Goal: Task Accomplishment & Management: Use online tool/utility

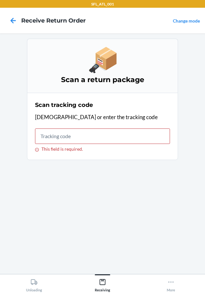
drag, startPoint x: 104, startPoint y: 127, endPoint x: 97, endPoint y: 131, distance: 7.4
click at [103, 126] on div "Scan tracking code Scan or enter the tracking code This field is required." at bounding box center [102, 126] width 135 height 55
click at [97, 132] on input "This field is required." at bounding box center [102, 135] width 135 height 15
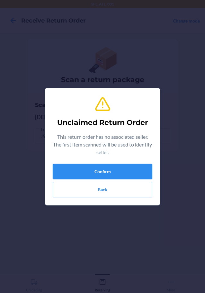
click at [113, 174] on button "Confirm" at bounding box center [103, 171] width 100 height 15
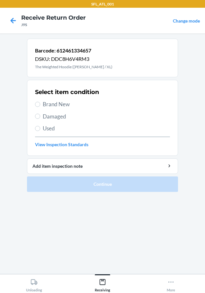
click at [37, 132] on label "Used" at bounding box center [102, 128] width 135 height 8
click at [37, 131] on input "Used" at bounding box center [37, 128] width 5 height 5
radio input "true"
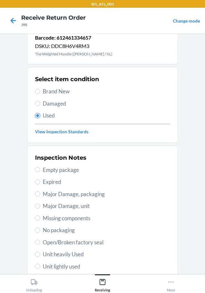
scroll to position [64, 0]
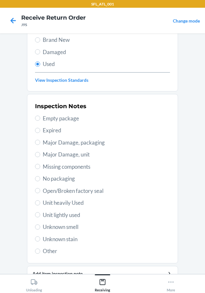
drag, startPoint x: 33, startPoint y: 200, endPoint x: 55, endPoint y: 219, distance: 29.0
click at [35, 200] on label "Unit heavily Used" at bounding box center [102, 202] width 135 height 8
click at [35, 200] on input "Unit heavily Used" at bounding box center [37, 202] width 5 height 5
radio input "true"
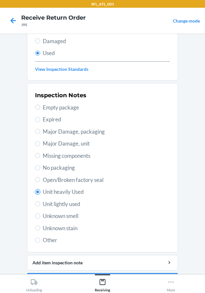
scroll to position [95, 0]
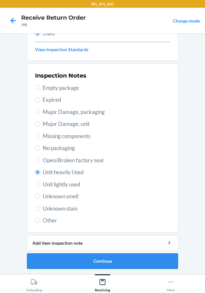
click at [93, 261] on button "Continue" at bounding box center [102, 260] width 151 height 15
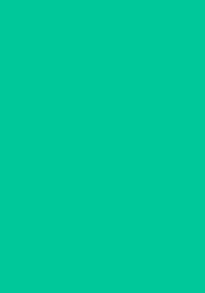
scroll to position [0, 0]
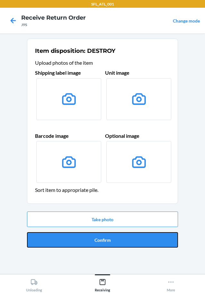
click at [95, 238] on button "Confirm" at bounding box center [102, 239] width 151 height 15
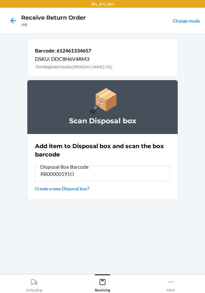
type input "RB00000191O"
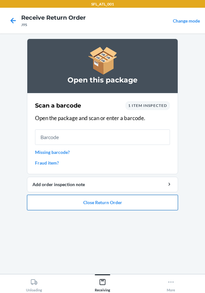
click at [86, 202] on button "Close Return Order" at bounding box center [102, 202] width 151 height 15
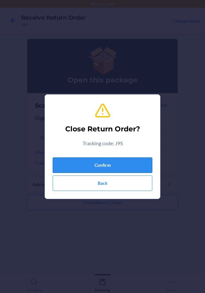
click at [111, 166] on button "Confirm" at bounding box center [103, 164] width 100 height 15
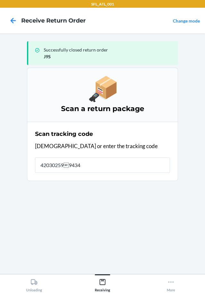
type input "4203025994346"
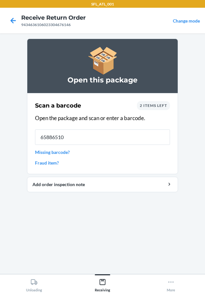
type input "658865106"
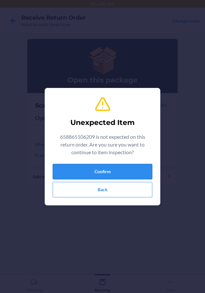
click at [82, 166] on button "Confirm" at bounding box center [103, 171] width 100 height 15
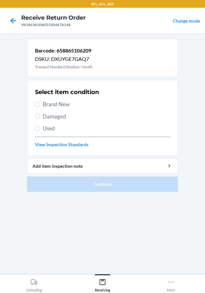
click at [42, 105] on label "Brand New" at bounding box center [102, 104] width 135 height 8
click at [40, 105] on input "Brand New" at bounding box center [37, 104] width 5 height 5
radio input "true"
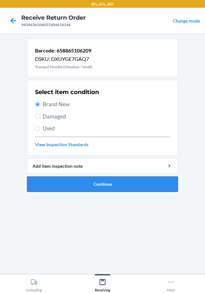
click at [93, 185] on button "Continue" at bounding box center [102, 183] width 151 height 15
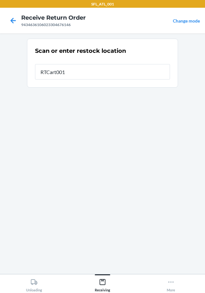
type input "RTCart001"
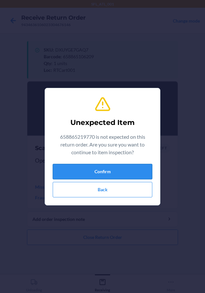
click at [100, 169] on button "Confirm" at bounding box center [103, 171] width 100 height 15
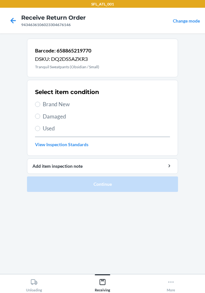
click at [44, 104] on span "Brand New" at bounding box center [106, 104] width 127 height 8
click at [40, 104] on input "Brand New" at bounding box center [37, 104] width 5 height 5
radio input "true"
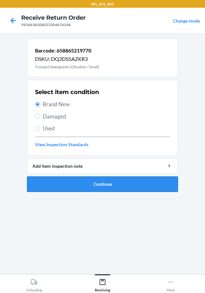
click at [90, 187] on button "Continue" at bounding box center [102, 183] width 151 height 15
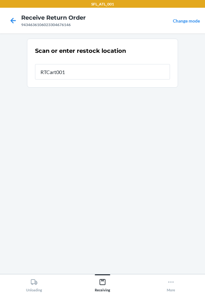
type input "RTCart001"
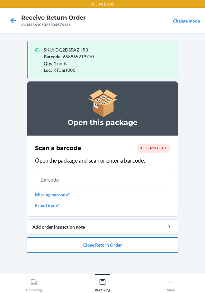
click at [139, 242] on button "Close Return Order" at bounding box center [102, 244] width 151 height 15
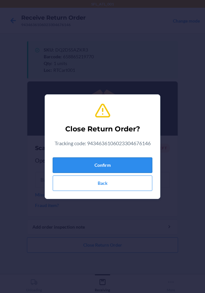
click at [139, 170] on button "Confirm" at bounding box center [103, 164] width 100 height 15
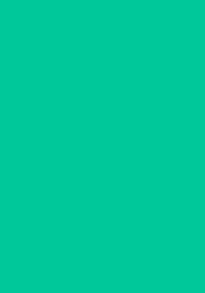
click at [139, 168] on input "text" at bounding box center [102, 164] width 135 height 15
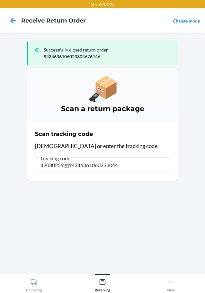
type input "42030259943463610602330443"
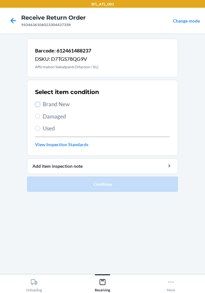
drag, startPoint x: 40, startPoint y: 103, endPoint x: 48, endPoint y: 105, distance: 8.0
click at [40, 104] on input "Brand New" at bounding box center [37, 104] width 5 height 5
radio input "true"
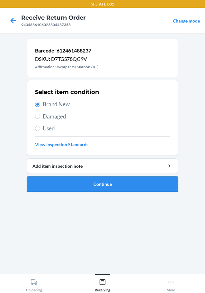
click at [168, 188] on button "Continue" at bounding box center [102, 183] width 151 height 15
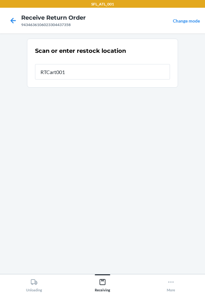
type input "RTCart001"
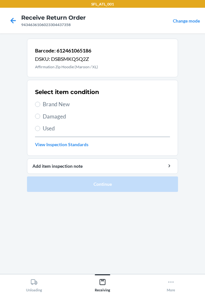
click at [35, 101] on label "Brand New" at bounding box center [102, 104] width 135 height 8
click at [35, 102] on input "Brand New" at bounding box center [37, 104] width 5 height 5
radio input "true"
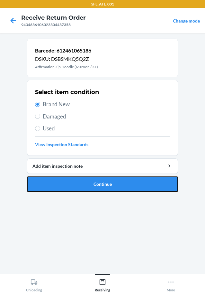
drag, startPoint x: 169, startPoint y: 184, endPoint x: 104, endPoint y: 185, distance: 65.0
click at [168, 184] on button "Continue" at bounding box center [102, 183] width 151 height 15
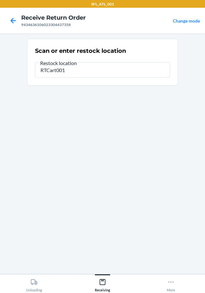
type input "RTCart001"
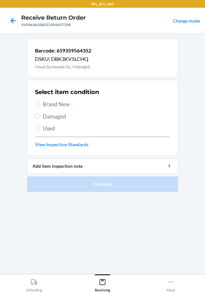
click at [38, 101] on label "Brand New" at bounding box center [102, 104] width 135 height 8
click at [38, 102] on input "Brand New" at bounding box center [37, 104] width 5 height 5
radio input "true"
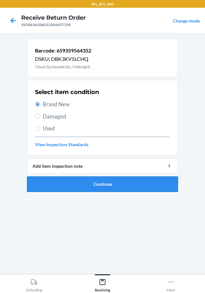
click at [119, 184] on button "Continue" at bounding box center [102, 183] width 151 height 15
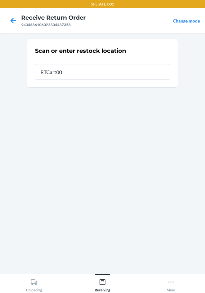
type input "RTCart001"
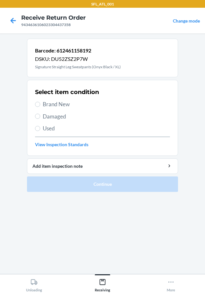
click at [42, 106] on label "Brand New" at bounding box center [102, 104] width 135 height 8
click at [40, 106] on input "Brand New" at bounding box center [37, 104] width 5 height 5
radio input "true"
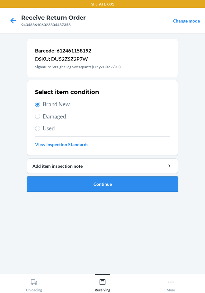
click at [163, 188] on button "Continue" at bounding box center [102, 183] width 151 height 15
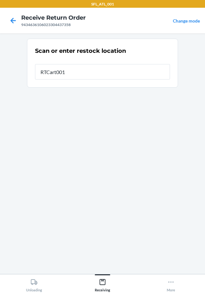
type input "RTCart001"
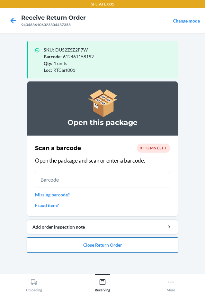
click at [141, 243] on button "Close Return Order" at bounding box center [102, 244] width 151 height 15
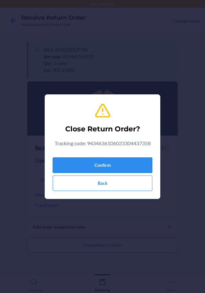
click at [128, 161] on button "Confirm" at bounding box center [103, 164] width 100 height 15
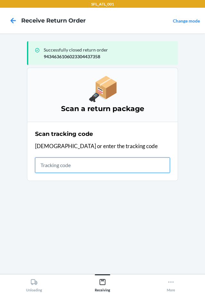
click at [60, 165] on input "text" at bounding box center [102, 164] width 135 height 15
type input "42030259943463610602330"
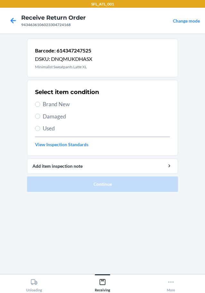
click at [41, 107] on label "Brand New" at bounding box center [102, 104] width 135 height 8
click at [40, 107] on input "Brand New" at bounding box center [37, 104] width 5 height 5
radio input "true"
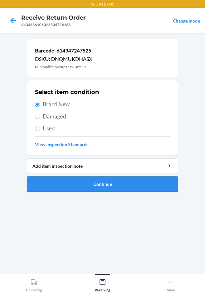
click at [119, 184] on button "Continue" at bounding box center [102, 183] width 151 height 15
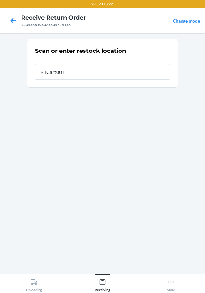
type input "RTCart001"
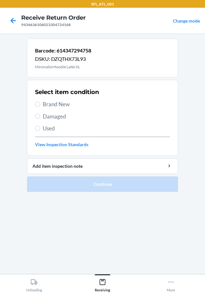
click at [43, 104] on span "Brand New" at bounding box center [106, 104] width 127 height 8
click at [40, 104] on input "Brand New" at bounding box center [37, 104] width 5 height 5
radio input "true"
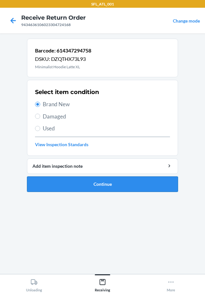
click at [142, 180] on button "Continue" at bounding box center [102, 183] width 151 height 15
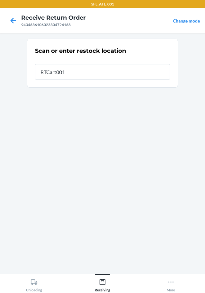
type input "RTCart001"
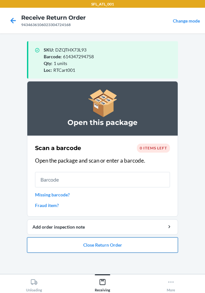
click at [119, 241] on button "Close Return Order" at bounding box center [102, 244] width 151 height 15
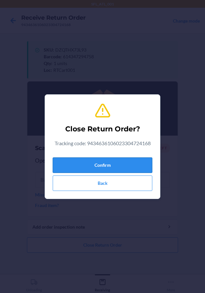
click at [130, 165] on button "Confirm" at bounding box center [103, 164] width 100 height 15
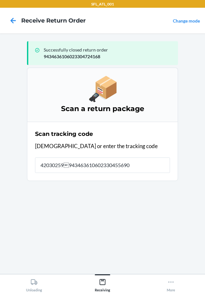
type input "420302599434636106023304556905"
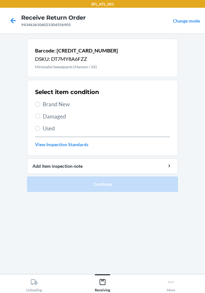
click at [42, 106] on label "Brand New" at bounding box center [102, 104] width 135 height 8
click at [40, 106] on input "Brand New" at bounding box center [37, 104] width 5 height 5
radio input "true"
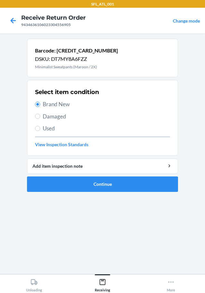
click at [159, 194] on ol "Barcode: [CREDIT_CARD_NUMBER] DSKU: DT7MY8A6FZZ Minimalist Sweatpants (Maroon /…" at bounding box center [102, 118] width 151 height 158
click at [161, 188] on button "Continue" at bounding box center [102, 183] width 151 height 15
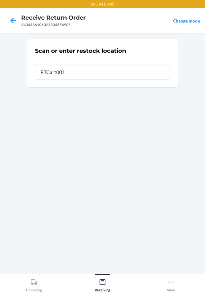
type input "RTCart001"
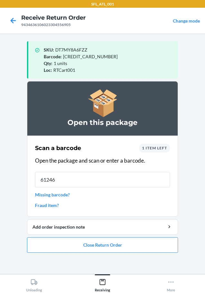
type input "612461"
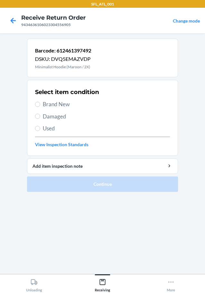
click at [44, 106] on span "Brand New" at bounding box center [106, 104] width 127 height 8
click at [40, 106] on input "Brand New" at bounding box center [37, 104] width 5 height 5
radio input "true"
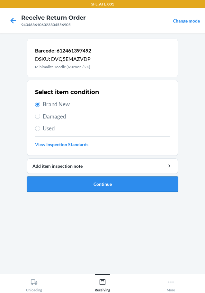
click at [126, 183] on button "Continue" at bounding box center [102, 183] width 151 height 15
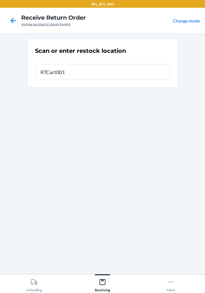
type input "RTCart001"
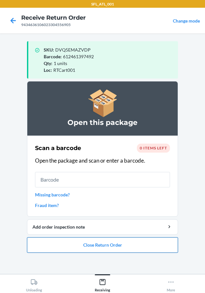
click at [152, 247] on button "Close Return Order" at bounding box center [102, 244] width 151 height 15
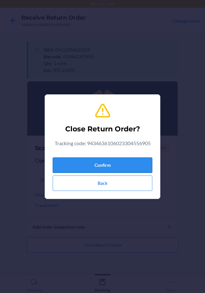
click at [149, 172] on button "Confirm" at bounding box center [103, 164] width 100 height 15
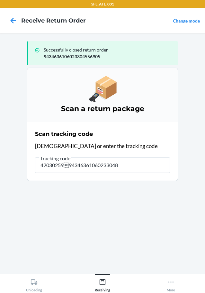
type input "42030259943463610602330483"
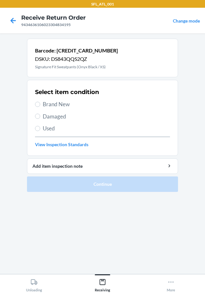
click at [47, 131] on span "Used" at bounding box center [106, 128] width 127 height 8
click at [40, 131] on input "Used" at bounding box center [37, 128] width 5 height 5
radio input "true"
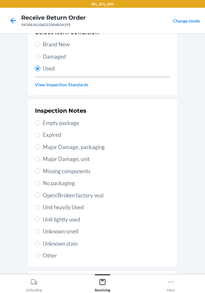
scroll to position [95, 0]
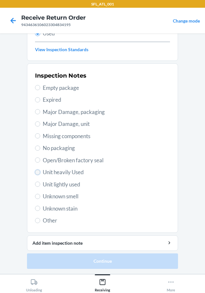
click at [35, 173] on input "Unit heavily Used" at bounding box center [37, 171] width 5 height 5
radio input "true"
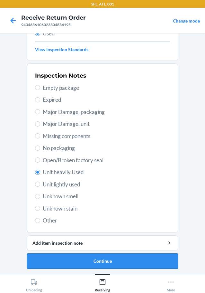
click at [141, 258] on button "Continue" at bounding box center [102, 260] width 151 height 15
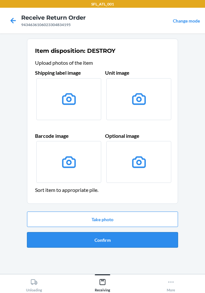
click at [138, 244] on button "Confirm" at bounding box center [102, 239] width 151 height 15
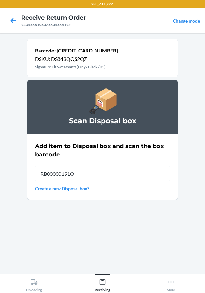
type input "RB00000191O"
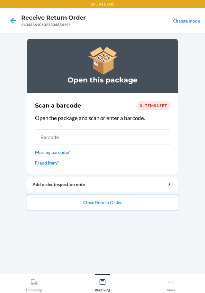
click at [127, 200] on button "Close Return Order" at bounding box center [102, 202] width 151 height 15
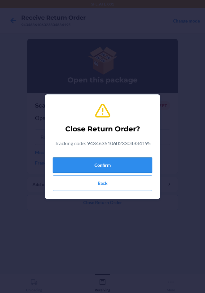
click at [128, 166] on button "Confirm" at bounding box center [103, 164] width 100 height 15
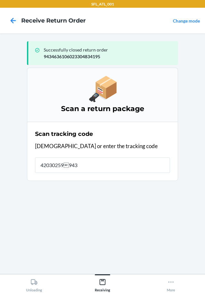
type input "420302599434"
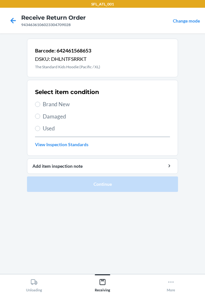
click at [34, 106] on section "Select item condition Brand New Damaged Used View Inspection Standards" at bounding box center [102, 118] width 151 height 76
click at [35, 104] on input "Brand New" at bounding box center [37, 104] width 5 height 5
radio input "true"
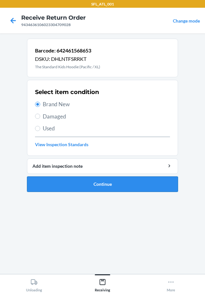
click at [111, 185] on button "Continue" at bounding box center [102, 183] width 151 height 15
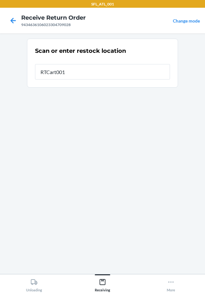
type input "RTCart001"
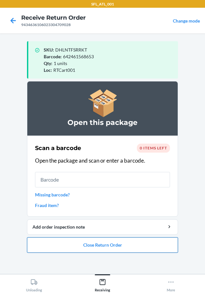
click at [109, 245] on button "Close Return Order" at bounding box center [102, 244] width 151 height 15
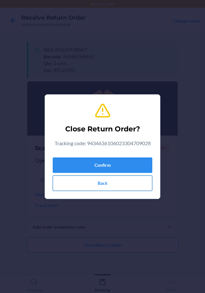
click at [121, 176] on button "Back" at bounding box center [103, 182] width 100 height 15
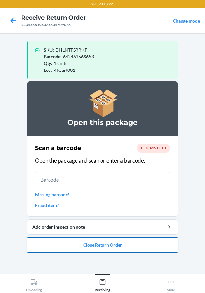
click at [97, 241] on button "Close Return Order" at bounding box center [102, 244] width 151 height 15
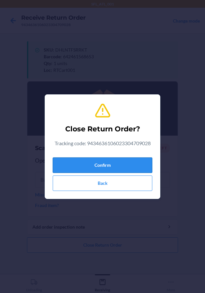
click at [119, 169] on button "Confirm" at bounding box center [103, 164] width 100 height 15
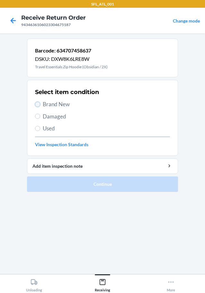
click at [37, 104] on input "Brand New" at bounding box center [37, 104] width 5 height 5
radio input "true"
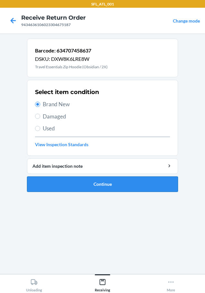
click at [138, 182] on button "Continue" at bounding box center [102, 183] width 151 height 15
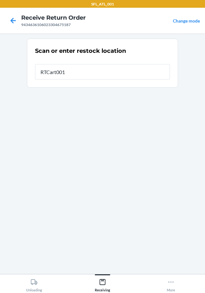
type input "RTCart001"
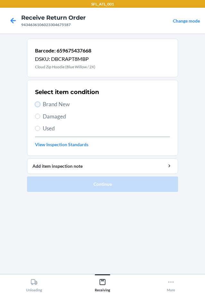
click at [35, 105] on input "Brand New" at bounding box center [37, 104] width 5 height 5
radio input "true"
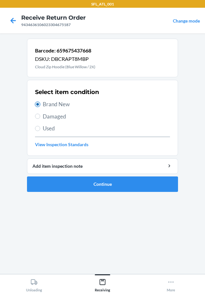
click at [38, 104] on input "Brand New" at bounding box center [37, 104] width 5 height 5
click at [115, 178] on button "Continue" at bounding box center [102, 183] width 151 height 15
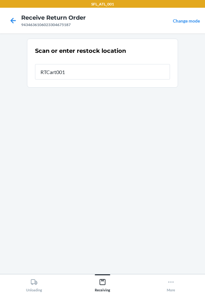
type input "RTCart001"
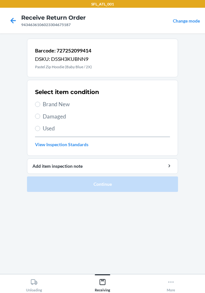
click at [33, 103] on section "Select item condition Brand New Damaged Used View Inspection Standards" at bounding box center [102, 118] width 151 height 76
click at [38, 104] on input "Brand New" at bounding box center [37, 104] width 5 height 5
radio input "true"
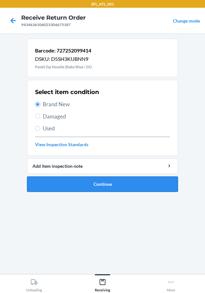
click at [111, 181] on button "Continue" at bounding box center [102, 183] width 151 height 15
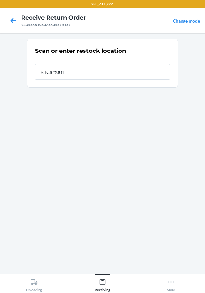
type input "RTCart001"
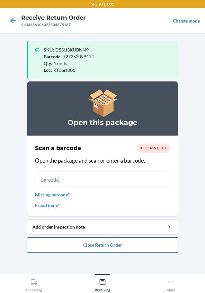
click at [133, 242] on button "Close Return Order" at bounding box center [102, 244] width 151 height 15
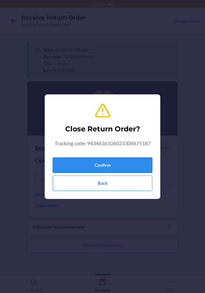
click at [141, 169] on button "Confirm" at bounding box center [103, 164] width 100 height 15
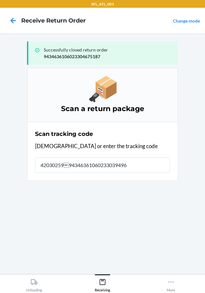
type input "42030259943463610602330394966"
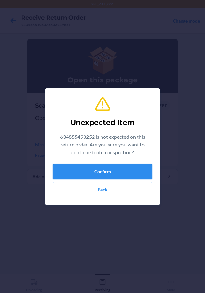
click at [111, 164] on div "Unexpected Item 634855493252 is not expected on this return order. Are you sure…" at bounding box center [103, 146] width 100 height 106
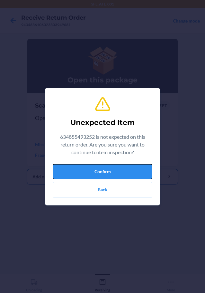
drag, startPoint x: 104, startPoint y: 178, endPoint x: 101, endPoint y: 175, distance: 4.3
click at [104, 178] on button "Confirm" at bounding box center [103, 171] width 100 height 15
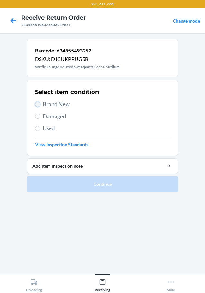
click at [39, 102] on input "Brand New" at bounding box center [37, 104] width 5 height 5
radio input "true"
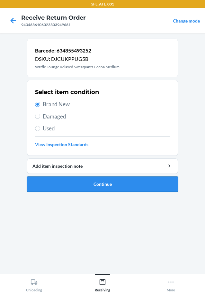
click at [117, 181] on button "Continue" at bounding box center [102, 183] width 151 height 15
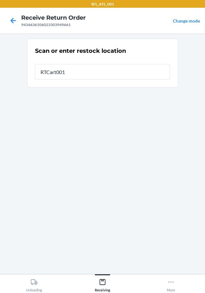
type input "RTCart001"
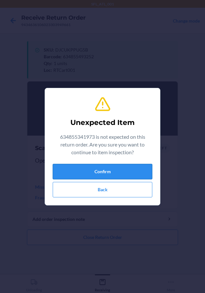
click at [124, 168] on button "Confirm" at bounding box center [103, 171] width 100 height 15
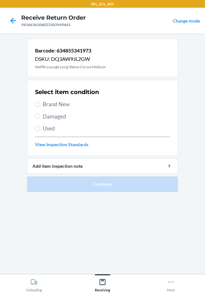
click at [42, 106] on label "Brand New" at bounding box center [102, 104] width 135 height 8
click at [40, 106] on input "Brand New" at bounding box center [37, 104] width 5 height 5
radio input "true"
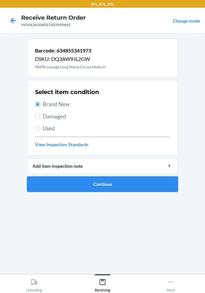
click at [121, 182] on button "Continue" at bounding box center [102, 183] width 151 height 15
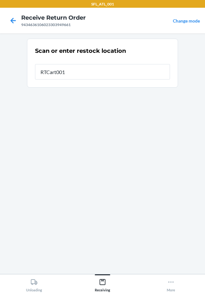
type input "RTCart001"
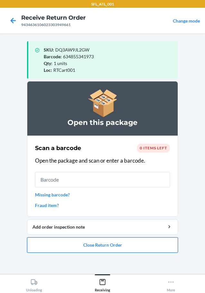
click at [121, 243] on button "Close Return Order" at bounding box center [102, 244] width 151 height 15
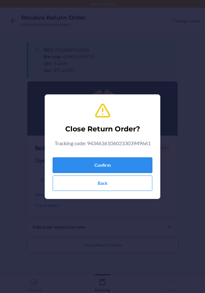
click at [122, 161] on button "Confirm" at bounding box center [103, 164] width 100 height 15
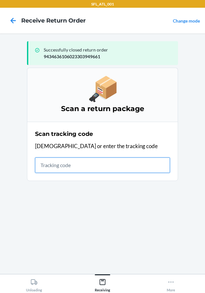
click at [72, 170] on input "text" at bounding box center [102, 164] width 135 height 15
type input "42030259943463610602330"
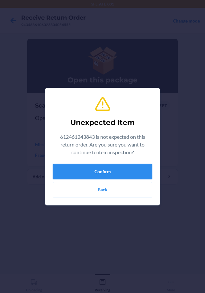
click at [68, 169] on button "Confirm" at bounding box center [103, 171] width 100 height 15
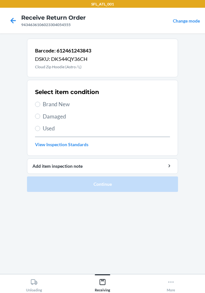
click at [36, 125] on label "Used" at bounding box center [102, 128] width 135 height 8
click at [36, 126] on input "Used" at bounding box center [37, 128] width 5 height 5
radio input "true"
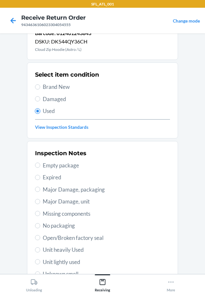
scroll to position [64, 0]
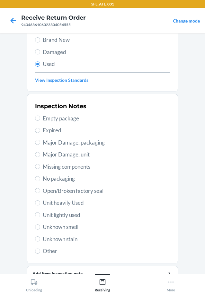
click at [38, 204] on label "Unit heavily Used" at bounding box center [102, 202] width 135 height 8
click at [38, 204] on input "Unit heavily Used" at bounding box center [37, 202] width 5 height 5
radio input "true"
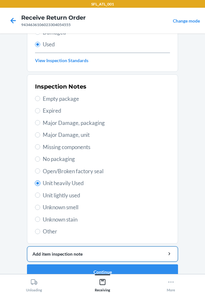
scroll to position [95, 0]
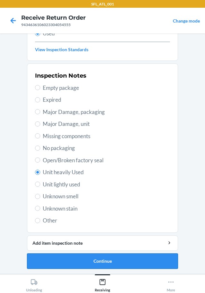
click at [71, 257] on button "Continue" at bounding box center [102, 260] width 151 height 15
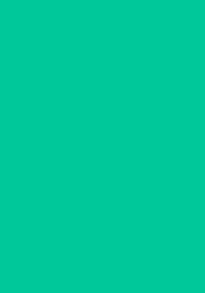
scroll to position [0, 0]
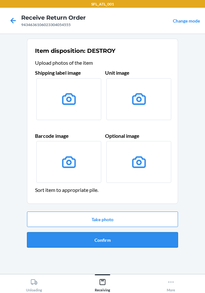
click at [77, 242] on button "Confirm" at bounding box center [102, 239] width 151 height 15
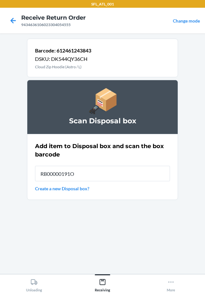
type input "RB00000191O"
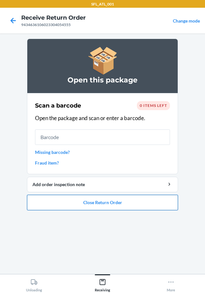
click at [45, 200] on button "Close Return Order" at bounding box center [102, 202] width 151 height 15
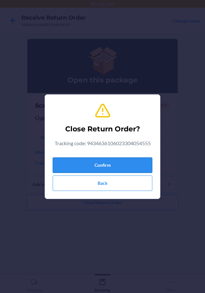
click at [94, 166] on button "Confirm" at bounding box center [103, 164] width 100 height 15
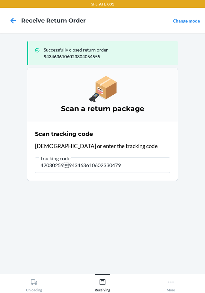
type input "420302599434636106023304794"
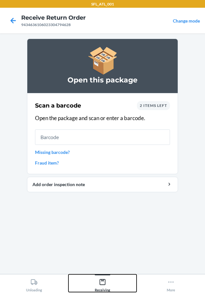
click at [103, 283] on icon at bounding box center [102, 281] width 7 height 7
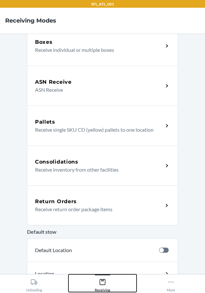
scroll to position [96, 0]
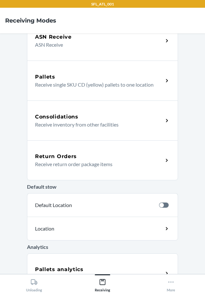
click at [106, 157] on div "Return Orders" at bounding box center [99, 156] width 128 height 8
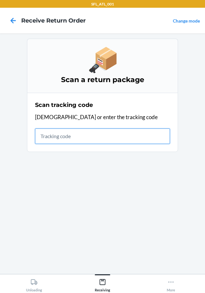
click at [74, 142] on input "text" at bounding box center [102, 135] width 135 height 15
type input "420302599434"
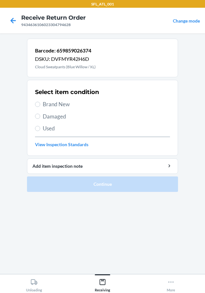
click at [40, 106] on label "Brand New" at bounding box center [102, 104] width 135 height 8
click at [40, 106] on input "Brand New" at bounding box center [37, 104] width 5 height 5
radio input "true"
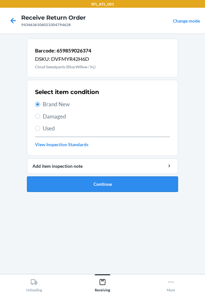
click at [117, 182] on button "Continue" at bounding box center [102, 183] width 151 height 15
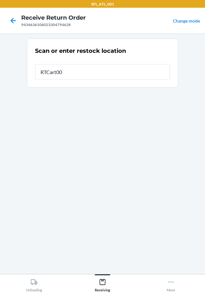
type input "RTCart001"
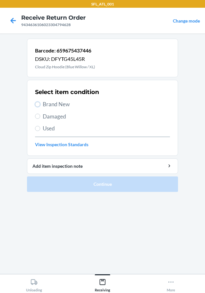
drag, startPoint x: 37, startPoint y: 101, endPoint x: 84, endPoint y: 107, distance: 47.3
click at [37, 102] on input "Brand New" at bounding box center [37, 104] width 5 height 5
radio input "true"
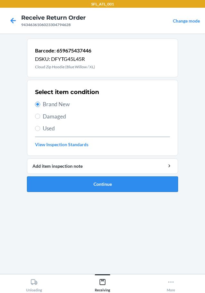
click at [116, 181] on button "Continue" at bounding box center [102, 183] width 151 height 15
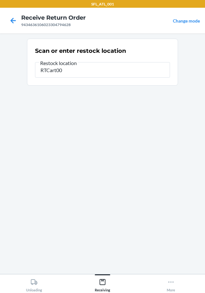
type input "RTCart001"
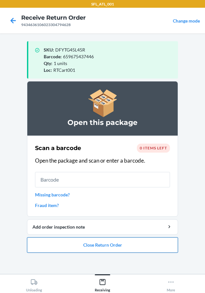
click at [116, 241] on button "Close Return Order" at bounding box center [102, 244] width 151 height 15
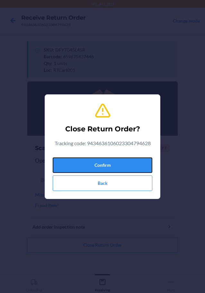
drag, startPoint x: 139, startPoint y: 162, endPoint x: 47, endPoint y: 144, distance: 93.7
click at [138, 162] on button "Confirm" at bounding box center [103, 164] width 100 height 15
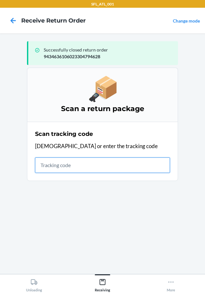
click at [77, 163] on input "text" at bounding box center [102, 164] width 135 height 15
type input "4203025994346361060"
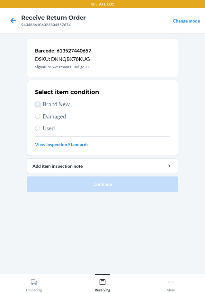
click at [40, 103] on input "Brand New" at bounding box center [37, 104] width 5 height 5
radio input "true"
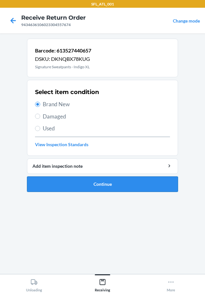
click at [169, 181] on button "Continue" at bounding box center [102, 183] width 151 height 15
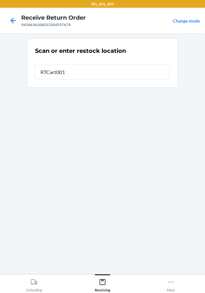
type input "RTCart001"
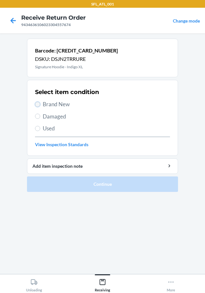
drag, startPoint x: 39, startPoint y: 105, endPoint x: 91, endPoint y: 125, distance: 55.8
click at [38, 105] on input "Brand New" at bounding box center [37, 104] width 5 height 5
radio input "true"
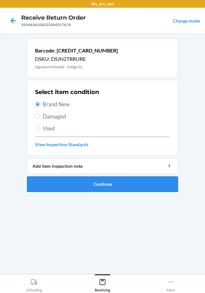
click at [148, 189] on button "Continue" at bounding box center [102, 183] width 151 height 15
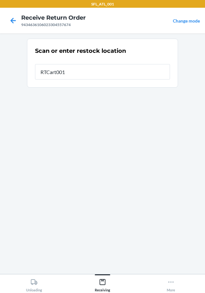
type input "RTCart001"
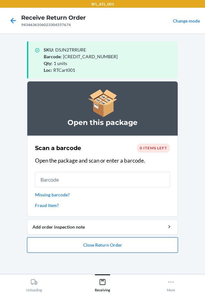
click at [132, 240] on button "Close Return Order" at bounding box center [102, 244] width 151 height 15
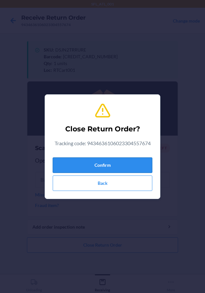
click at [137, 164] on button "Confirm" at bounding box center [103, 164] width 100 height 15
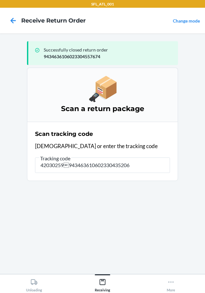
type input "420302599434636106023304352064"
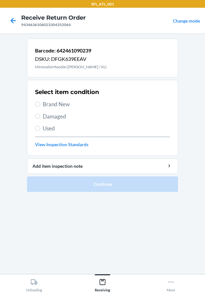
click at [129, 156] on li "Barcode: 642461090239 DSKU: DFGK639EEAV Minimalist Hoodie ([PERSON_NAME] / XL) …" at bounding box center [102, 115] width 151 height 153
click at [42, 105] on label "Brand New" at bounding box center [102, 104] width 135 height 8
click at [40, 105] on input "Brand New" at bounding box center [37, 104] width 5 height 5
radio input "true"
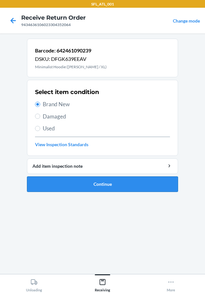
click at [113, 183] on button "Continue" at bounding box center [102, 183] width 151 height 15
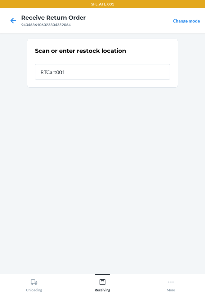
type input "RTCart001"
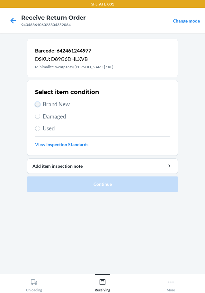
click at [39, 105] on input "Brand New" at bounding box center [37, 104] width 5 height 5
radio input "true"
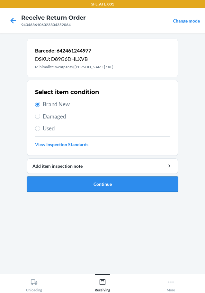
click at [128, 189] on button "Continue" at bounding box center [102, 183] width 151 height 15
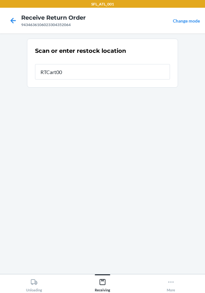
type input "RTCart001"
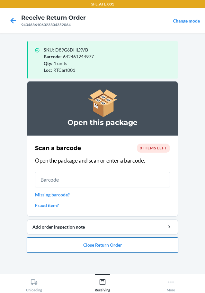
click at [110, 243] on button "Close Return Order" at bounding box center [102, 244] width 151 height 15
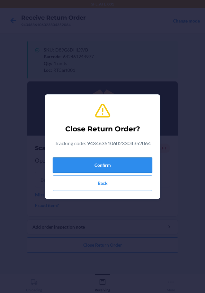
click at [149, 167] on button "Confirm" at bounding box center [103, 164] width 100 height 15
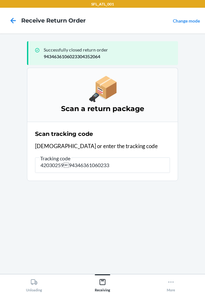
type input "42030259943463610602330"
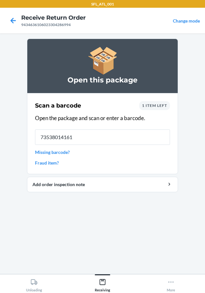
type input "735380141615"
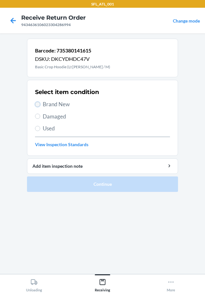
click at [36, 105] on input "Brand New" at bounding box center [37, 104] width 5 height 5
radio input "true"
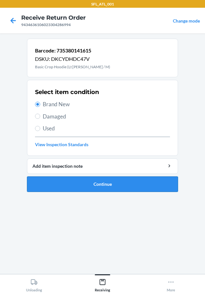
click at [93, 184] on button "Continue" at bounding box center [102, 183] width 151 height 15
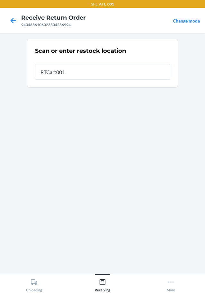
type input "RTCart001"
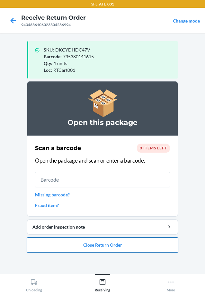
click at [89, 249] on button "Close Return Order" at bounding box center [102, 244] width 151 height 15
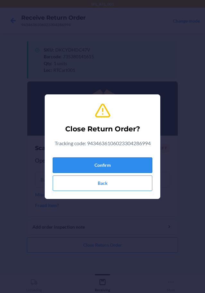
drag, startPoint x: 133, startPoint y: 162, endPoint x: 16, endPoint y: 145, distance: 118.3
click at [132, 162] on button "Confirm" at bounding box center [103, 164] width 100 height 15
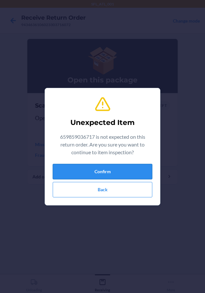
click at [119, 177] on button "Confirm" at bounding box center [103, 171] width 100 height 15
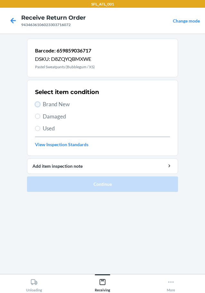
click at [39, 103] on input "Brand New" at bounding box center [37, 104] width 5 height 5
radio input "true"
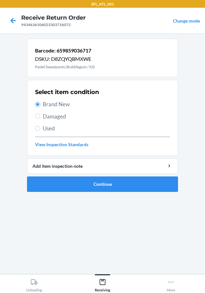
click at [180, 185] on main "Barcode: 659859036717 DSKU: D8ZQYQBMXWE Pastel Sweatpants (Bubblegum / XS) Sele…" at bounding box center [102, 153] width 205 height 240
click at [178, 185] on main "Barcode: 659859036717 DSKU: D8ZQYQBMXWE Pastel Sweatpants (Bubblegum / XS) Sele…" at bounding box center [102, 153] width 205 height 240
click at [160, 194] on ol "Barcode: 659859036717 DSKU: D8ZQYQBMXWE Pastel Sweatpants (Bubblegum / XS) Sele…" at bounding box center [102, 118] width 151 height 158
click at [160, 184] on button "Continue" at bounding box center [102, 183] width 151 height 15
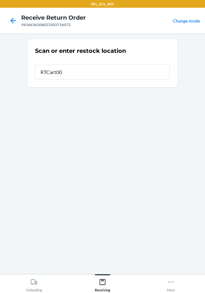
type input "RTCart001"
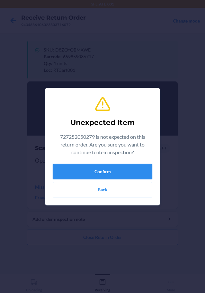
click at [108, 170] on button "Confirm" at bounding box center [103, 171] width 100 height 15
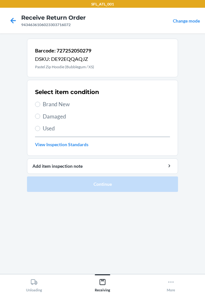
click at [38, 101] on label "Brand New" at bounding box center [102, 104] width 135 height 8
click at [38, 102] on input "Brand New" at bounding box center [37, 104] width 5 height 5
radio input "true"
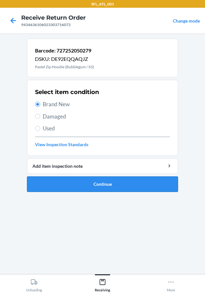
click at [131, 186] on button "Continue" at bounding box center [102, 183] width 151 height 15
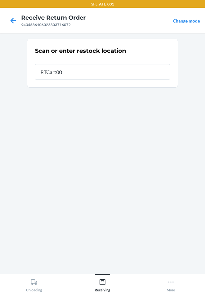
type input "RTCart001"
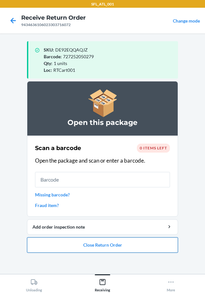
click at [101, 240] on button "Close Return Order" at bounding box center [102, 244] width 151 height 15
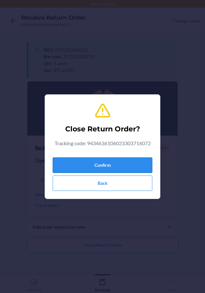
click at [118, 168] on button "Confirm" at bounding box center [103, 164] width 100 height 15
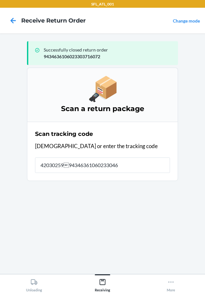
type input "42030259943463610602330461"
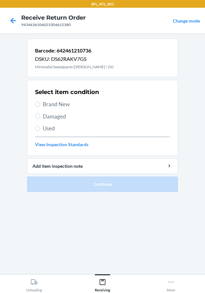
click at [47, 104] on span "Brand New" at bounding box center [106, 104] width 127 height 8
click at [40, 104] on input "Brand New" at bounding box center [37, 104] width 5 height 5
radio input "true"
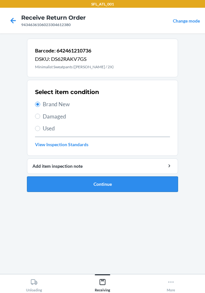
click at [125, 189] on button "Continue" at bounding box center [102, 183] width 151 height 15
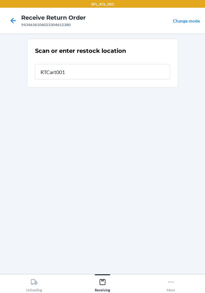
type input "RTCart001"
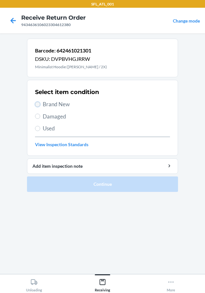
click at [38, 104] on input "Brand New" at bounding box center [37, 104] width 5 height 5
radio input "true"
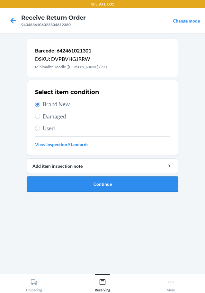
click at [118, 184] on button "Continue" at bounding box center [102, 183] width 151 height 15
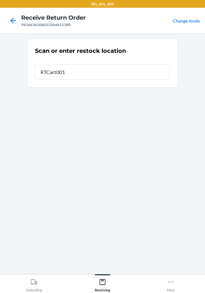
type input "RTCart001"
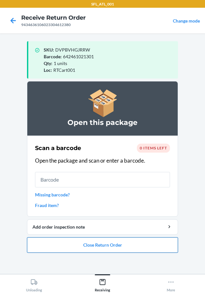
click at [158, 241] on button "Close Return Order" at bounding box center [102, 244] width 151 height 15
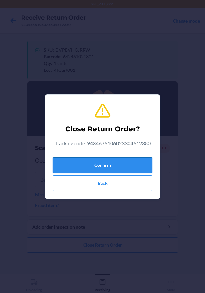
click at [144, 168] on button "Confirm" at bounding box center [103, 164] width 100 height 15
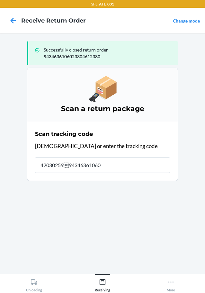
type input "42030259943463610602"
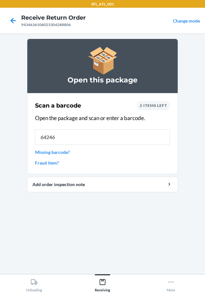
type input "642461"
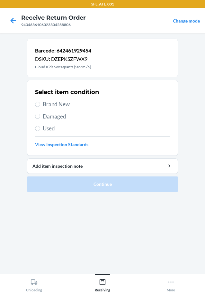
click at [44, 105] on span "Brand New" at bounding box center [106, 104] width 127 height 8
click at [40, 105] on input "Brand New" at bounding box center [37, 104] width 5 height 5
radio input "true"
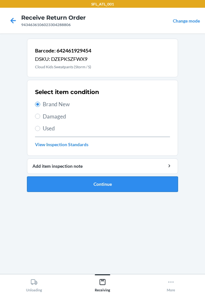
click at [125, 179] on button "Continue" at bounding box center [102, 183] width 151 height 15
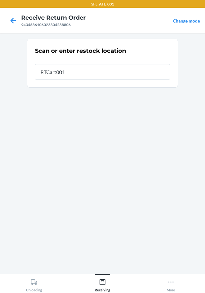
type input "RTCart001"
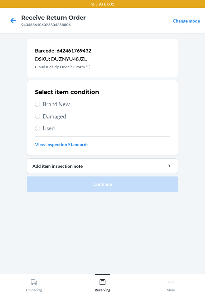
click at [39, 107] on label "Brand New" at bounding box center [102, 104] width 135 height 8
click at [39, 107] on input "Brand New" at bounding box center [37, 104] width 5 height 5
radio input "true"
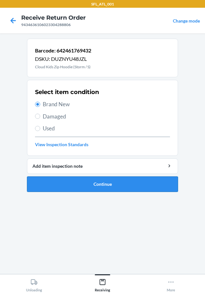
click at [158, 190] on button "Continue" at bounding box center [102, 183] width 151 height 15
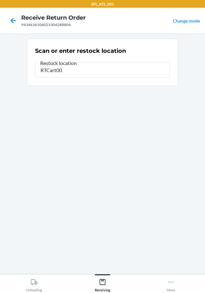
type input "RTCart001"
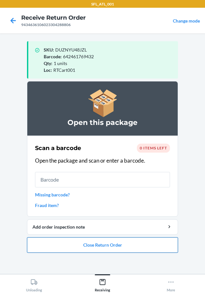
click at [101, 243] on button "Close Return Order" at bounding box center [102, 244] width 151 height 15
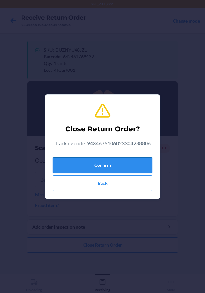
click at [123, 164] on button "Confirm" at bounding box center [103, 164] width 100 height 15
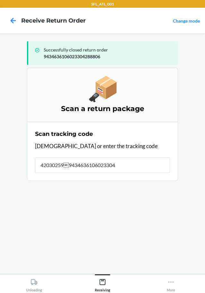
type input "4203025994346361060233044"
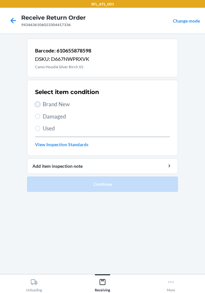
click at [37, 103] on input "Brand New" at bounding box center [37, 104] width 5 height 5
radio input "true"
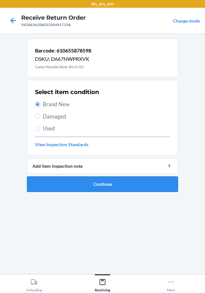
click at [117, 184] on button "Continue" at bounding box center [102, 183] width 151 height 15
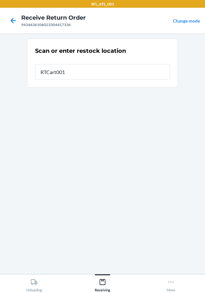
type input "RTCart001"
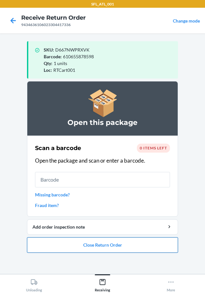
click at [117, 237] on button "Close Return Order" at bounding box center [102, 244] width 151 height 15
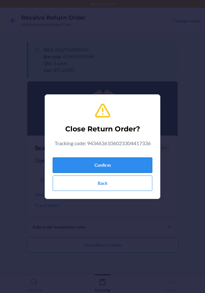
click at [128, 159] on button "Confirm" at bounding box center [103, 164] width 100 height 15
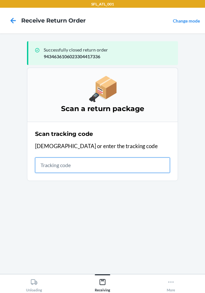
click at [58, 167] on input "text" at bounding box center [102, 164] width 135 height 15
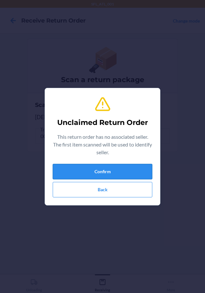
click at [119, 169] on button "Confirm" at bounding box center [103, 171] width 100 height 15
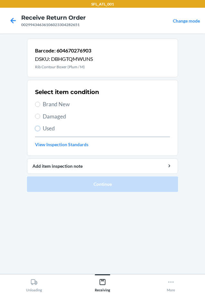
drag, startPoint x: 37, startPoint y: 126, endPoint x: 95, endPoint y: 153, distance: 63.3
click at [38, 126] on input "Used" at bounding box center [37, 128] width 5 height 5
radio input "true"
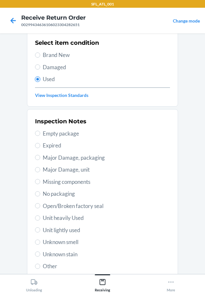
scroll to position [64, 0]
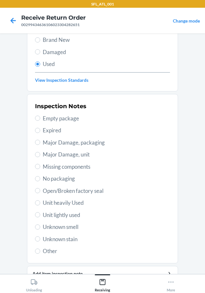
click at [38, 200] on label "Unit heavily Used" at bounding box center [102, 202] width 135 height 8
click at [38, 200] on input "Unit heavily Used" at bounding box center [37, 202] width 5 height 5
radio input "true"
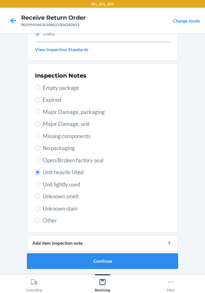
click at [122, 257] on button "Continue" at bounding box center [102, 260] width 151 height 15
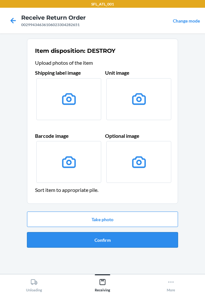
click at [122, 241] on button "Confirm" at bounding box center [102, 239] width 151 height 15
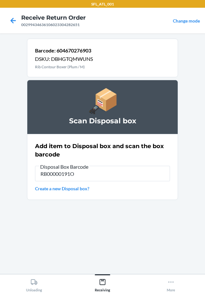
type input "RB00000191O"
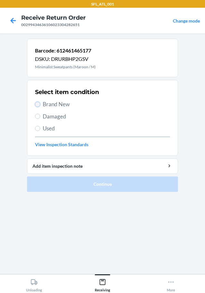
click at [39, 102] on input "Brand New" at bounding box center [37, 104] width 5 height 5
radio input "true"
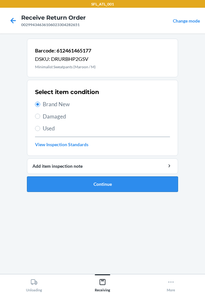
click at [105, 183] on button "Continue" at bounding box center [102, 183] width 151 height 15
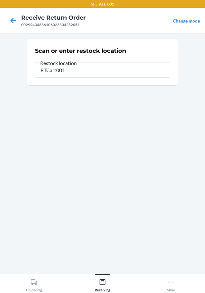
type input "RTCart001"
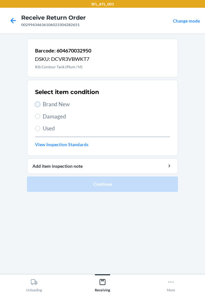
click at [36, 106] on input "Brand New" at bounding box center [37, 104] width 5 height 5
radio input "true"
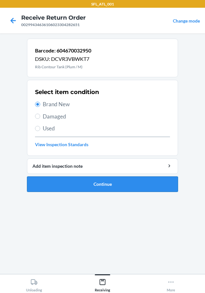
click at [110, 188] on button "Continue" at bounding box center [102, 183] width 151 height 15
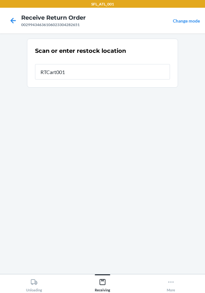
type input "RTCart001"
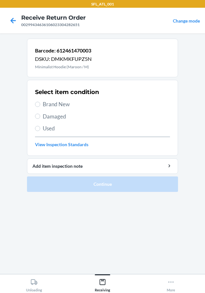
click at [44, 104] on span "Brand New" at bounding box center [106, 104] width 127 height 8
click at [40, 104] on input "Brand New" at bounding box center [37, 104] width 5 height 5
radio input "true"
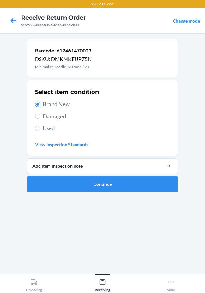
click at [154, 197] on section "Barcode: 612461470003 DSKU: DMKMKFUPZ5N Minimalist Hoodie (Maroon / M) Select i…" at bounding box center [102, 154] width 151 height 230
click at [155, 190] on button "Continue" at bounding box center [102, 183] width 151 height 15
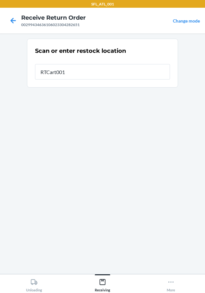
type input "RTCart001"
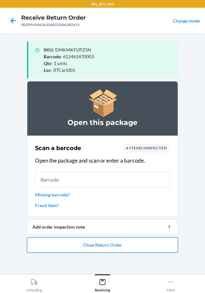
click at [105, 242] on button "Close Return Order" at bounding box center [102, 244] width 151 height 15
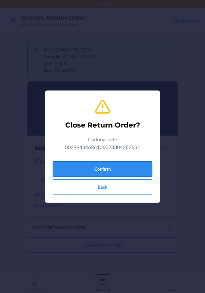
click at [108, 171] on button "Confirm" at bounding box center [103, 168] width 100 height 15
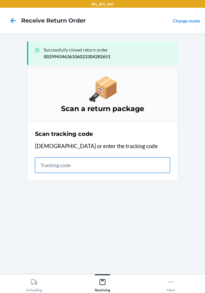
click at [42, 165] on input "text" at bounding box center [102, 164] width 135 height 15
type input "4203025994346361060233"
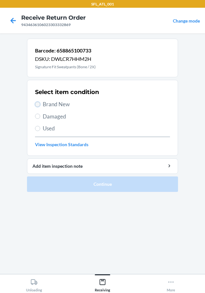
click at [38, 105] on input "Brand New" at bounding box center [37, 104] width 5 height 5
radio input "true"
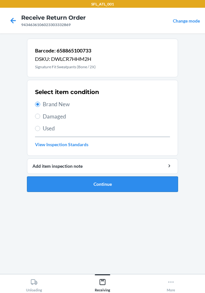
click at [121, 185] on button "Continue" at bounding box center [102, 183] width 151 height 15
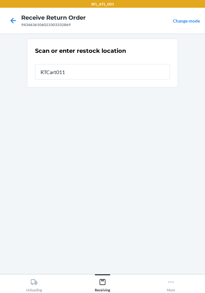
type input "RTCart011"
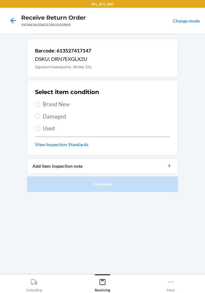
click at [41, 104] on label "Brand New" at bounding box center [102, 104] width 135 height 8
drag, startPoint x: 36, startPoint y: 103, endPoint x: 91, endPoint y: 146, distance: 70.3
click at [36, 103] on input "Brand New" at bounding box center [37, 104] width 5 height 5
radio input "true"
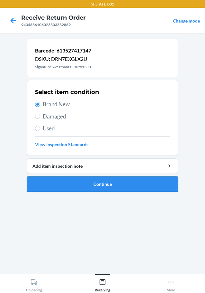
click at [106, 178] on button "Continue" at bounding box center [102, 183] width 151 height 15
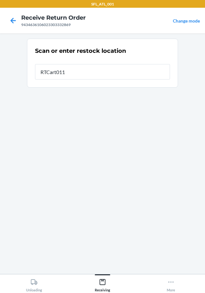
type input "RTCart011"
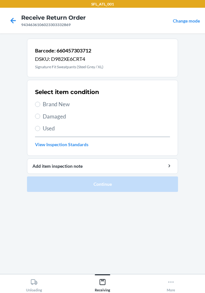
drag, startPoint x: 36, startPoint y: 106, endPoint x: 56, endPoint y: 119, distance: 23.7
click at [36, 106] on label "Brand New" at bounding box center [102, 104] width 135 height 8
click at [36, 106] on input "Brand New" at bounding box center [37, 104] width 5 height 5
radio input "true"
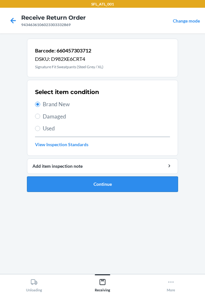
click at [101, 182] on button "Continue" at bounding box center [102, 183] width 151 height 15
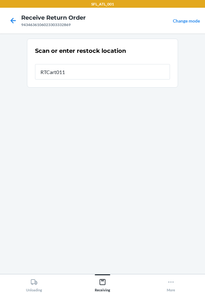
type input "RTCart011"
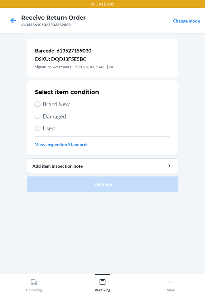
drag, startPoint x: 37, startPoint y: 105, endPoint x: 126, endPoint y: 229, distance: 153.3
click at [47, 108] on label "Brand New" at bounding box center [102, 104] width 135 height 8
click at [40, 107] on input "Brand New" at bounding box center [37, 104] width 5 height 5
radio input "true"
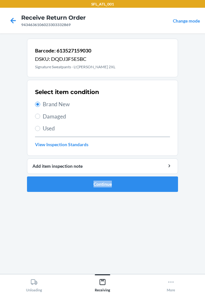
drag, startPoint x: 126, startPoint y: 229, endPoint x: 133, endPoint y: 233, distance: 8.1
click at [133, 233] on section "Barcode: 613527159030 DSKU: DQDJ3F5E5BC Signature Sweatpants - Lt [PERSON_NAME]…" at bounding box center [102, 154] width 151 height 230
click at [155, 179] on button "Continue" at bounding box center [102, 183] width 151 height 15
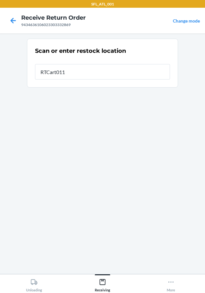
type input "RTCart011"
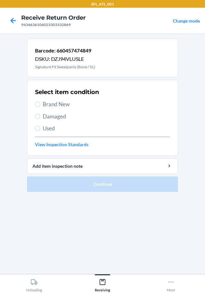
click at [37, 107] on label "Brand New" at bounding box center [102, 104] width 135 height 8
click at [37, 107] on input "Brand New" at bounding box center [37, 104] width 5 height 5
radio input "true"
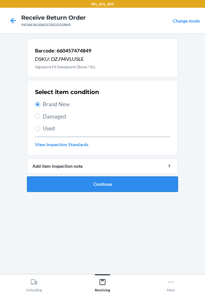
click at [92, 180] on button "Continue" at bounding box center [102, 183] width 151 height 15
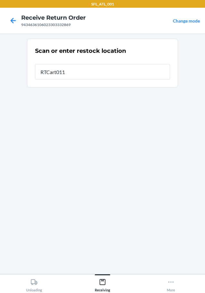
type input "RTCart011"
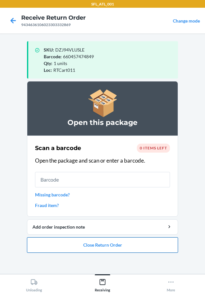
click at [125, 245] on button "Close Return Order" at bounding box center [102, 244] width 151 height 15
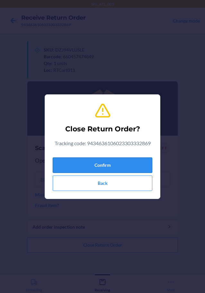
click at [116, 162] on button "Confirm" at bounding box center [103, 164] width 100 height 15
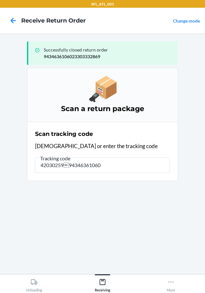
type input "42030259943463610602"
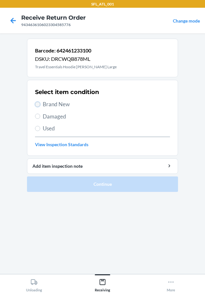
click at [40, 102] on input "Brand New" at bounding box center [37, 104] width 5 height 5
radio input "true"
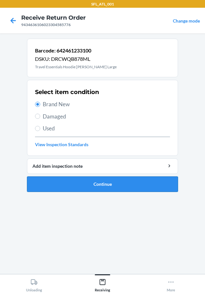
click at [130, 186] on button "Continue" at bounding box center [102, 183] width 151 height 15
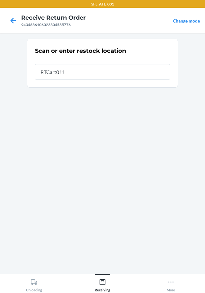
type input "RTCart011"
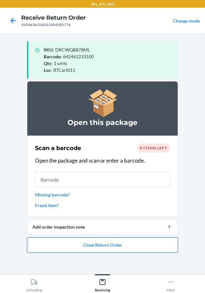
click at [144, 246] on button "Close Return Order" at bounding box center [102, 244] width 151 height 15
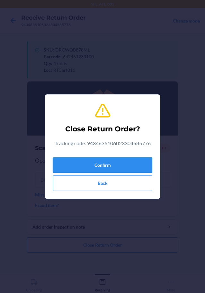
click at [141, 164] on button "Confirm" at bounding box center [103, 164] width 100 height 15
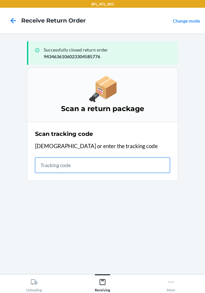
click at [40, 164] on input "text" at bounding box center [102, 164] width 135 height 15
type input "4203025994346361"
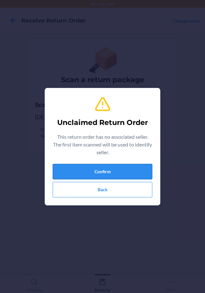
click at [141, 171] on button "Confirm" at bounding box center [103, 171] width 100 height 15
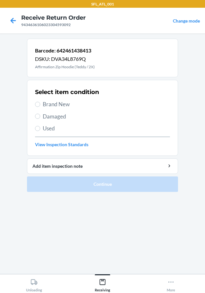
click at [42, 103] on label "Brand New" at bounding box center [102, 104] width 135 height 8
click at [40, 103] on input "Brand New" at bounding box center [37, 104] width 5 height 5
radio input "true"
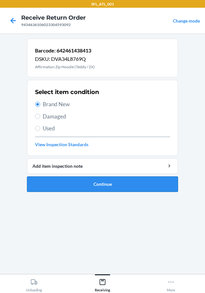
click at [139, 189] on button "Continue" at bounding box center [102, 183] width 151 height 15
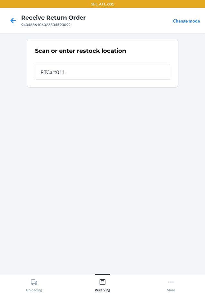
type input "RTCart011"
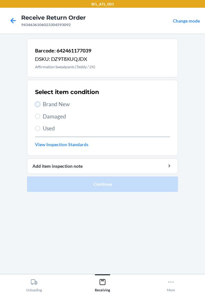
click at [40, 105] on input "Brand New" at bounding box center [37, 104] width 5 height 5
radio input "true"
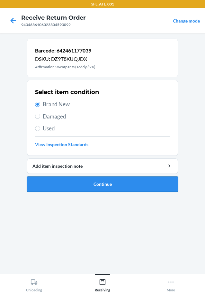
click at [146, 180] on button "Continue" at bounding box center [102, 183] width 151 height 15
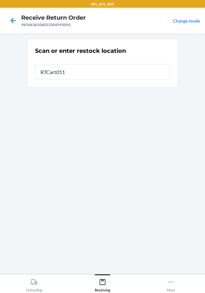
type input "RTCart011"
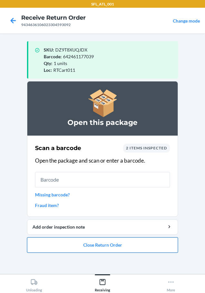
click at [133, 247] on button "Close Return Order" at bounding box center [102, 244] width 151 height 15
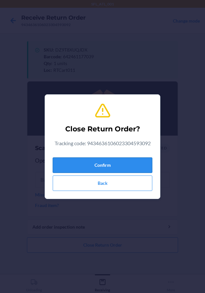
click at [131, 169] on button "Confirm" at bounding box center [103, 164] width 100 height 15
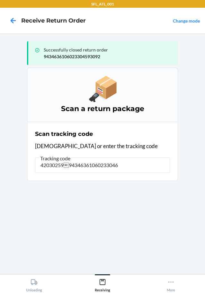
type input "42030259943463610602330463"
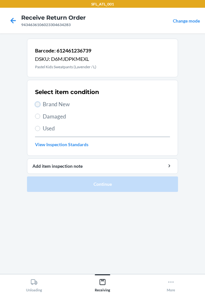
click at [39, 103] on input "Brand New" at bounding box center [37, 104] width 5 height 5
radio input "true"
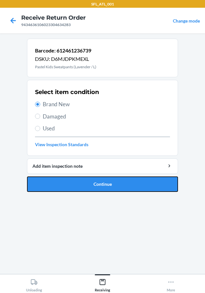
drag, startPoint x: 107, startPoint y: 190, endPoint x: 95, endPoint y: 189, distance: 12.2
click at [107, 190] on button "Continue" at bounding box center [102, 183] width 151 height 15
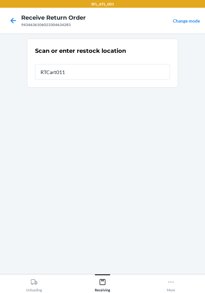
type input "RTCart011"
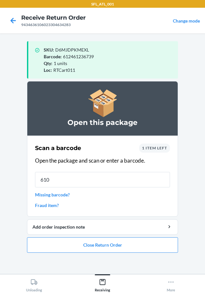
type input "6106"
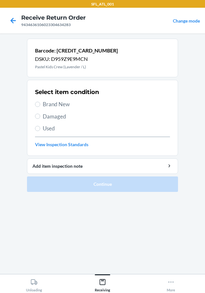
drag, startPoint x: 30, startPoint y: 98, endPoint x: 40, endPoint y: 106, distance: 13.5
click at [34, 103] on section "Select item condition Brand New Damaged Used View Inspection Standards" at bounding box center [102, 118] width 151 height 76
click at [40, 106] on label "Brand New" at bounding box center [102, 104] width 135 height 8
click at [40, 106] on input "Brand New" at bounding box center [37, 104] width 5 height 5
radio input "true"
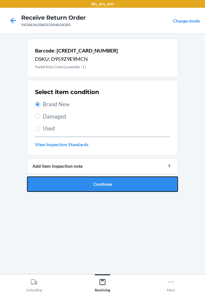
drag, startPoint x: 137, startPoint y: 182, endPoint x: 122, endPoint y: 179, distance: 15.1
click at [137, 181] on button "Continue" at bounding box center [102, 183] width 151 height 15
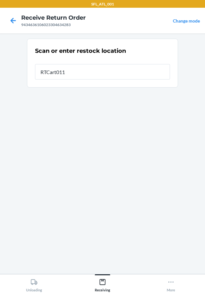
type input "RTCart011"
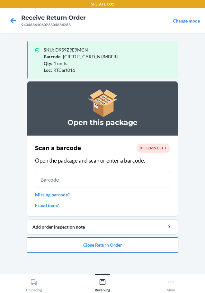
click at [141, 250] on button "Close Return Order" at bounding box center [102, 244] width 151 height 15
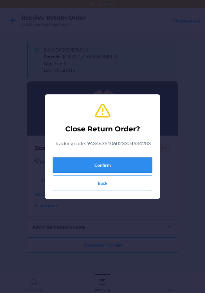
click at [136, 168] on button "Confirm" at bounding box center [103, 164] width 100 height 15
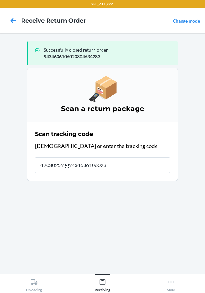
type input "4203025994346361060233"
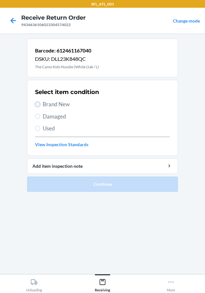
click at [38, 106] on input "Brand New" at bounding box center [37, 104] width 5 height 5
radio input "true"
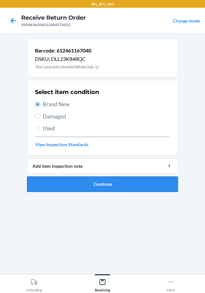
click at [123, 186] on button "Continue" at bounding box center [102, 183] width 151 height 15
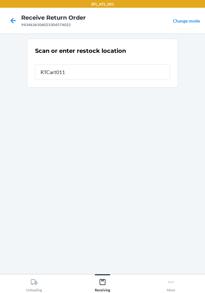
type input "RTCart011"
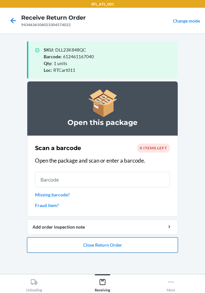
click at [108, 241] on button "Close Return Order" at bounding box center [102, 244] width 151 height 15
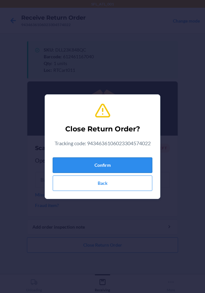
click at [131, 163] on button "Confirm" at bounding box center [103, 164] width 100 height 15
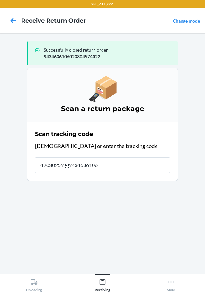
type input "4203025994346361060"
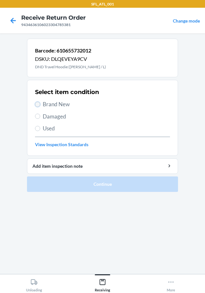
click at [37, 105] on input "Brand New" at bounding box center [37, 104] width 5 height 5
radio input "true"
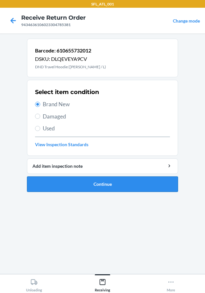
click at [135, 187] on button "Continue" at bounding box center [102, 183] width 151 height 15
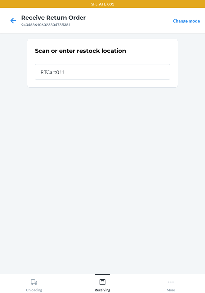
type input "RTCart011"
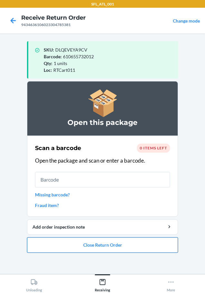
click at [149, 246] on button "Close Return Order" at bounding box center [102, 244] width 151 height 15
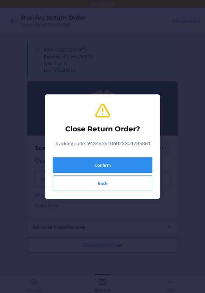
click at [140, 167] on button "Confirm" at bounding box center [103, 164] width 100 height 15
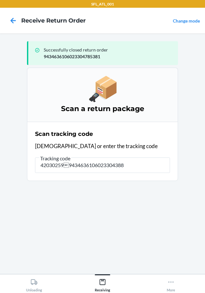
type input "4203025994346361060233043885"
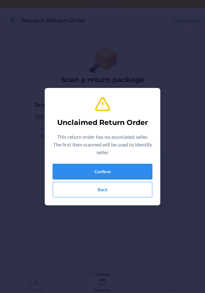
click at [107, 174] on button "Confirm" at bounding box center [103, 171] width 100 height 15
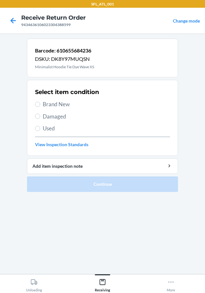
click at [40, 105] on label "Brand New" at bounding box center [102, 104] width 135 height 8
click at [40, 105] on input "Brand New" at bounding box center [37, 104] width 5 height 5
radio input "true"
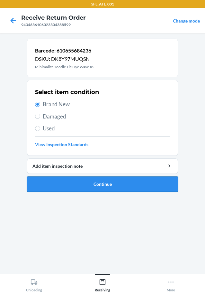
click at [117, 185] on button "Continue" at bounding box center [102, 183] width 151 height 15
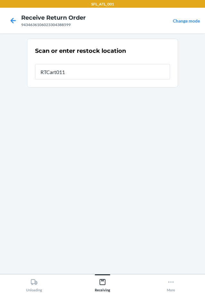
type input "RTCart011"
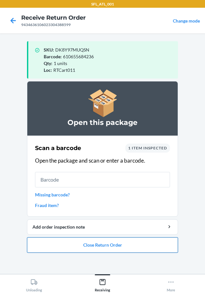
click at [139, 248] on button "Close Return Order" at bounding box center [102, 244] width 151 height 15
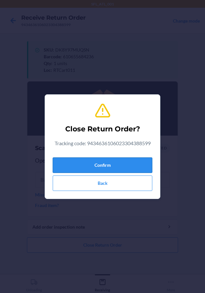
click at [139, 169] on button "Confirm" at bounding box center [103, 164] width 100 height 15
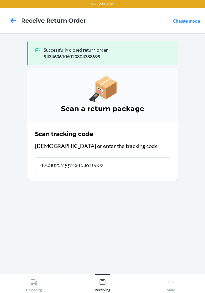
type input "420302599434636106023"
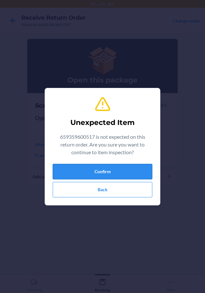
click at [133, 171] on button "Confirm" at bounding box center [103, 171] width 100 height 15
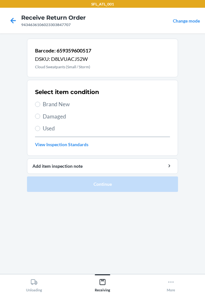
click at [34, 102] on section "Select item condition Brand New Damaged Used View Inspection Standards" at bounding box center [102, 118] width 151 height 76
click at [38, 105] on input "Brand New" at bounding box center [37, 104] width 5 height 5
radio input "true"
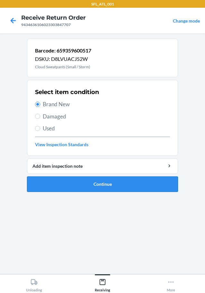
click at [161, 179] on button "Continue" at bounding box center [102, 183] width 151 height 15
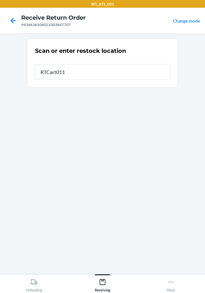
type input "RTCart011"
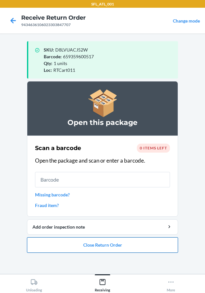
click at [140, 247] on button "Close Return Order" at bounding box center [102, 244] width 151 height 15
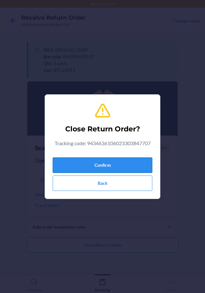
click at [129, 169] on button "Confirm" at bounding box center [103, 164] width 100 height 15
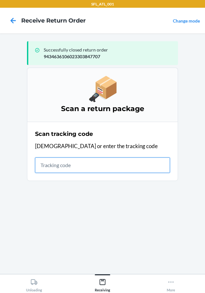
click at [77, 165] on input "text" at bounding box center [102, 164] width 135 height 15
type input "4203025994346361060"
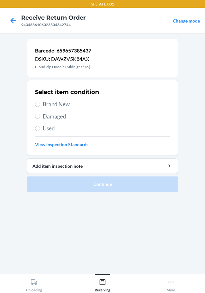
click at [98, 124] on span "Used" at bounding box center [106, 128] width 127 height 8
click at [40, 126] on input "Used" at bounding box center [37, 128] width 5 height 5
radio input "true"
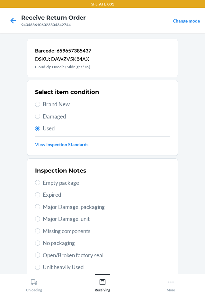
click at [39, 103] on label "Brand New" at bounding box center [102, 104] width 135 height 8
click at [39, 103] on input "Brand New" at bounding box center [37, 104] width 5 height 5
radio input "true"
radio input "false"
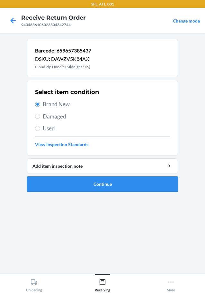
click at [110, 186] on button "Continue" at bounding box center [102, 183] width 151 height 15
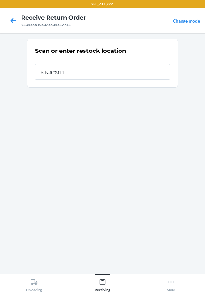
type input "RTCart011"
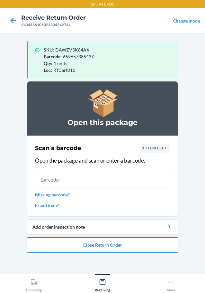
click at [89, 247] on button "Close Return Order" at bounding box center [102, 244] width 151 height 15
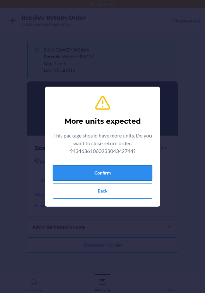
click at [110, 169] on button "Confirm" at bounding box center [103, 172] width 100 height 15
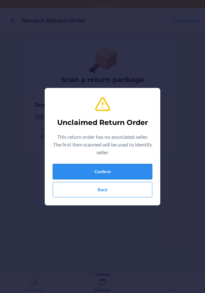
click at [94, 169] on button "Confirm" at bounding box center [103, 171] width 100 height 15
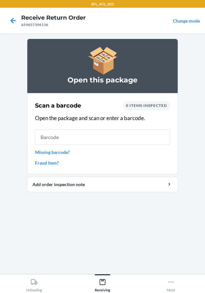
click at [123, 137] on input "text" at bounding box center [102, 136] width 135 height 15
type input "4203025994346"
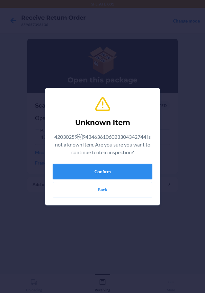
click at [145, 171] on button "Confirm" at bounding box center [103, 171] width 100 height 15
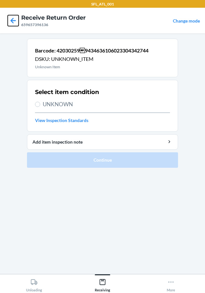
click at [12, 20] on icon at bounding box center [13, 20] width 5 height 5
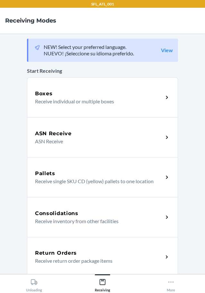
click at [90, 250] on div "Return Orders" at bounding box center [99, 253] width 128 height 8
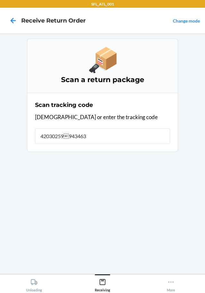
type input "420302599434636"
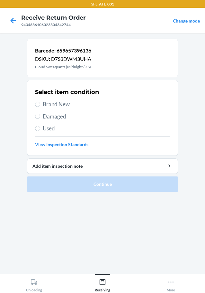
click at [40, 106] on label "Brand New" at bounding box center [102, 104] width 135 height 8
click at [40, 106] on input "Brand New" at bounding box center [37, 104] width 5 height 5
radio input "true"
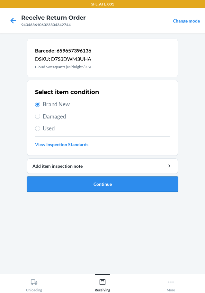
drag, startPoint x: 116, startPoint y: 192, endPoint x: 119, endPoint y: 190, distance: 3.4
click at [116, 191] on ol "Barcode: 659657396136 DSKU: D7S3DWM3UHA Cloud Sweatpants (Midnight / XS) Select…" at bounding box center [102, 118] width 151 height 158
click at [119, 190] on button "Continue" at bounding box center [102, 183] width 151 height 15
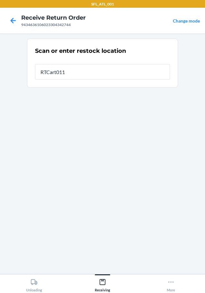
type input "RTCart011"
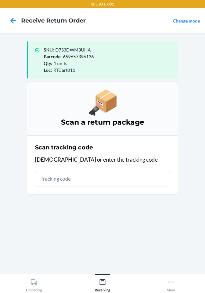
click at [77, 175] on input "text" at bounding box center [102, 178] width 135 height 15
type input "420302599434636106"
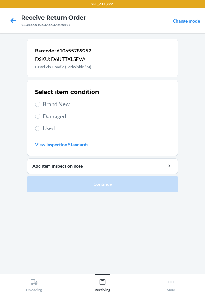
click at [42, 106] on label "Brand New" at bounding box center [102, 104] width 135 height 8
click at [40, 106] on input "Brand New" at bounding box center [37, 104] width 5 height 5
radio input "true"
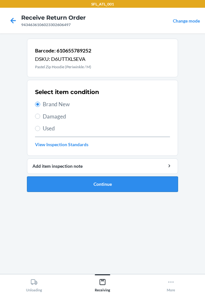
click at [87, 184] on button "Continue" at bounding box center [102, 183] width 151 height 15
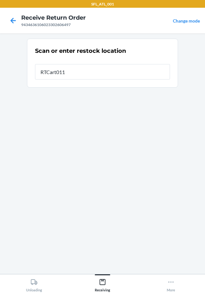
type input "RTCart011"
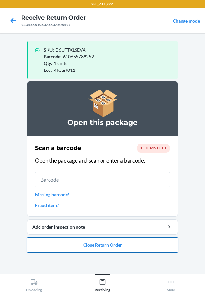
click at [105, 245] on button "Close Return Order" at bounding box center [102, 244] width 151 height 15
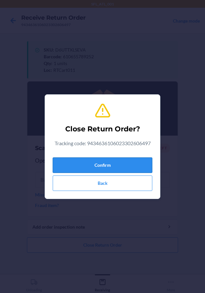
click at [109, 172] on button "Confirm" at bounding box center [103, 164] width 100 height 15
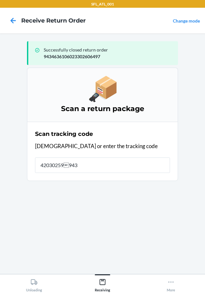
type input "420302599434"
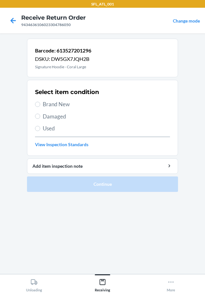
click at [40, 105] on label "Brand New" at bounding box center [102, 104] width 135 height 8
click at [40, 105] on input "Brand New" at bounding box center [37, 104] width 5 height 5
radio input "true"
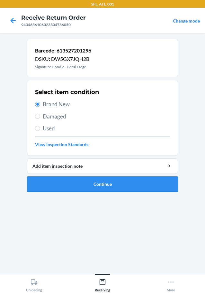
click at [130, 184] on button "Continue" at bounding box center [102, 183] width 151 height 15
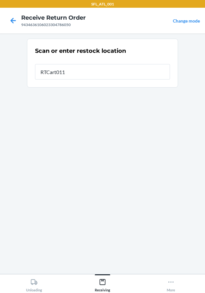
type input "RTCart011"
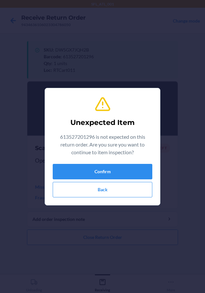
click at [125, 162] on div "Unexpected Item 613527201296 is not expected on this return order. Are you sure…" at bounding box center [103, 146] width 100 height 106
click at [126, 168] on button "Confirm" at bounding box center [103, 171] width 100 height 15
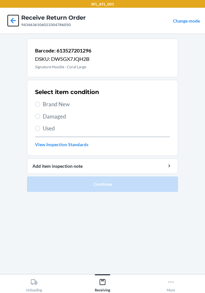
click at [17, 25] on icon at bounding box center [13, 20] width 11 height 11
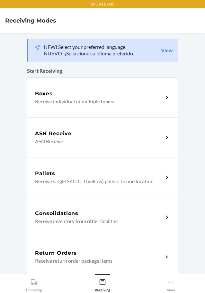
click at [78, 250] on div "Return Orders" at bounding box center [99, 253] width 128 height 8
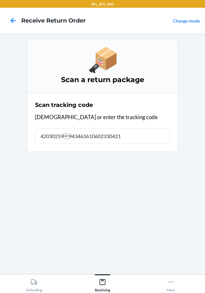
type input "420302599434636106023304217"
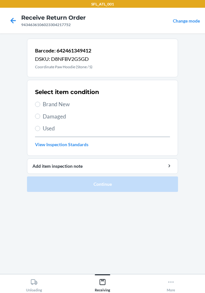
click at [42, 127] on label "Used" at bounding box center [102, 128] width 135 height 8
click at [40, 127] on input "Used" at bounding box center [37, 128] width 5 height 5
radio input "true"
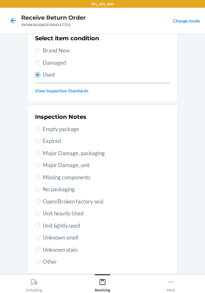
scroll to position [95, 0]
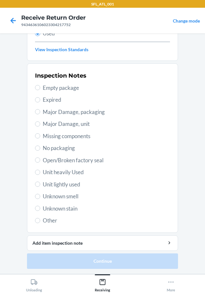
click at [43, 172] on span "Unit heavily Used" at bounding box center [106, 172] width 127 height 8
click at [40, 172] on input "Unit heavily Used" at bounding box center [37, 171] width 5 height 5
radio input "true"
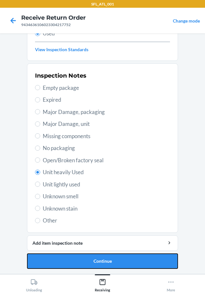
click at [141, 262] on button "Continue" at bounding box center [102, 260] width 151 height 15
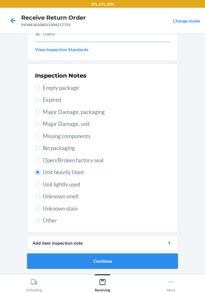
scroll to position [0, 0]
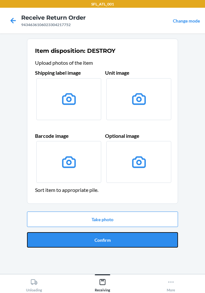
drag, startPoint x: 142, startPoint y: 244, endPoint x: 129, endPoint y: 240, distance: 14.4
click at [142, 244] on button "Confirm" at bounding box center [102, 239] width 151 height 15
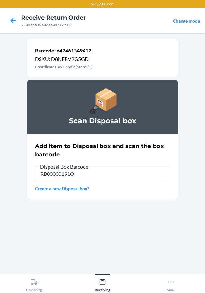
type input "RB00000191O"
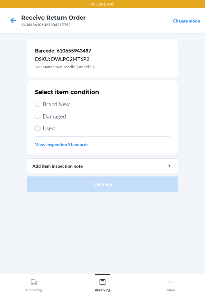
drag, startPoint x: 37, startPoint y: 128, endPoint x: 58, endPoint y: 128, distance: 20.6
click at [38, 128] on input "Used" at bounding box center [37, 128] width 5 height 5
radio input "true"
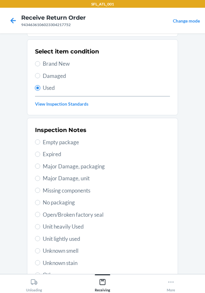
scroll to position [64, 0]
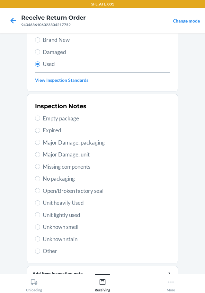
click at [43, 200] on span "Unit heavily Used" at bounding box center [106, 202] width 127 height 8
click at [40, 200] on input "Unit heavily Used" at bounding box center [37, 202] width 5 height 5
radio input "true"
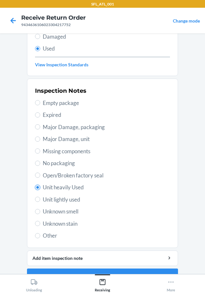
scroll to position [95, 0]
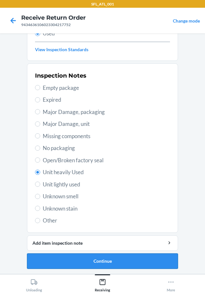
click at [111, 258] on button "Continue" at bounding box center [102, 260] width 151 height 15
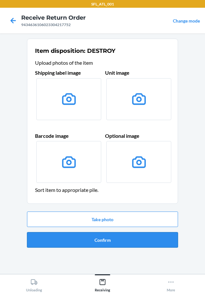
click at [114, 246] on button "Confirm" at bounding box center [102, 239] width 151 height 15
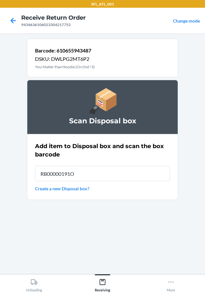
type input "RB00000191O"
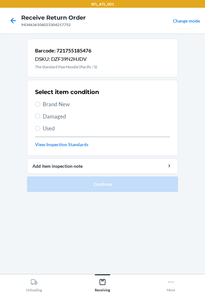
click at [39, 132] on label "Used" at bounding box center [102, 128] width 135 height 8
click at [39, 131] on input "Used" at bounding box center [37, 128] width 5 height 5
radio input "true"
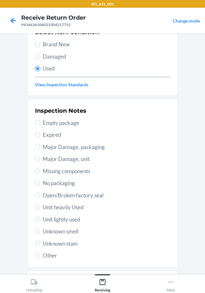
scroll to position [95, 0]
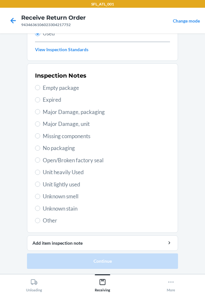
click at [36, 178] on div "Inspection Notes Empty package Expired Major Damage, packaging Major Damage, un…" at bounding box center [102, 147] width 135 height 157
click at [35, 173] on input "Unit heavily Used" at bounding box center [37, 171] width 5 height 5
radio input "true"
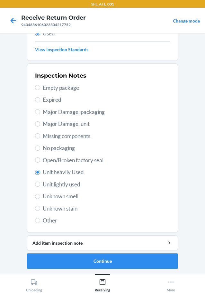
click at [162, 252] on li "Barcode: 721755185476 DSKU: DZF39N2HJDV The Standard Paw Hoodie (Pacific / S) S…" at bounding box center [102, 106] width 151 height 325
click at [160, 256] on button "Continue" at bounding box center [102, 260] width 151 height 15
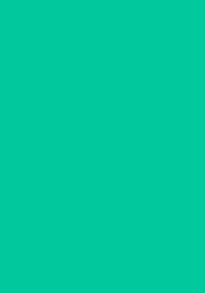
scroll to position [0, 0]
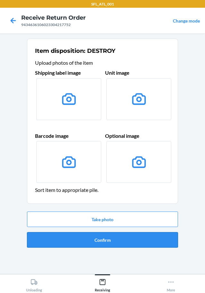
click at [155, 242] on button "Confirm" at bounding box center [102, 239] width 151 height 15
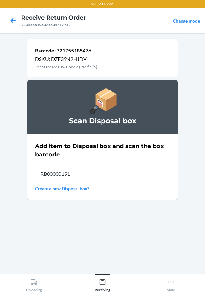
type input "RB00000191O"
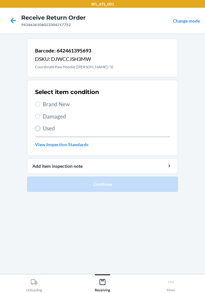
click at [38, 127] on input "Used" at bounding box center [37, 128] width 5 height 5
radio input "true"
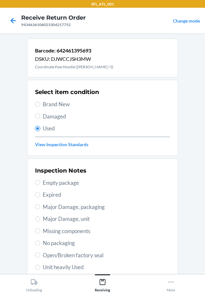
scroll to position [64, 0]
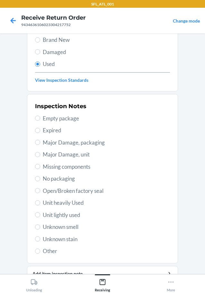
click at [43, 205] on span "Unit heavily Used" at bounding box center [106, 202] width 127 height 8
click at [40, 205] on input "Unit heavily Used" at bounding box center [37, 202] width 5 height 5
radio input "true"
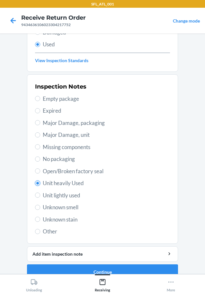
scroll to position [95, 0]
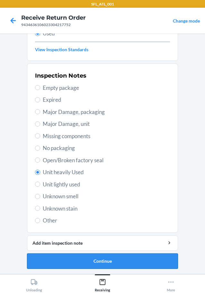
click at [78, 256] on button "Continue" at bounding box center [102, 260] width 151 height 15
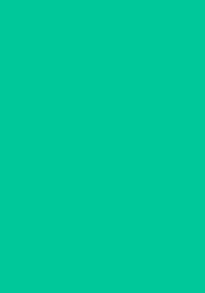
scroll to position [0, 0]
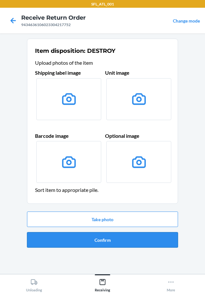
click at [83, 236] on button "Confirm" at bounding box center [102, 239] width 151 height 15
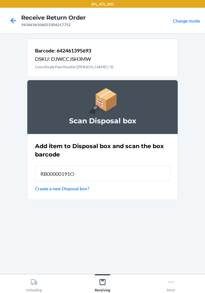
type input "RB00000191O"
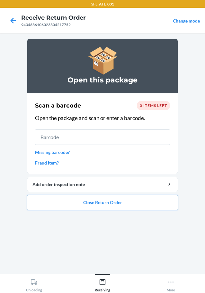
click at [150, 206] on button "Close Return Order" at bounding box center [102, 202] width 151 height 15
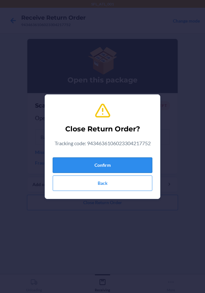
click at [132, 167] on button "Confirm" at bounding box center [103, 164] width 100 height 15
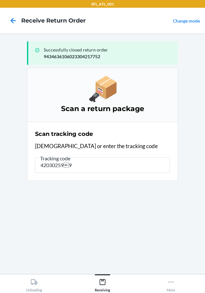
type input "4203025994"
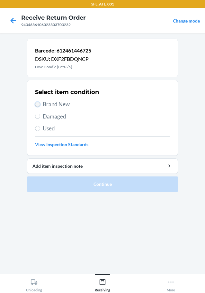
click at [36, 103] on input "Brand New" at bounding box center [37, 104] width 5 height 5
radio input "true"
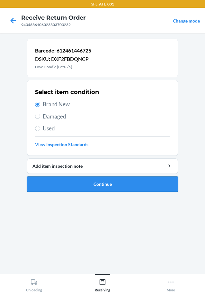
click at [100, 185] on button "Continue" at bounding box center [102, 183] width 151 height 15
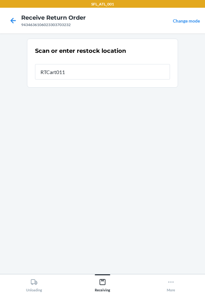
type input "RTCart011"
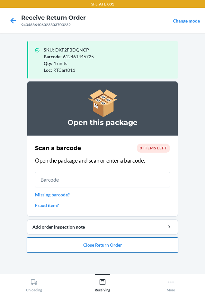
click at [152, 249] on button "Close Return Order" at bounding box center [102, 244] width 151 height 15
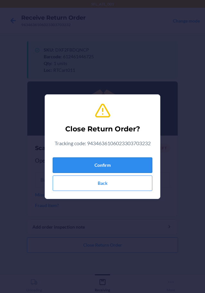
click at [143, 167] on button "Confirm" at bounding box center [103, 164] width 100 height 15
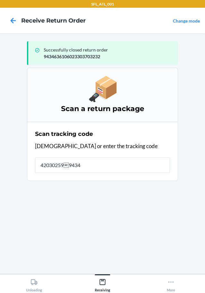
type input "4203025994346"
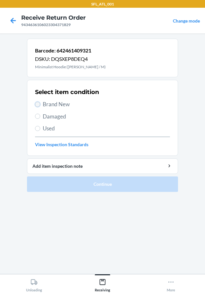
click at [36, 103] on input "Brand New" at bounding box center [37, 104] width 5 height 5
radio input "true"
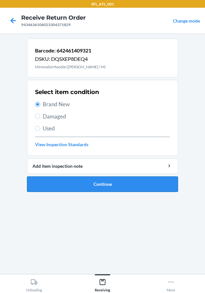
click at [164, 182] on button "Continue" at bounding box center [102, 183] width 151 height 15
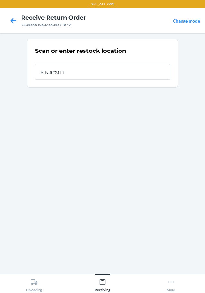
type input "RTCart011"
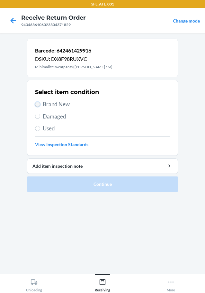
click at [37, 104] on input "Brand New" at bounding box center [37, 104] width 5 height 5
radio input "true"
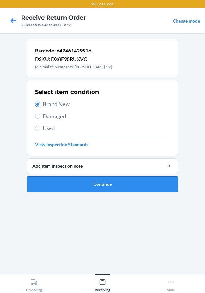
click at [165, 186] on button "Continue" at bounding box center [102, 183] width 151 height 15
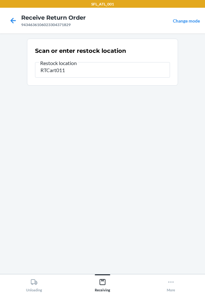
type input "RTCart011"
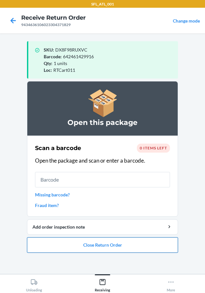
click at [139, 247] on button "Close Return Order" at bounding box center [102, 244] width 151 height 15
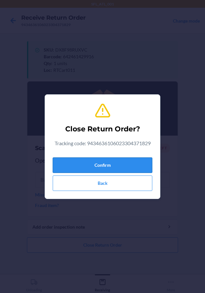
click at [146, 167] on button "Confirm" at bounding box center [103, 164] width 100 height 15
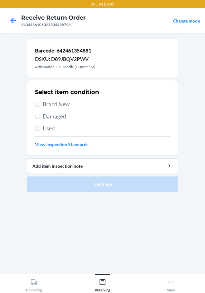
click at [37, 100] on label "Brand New" at bounding box center [102, 104] width 135 height 8
click at [37, 102] on input "Brand New" at bounding box center [37, 104] width 5 height 5
radio input "true"
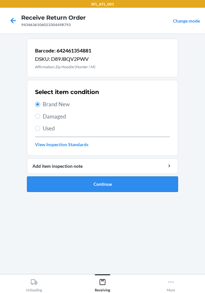
click at [130, 180] on button "Continue" at bounding box center [102, 183] width 151 height 15
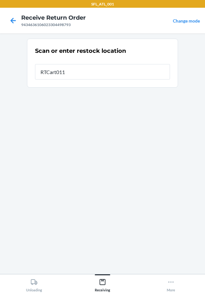
type input "RTCart011"
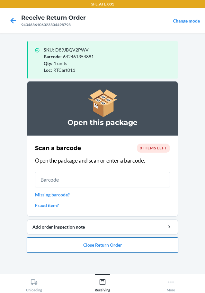
click at [122, 246] on button "Close Return Order" at bounding box center [102, 244] width 151 height 15
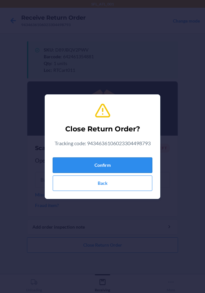
click at [132, 166] on button "Confirm" at bounding box center [103, 164] width 100 height 15
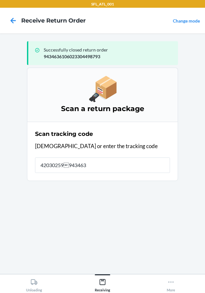
type input "420302599434636"
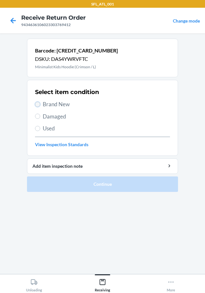
click at [39, 103] on input "Brand New" at bounding box center [37, 104] width 5 height 5
radio input "true"
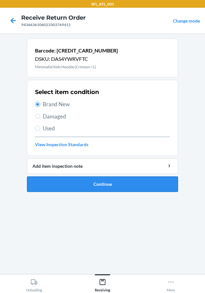
click at [130, 181] on button "Continue" at bounding box center [102, 183] width 151 height 15
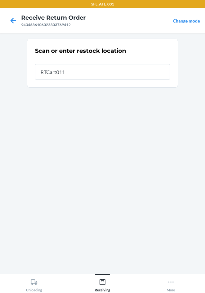
type input "RTCart011"
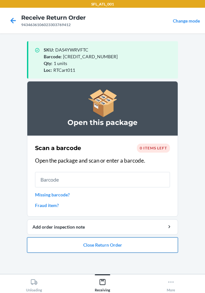
click at [133, 247] on button "Close Return Order" at bounding box center [102, 244] width 151 height 15
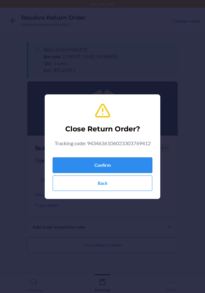
click at [134, 165] on button "Confirm" at bounding box center [103, 164] width 100 height 15
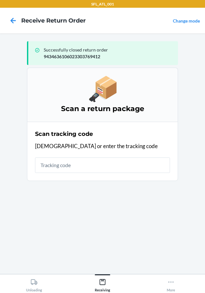
drag, startPoint x: 131, startPoint y: 168, endPoint x: 128, endPoint y: 140, distance: 28.2
click at [130, 160] on input "text" at bounding box center [102, 164] width 135 height 15
type input "420302599434636106"
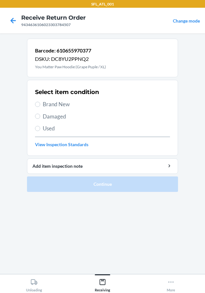
click at [41, 104] on label "Brand New" at bounding box center [102, 104] width 135 height 8
click at [40, 104] on input "Brand New" at bounding box center [37, 104] width 5 height 5
radio input "true"
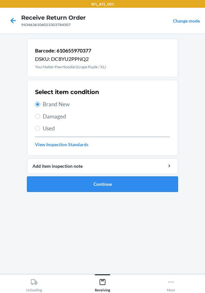
click at [112, 185] on button "Continue" at bounding box center [102, 183] width 151 height 15
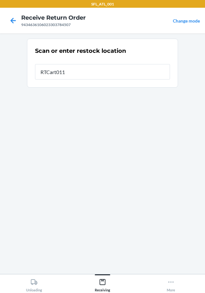
type input "RTCart011"
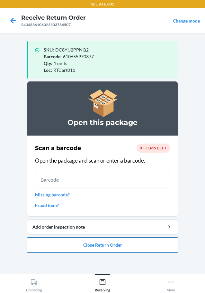
click at [138, 242] on button "Close Return Order" at bounding box center [102, 244] width 151 height 15
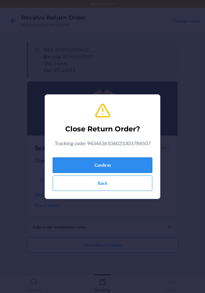
click at [126, 167] on button "Confirm" at bounding box center [103, 164] width 100 height 15
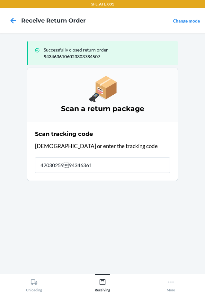
type input "42030259943463610"
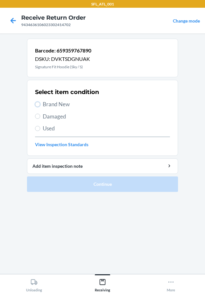
drag, startPoint x: 37, startPoint y: 105, endPoint x: 141, endPoint y: 177, distance: 125.5
click at [37, 105] on input "Brand New" at bounding box center [37, 104] width 5 height 5
radio input "true"
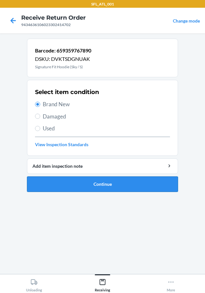
click at [140, 183] on button "Continue" at bounding box center [102, 183] width 151 height 15
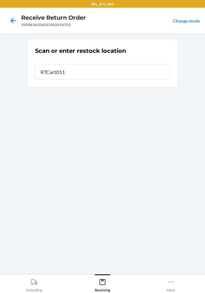
type input "RTCart011"
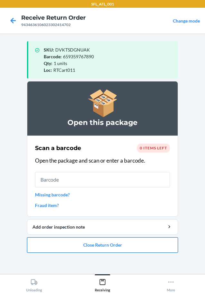
click at [144, 249] on button "Close Return Order" at bounding box center [102, 244] width 151 height 15
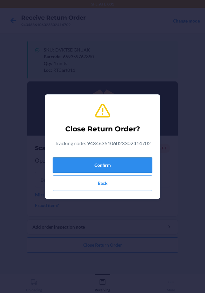
click at [141, 167] on button "Confirm" at bounding box center [103, 164] width 100 height 15
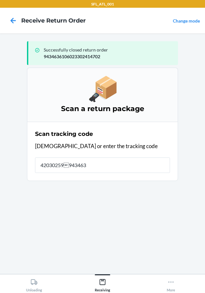
type input "420302599434636"
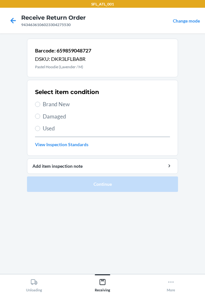
click at [35, 102] on section "Select item condition Brand New Damaged Used View Inspection Standards" at bounding box center [102, 118] width 151 height 76
click at [36, 102] on input "Brand New" at bounding box center [37, 104] width 5 height 5
radio input "true"
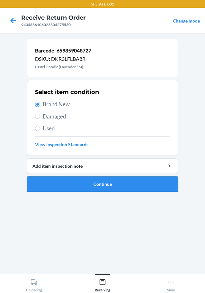
click at [101, 183] on button "Continue" at bounding box center [102, 183] width 151 height 15
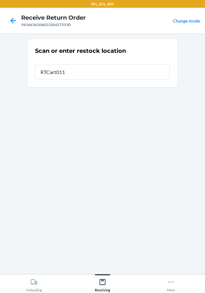
type input "RTCart011"
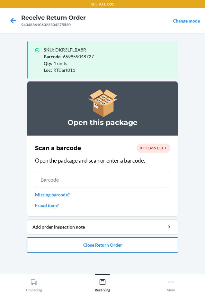
click at [142, 245] on button "Close Return Order" at bounding box center [102, 244] width 151 height 15
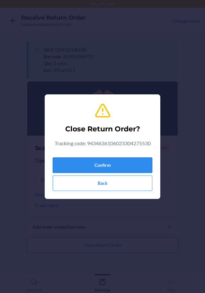
click at [135, 163] on button "Confirm" at bounding box center [103, 164] width 100 height 15
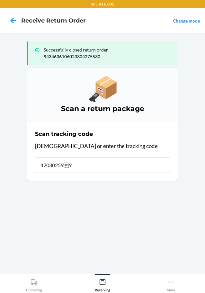
type input "4203025994"
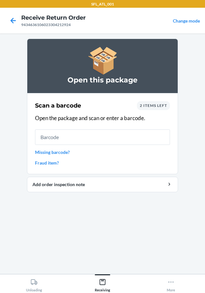
click at [159, 104] on span "2 items left" at bounding box center [153, 105] width 27 height 5
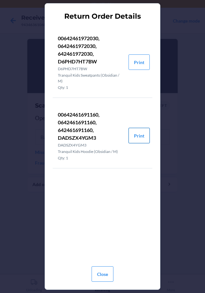
click at [139, 139] on button "Print" at bounding box center [139, 135] width 21 height 15
click at [138, 66] on button "Print" at bounding box center [139, 61] width 21 height 15
click at [110, 274] on button "Close" at bounding box center [103, 273] width 22 height 15
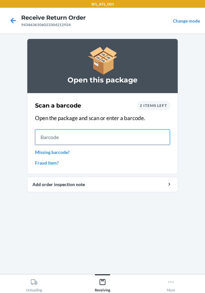
click at [136, 143] on input "text" at bounding box center [102, 136] width 135 height 15
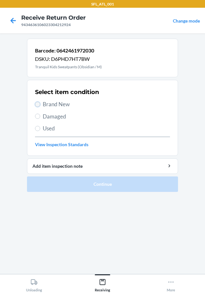
click at [37, 104] on input "Brand New" at bounding box center [37, 104] width 5 height 5
radio input "true"
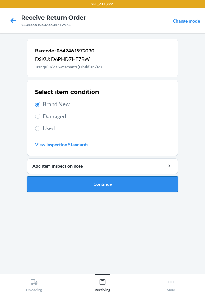
drag, startPoint x: 145, startPoint y: 183, endPoint x: 134, endPoint y: 169, distance: 17.0
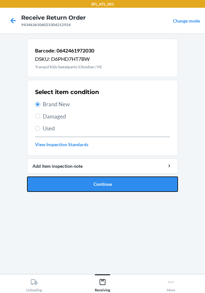
click at [144, 181] on button "Continue" at bounding box center [102, 183] width 151 height 15
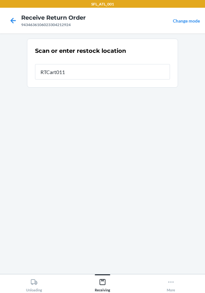
type input "RTCart011"
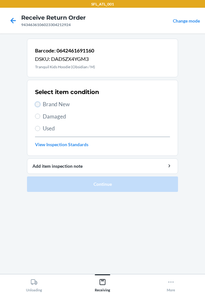
click at [37, 105] on input "Brand New" at bounding box center [37, 104] width 5 height 5
radio input "true"
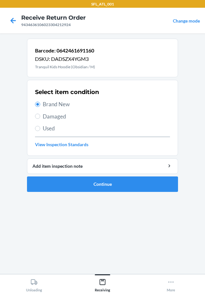
click at [141, 192] on ol "Barcode: 0642461691160 DSKU: DADSZX4YGM3 Tranquil Kids Hoodie (Obsidian / M) Se…" at bounding box center [102, 118] width 151 height 158
click at [151, 187] on button "Continue" at bounding box center [102, 183] width 151 height 15
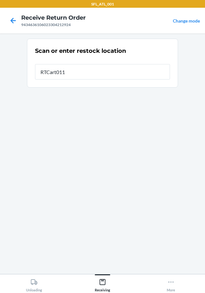
type input "RTCart011"
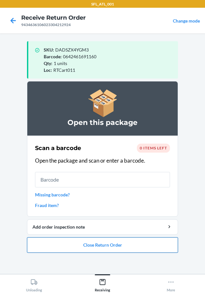
click at [157, 246] on button "Close Return Order" at bounding box center [102, 244] width 151 height 15
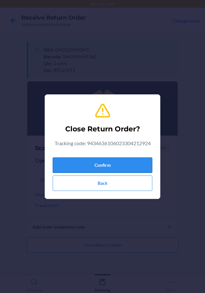
click at [138, 165] on button "Confirm" at bounding box center [103, 164] width 100 height 15
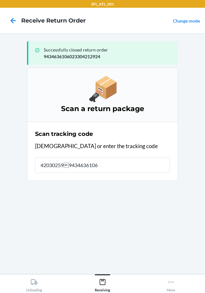
type input "4203025994346361060"
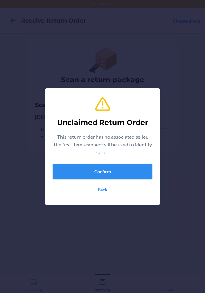
click at [132, 172] on button "Confirm" at bounding box center [103, 171] width 100 height 15
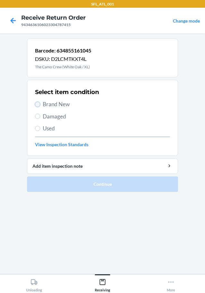
click at [36, 105] on input "Brand New" at bounding box center [37, 104] width 5 height 5
radio input "true"
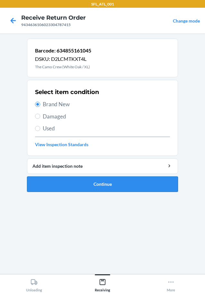
click at [162, 182] on button "Continue" at bounding box center [102, 183] width 151 height 15
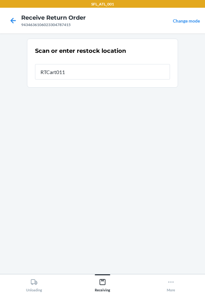
type input "RTCart011"
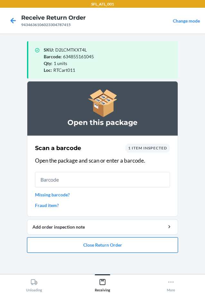
drag, startPoint x: 159, startPoint y: 189, endPoint x: 157, endPoint y: 250, distance: 61.1
click at [157, 250] on button "Close Return Order" at bounding box center [102, 244] width 151 height 15
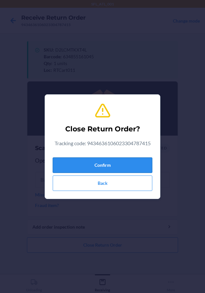
click at [140, 164] on button "Confirm" at bounding box center [103, 164] width 100 height 15
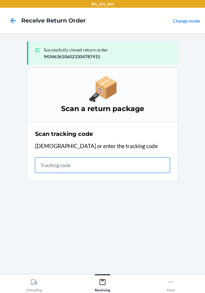
click at [91, 164] on input "text" at bounding box center [102, 164] width 135 height 15
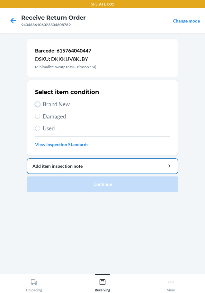
drag, startPoint x: 38, startPoint y: 105, endPoint x: 130, endPoint y: 171, distance: 112.5
click at [56, 120] on div "Select item condition Brand New Damaged Used View Inspection Standards" at bounding box center [102, 118] width 135 height 64
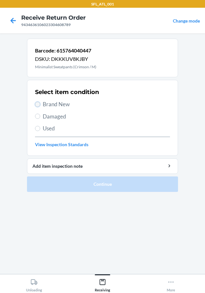
click at [38, 102] on input "Brand New" at bounding box center [37, 104] width 5 height 5
radio input "true"
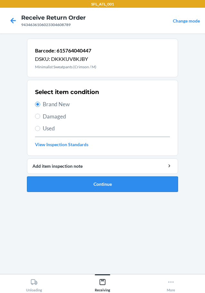
click at [114, 180] on button "Continue" at bounding box center [102, 183] width 151 height 15
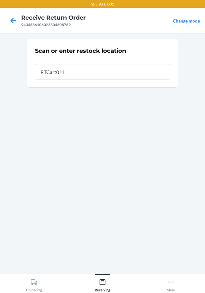
type input "RTCart011"
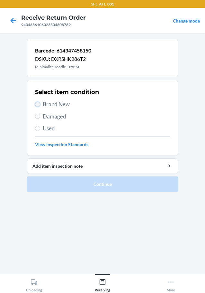
click at [40, 104] on input "Brand New" at bounding box center [37, 104] width 5 height 5
radio input "true"
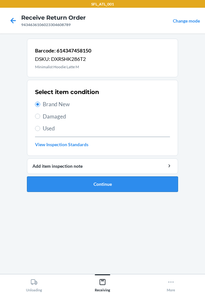
click at [93, 185] on button "Continue" at bounding box center [102, 183] width 151 height 15
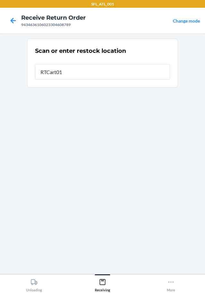
type input "RTCart011"
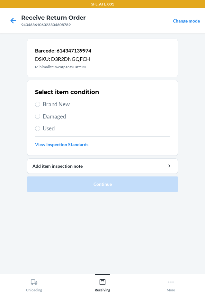
click at [42, 103] on label "Brand New" at bounding box center [102, 104] width 135 height 8
click at [40, 103] on input "Brand New" at bounding box center [37, 104] width 5 height 5
radio input "true"
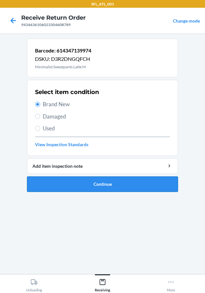
click at [84, 185] on button "Continue" at bounding box center [102, 183] width 151 height 15
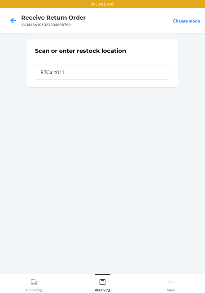
type input "RTCart011"
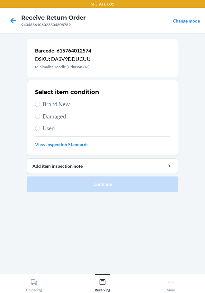
click at [43, 105] on span "Brand New" at bounding box center [106, 104] width 127 height 8
click at [40, 105] on input "Brand New" at bounding box center [37, 104] width 5 height 5
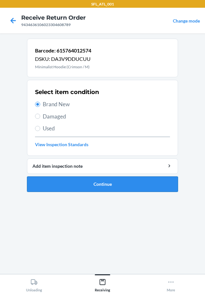
click at [109, 187] on button "Continue" at bounding box center [102, 183] width 151 height 15
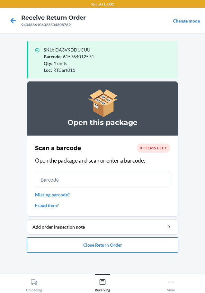
click at [124, 242] on button "Close Return Order" at bounding box center [102, 244] width 151 height 15
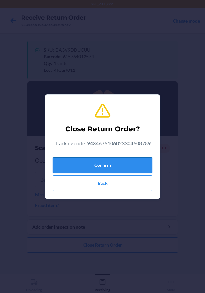
click at [134, 165] on button "Confirm" at bounding box center [103, 164] width 100 height 15
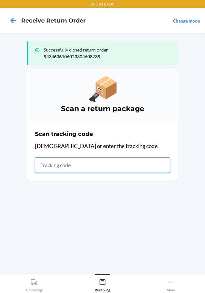
click at [62, 168] on input "text" at bounding box center [102, 164] width 135 height 15
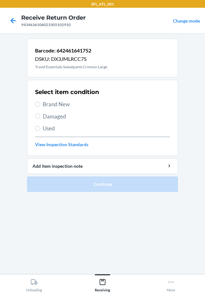
click at [44, 104] on span "Brand New" at bounding box center [106, 104] width 127 height 8
click at [40, 104] on input "Brand New" at bounding box center [37, 104] width 5 height 5
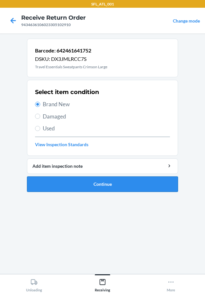
click at [94, 181] on button "Continue" at bounding box center [102, 183] width 151 height 15
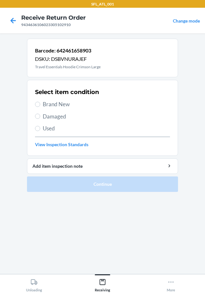
click at [44, 105] on span "Brand New" at bounding box center [106, 104] width 127 height 8
click at [40, 105] on input "Brand New" at bounding box center [37, 104] width 5 height 5
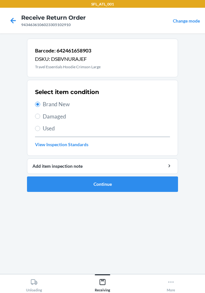
click at [106, 200] on section "Barcode: 642461658903 DSKU: DSBVNURAJEF Travel Essentials Hoodie Crimson Large …" at bounding box center [102, 154] width 151 height 230
click at [109, 185] on button "Continue" at bounding box center [102, 183] width 151 height 15
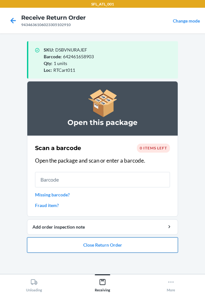
click at [105, 237] on button "Close Return Order" at bounding box center [102, 244] width 151 height 15
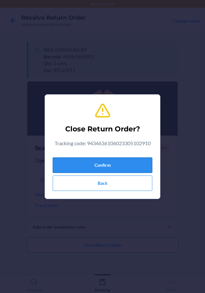
click at [115, 158] on button "Confirm" at bounding box center [103, 164] width 100 height 15
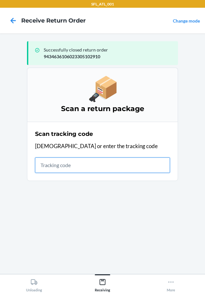
click at [102, 169] on input "text" at bounding box center [102, 164] width 135 height 15
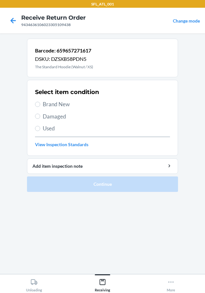
click at [41, 104] on label "Brand New" at bounding box center [102, 104] width 135 height 8
click at [40, 104] on input "Brand New" at bounding box center [37, 104] width 5 height 5
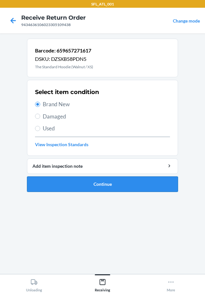
click at [111, 186] on button "Continue" at bounding box center [102, 183] width 151 height 15
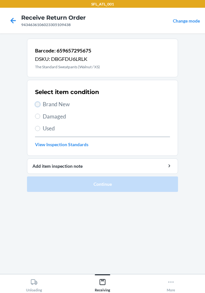
click at [35, 105] on input "Brand New" at bounding box center [37, 104] width 5 height 5
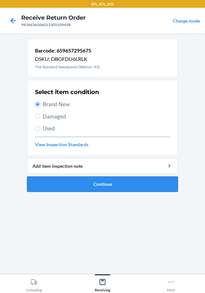
click at [131, 185] on button "Continue" at bounding box center [102, 183] width 151 height 15
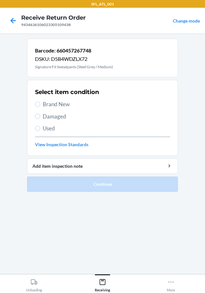
click at [41, 105] on label "Brand New" at bounding box center [102, 104] width 135 height 8
click at [40, 105] on input "Brand New" at bounding box center [37, 104] width 5 height 5
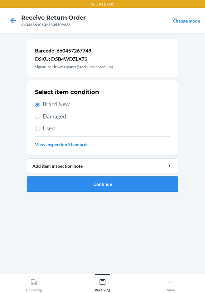
click at [118, 180] on button "Continue" at bounding box center [102, 183] width 151 height 15
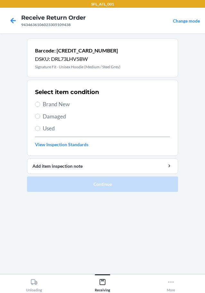
click at [41, 105] on label "Brand New" at bounding box center [102, 104] width 135 height 8
click at [40, 105] on input "Brand New" at bounding box center [37, 104] width 5 height 5
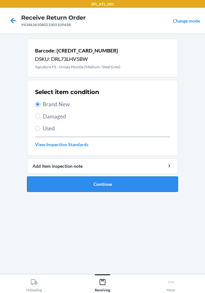
click at [146, 188] on button "Continue" at bounding box center [102, 183] width 151 height 15
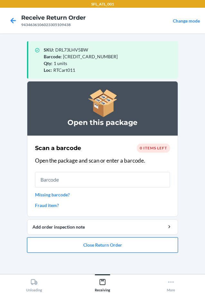
click at [149, 245] on button "Close Return Order" at bounding box center [102, 244] width 151 height 15
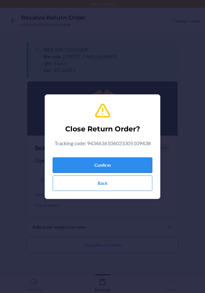
click at [137, 163] on button "Confirm" at bounding box center [103, 164] width 100 height 15
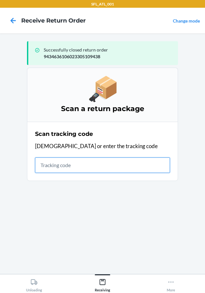
click at [69, 165] on input "text" at bounding box center [102, 164] width 135 height 15
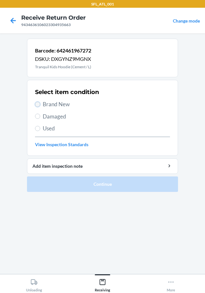
click at [35, 103] on input "Brand New" at bounding box center [37, 104] width 5 height 5
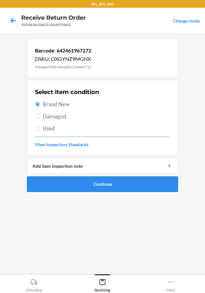
click at [103, 183] on button "Continue" at bounding box center [102, 183] width 151 height 15
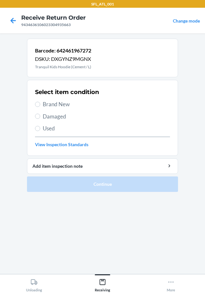
click at [40, 107] on label "Brand New" at bounding box center [102, 104] width 135 height 8
click at [40, 107] on input "Brand New" at bounding box center [37, 104] width 5 height 5
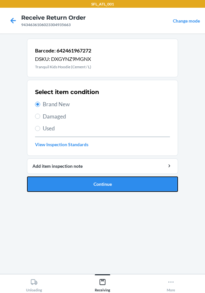
drag, startPoint x: 147, startPoint y: 185, endPoint x: 145, endPoint y: 171, distance: 14.0
click at [147, 183] on button "Continue" at bounding box center [102, 183] width 151 height 15
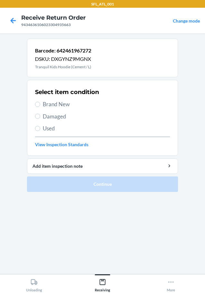
click at [41, 106] on label "Brand New" at bounding box center [102, 104] width 135 height 8
click at [40, 106] on input "Brand New" at bounding box center [37, 104] width 5 height 5
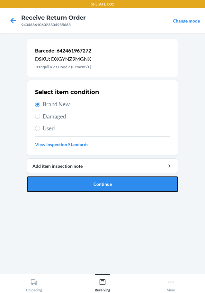
drag, startPoint x: 169, startPoint y: 187, endPoint x: 154, endPoint y: 181, distance: 16.0
click at [167, 186] on button "Continue" at bounding box center [102, 183] width 151 height 15
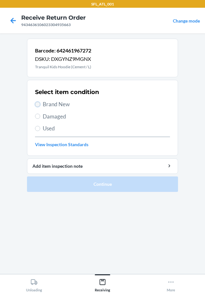
click at [39, 106] on input "Brand New" at bounding box center [37, 104] width 5 height 5
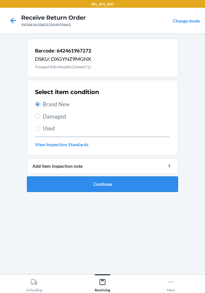
click at [160, 181] on button "Continue" at bounding box center [102, 183] width 151 height 15
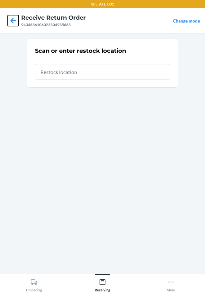
click at [13, 24] on icon at bounding box center [13, 20] width 11 height 11
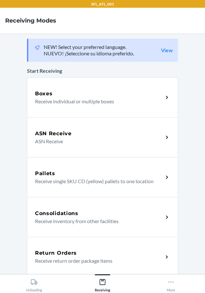
click at [121, 258] on p "Receive return order package items" at bounding box center [96, 261] width 123 height 8
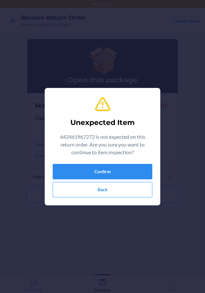
click at [132, 160] on div "Unexpected Item 642461967272 is not expected on this return order. Are you sure…" at bounding box center [103, 146] width 100 height 106
click at [128, 168] on button "Confirm" at bounding box center [103, 171] width 100 height 15
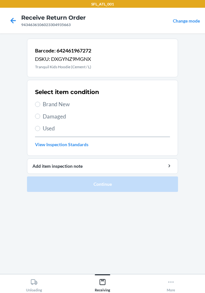
click at [39, 132] on label "Used" at bounding box center [102, 128] width 135 height 8
click at [39, 131] on input "Used" at bounding box center [37, 128] width 5 height 5
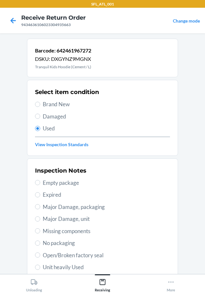
click at [79, 161] on section "Inspection Notes Empty package Expired Major Damage, packaging Major Damage, un…" at bounding box center [102, 242] width 151 height 169
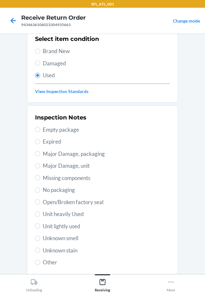
scroll to position [64, 0]
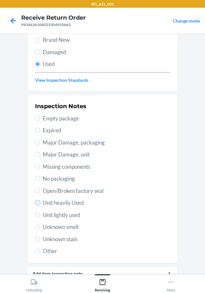
click at [37, 204] on input "Unit heavily Used" at bounding box center [37, 202] width 5 height 5
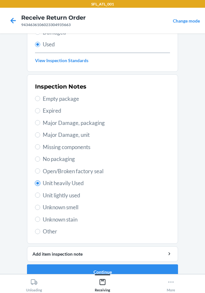
scroll to position [95, 0]
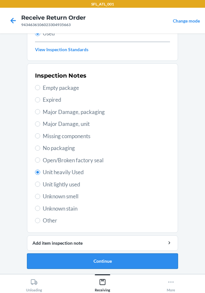
click at [117, 258] on button "Continue" at bounding box center [102, 260] width 151 height 15
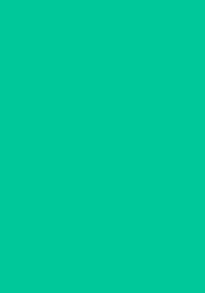
scroll to position [0, 0]
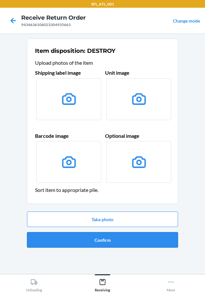
click at [119, 237] on button "Confirm" at bounding box center [102, 239] width 151 height 15
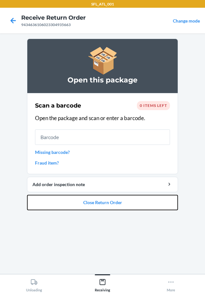
click at [123, 208] on button "Close Return Order" at bounding box center [102, 202] width 151 height 15
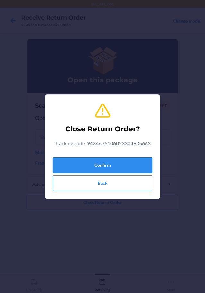
click at [124, 165] on button "Confirm" at bounding box center [103, 164] width 100 height 15
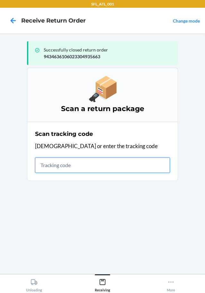
click at [69, 164] on input "text" at bounding box center [102, 164] width 135 height 15
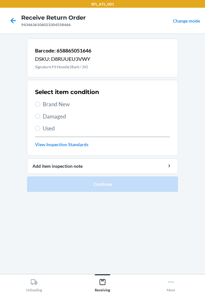
click at [41, 105] on label "Brand New" at bounding box center [102, 104] width 135 height 8
click at [40, 105] on input "Brand New" at bounding box center [37, 104] width 5 height 5
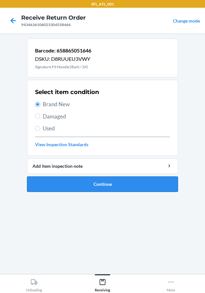
click at [144, 185] on button "Continue" at bounding box center [102, 183] width 151 height 15
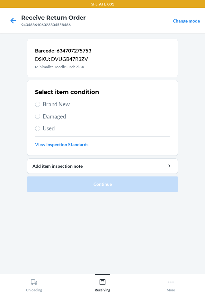
click at [39, 107] on label "Brand New" at bounding box center [102, 104] width 135 height 8
click at [39, 107] on input "Brand New" at bounding box center [37, 104] width 5 height 5
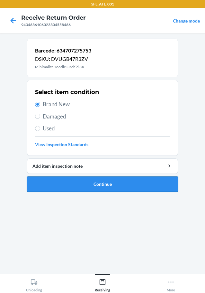
click at [133, 178] on button "Continue" at bounding box center [102, 183] width 151 height 15
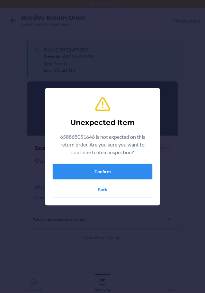
click at [107, 169] on button "Confirm" at bounding box center [103, 171] width 100 height 15
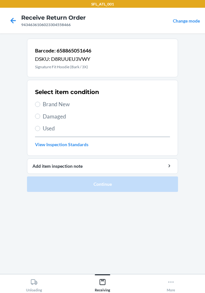
click at [41, 104] on label "Brand New" at bounding box center [102, 104] width 135 height 8
click at [40, 104] on input "Brand New" at bounding box center [37, 104] width 5 height 5
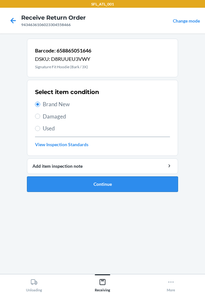
click at [163, 182] on button "Continue" at bounding box center [102, 183] width 151 height 15
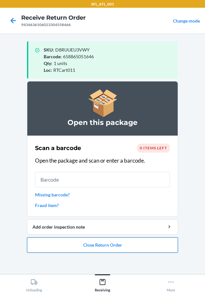
click at [132, 248] on button "Close Return Order" at bounding box center [102, 244] width 151 height 15
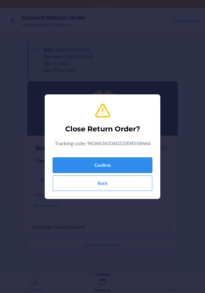
click at [128, 169] on button "Confirm" at bounding box center [103, 164] width 100 height 15
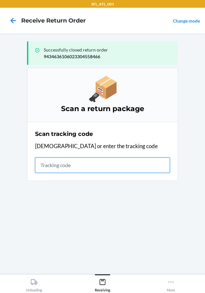
click at [54, 167] on input "text" at bounding box center [102, 164] width 135 height 15
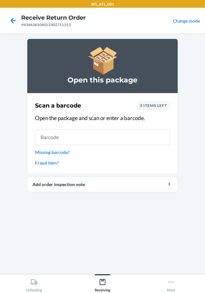
click at [161, 107] on span "3 items left" at bounding box center [153, 105] width 27 height 5
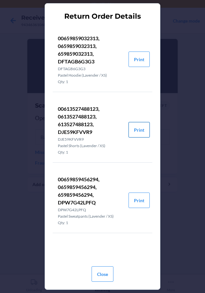
click at [136, 135] on button "Print" at bounding box center [139, 129] width 21 height 15
click at [145, 58] on button "Print" at bounding box center [139, 58] width 21 height 15
click at [136, 199] on button "Print" at bounding box center [139, 199] width 21 height 15
click at [104, 279] on button "Close" at bounding box center [103, 273] width 22 height 15
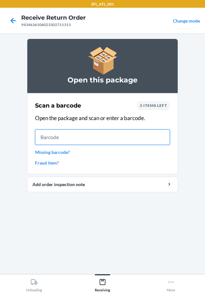
click at [105, 137] on input "text" at bounding box center [102, 136] width 135 height 15
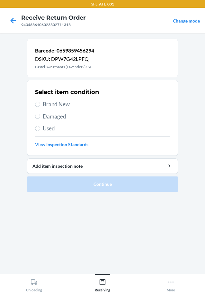
click at [37, 101] on label "Brand New" at bounding box center [102, 104] width 135 height 8
click at [37, 102] on input "Brand New" at bounding box center [37, 104] width 5 height 5
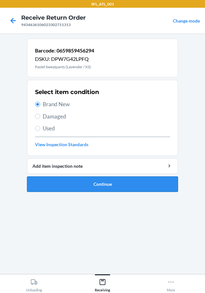
click at [113, 185] on button "Continue" at bounding box center [102, 183] width 151 height 15
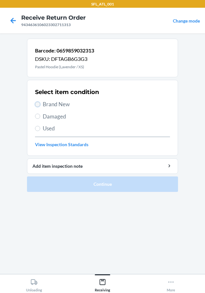
click at [38, 105] on input "Brand New" at bounding box center [37, 104] width 5 height 5
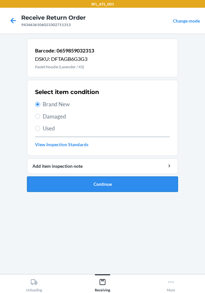
click at [118, 185] on button "Continue" at bounding box center [102, 183] width 151 height 15
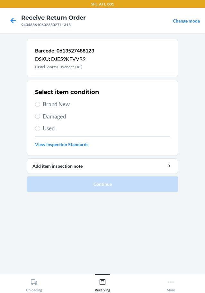
click at [40, 101] on label "Brand New" at bounding box center [102, 104] width 135 height 8
click at [40, 102] on input "Brand New" at bounding box center [37, 104] width 5 height 5
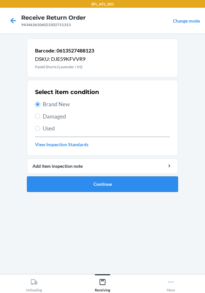
click at [130, 184] on button "Continue" at bounding box center [102, 183] width 151 height 15
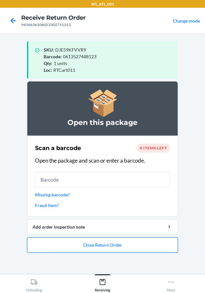
drag, startPoint x: 138, startPoint y: 245, endPoint x: 139, endPoint y: 242, distance: 3.4
click at [138, 244] on button "Close Return Order" at bounding box center [102, 244] width 151 height 15
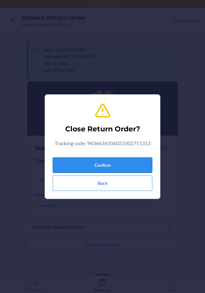
click at [145, 167] on button "Confirm" at bounding box center [103, 164] width 100 height 15
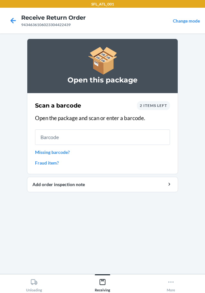
click at [158, 105] on span "2 items left" at bounding box center [153, 105] width 27 height 5
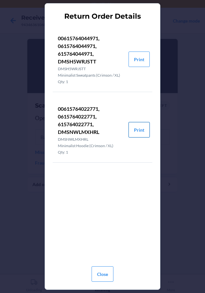
click at [135, 134] on button "Print" at bounding box center [139, 129] width 21 height 15
click at [138, 60] on button "Print" at bounding box center [139, 58] width 21 height 15
click at [96, 272] on button "Close" at bounding box center [103, 273] width 22 height 15
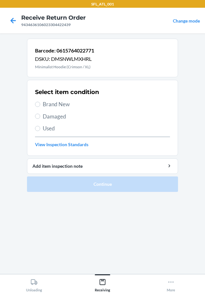
drag, startPoint x: 41, startPoint y: 104, endPoint x: 135, endPoint y: 164, distance: 112.3
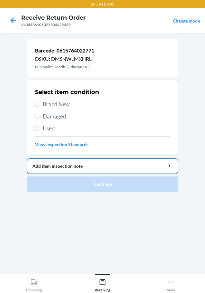
click at [41, 105] on label "Brand New" at bounding box center [102, 104] width 135 height 8
click at [40, 105] on input "Brand New" at bounding box center [37, 104] width 5 height 5
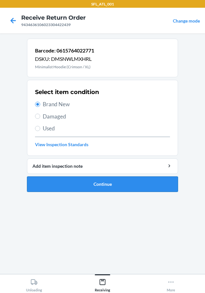
click at [130, 180] on button "Continue" at bounding box center [102, 183] width 151 height 15
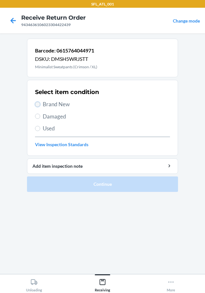
click at [39, 105] on input "Brand New" at bounding box center [37, 104] width 5 height 5
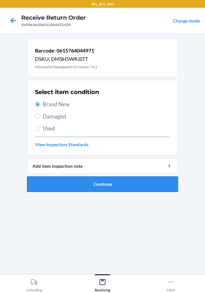
click at [123, 187] on button "Continue" at bounding box center [102, 183] width 151 height 15
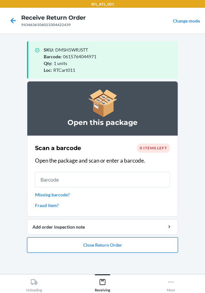
click at [169, 249] on button "Close Return Order" at bounding box center [102, 244] width 151 height 15
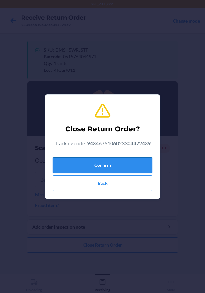
click at [148, 167] on button "Confirm" at bounding box center [103, 164] width 100 height 15
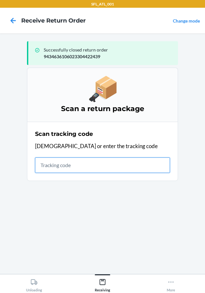
drag, startPoint x: 59, startPoint y: 165, endPoint x: 46, endPoint y: 153, distance: 17.5
click at [55, 161] on input "text" at bounding box center [102, 164] width 135 height 15
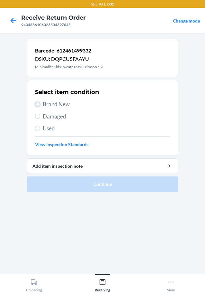
click at [38, 103] on input "Brand New" at bounding box center [37, 104] width 5 height 5
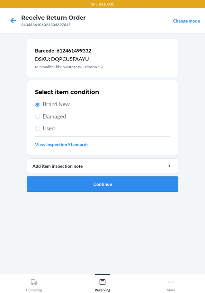
click at [96, 185] on button "Continue" at bounding box center [102, 183] width 151 height 15
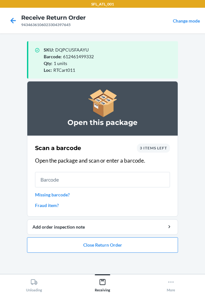
click at [122, 22] on nav "Receive Return Order 9434636106023304397645 Change mode" at bounding box center [102, 21] width 205 height 26
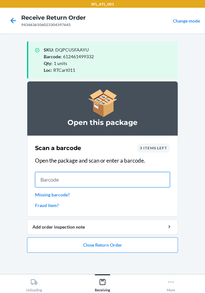
click at [83, 180] on input "text" at bounding box center [102, 179] width 135 height 15
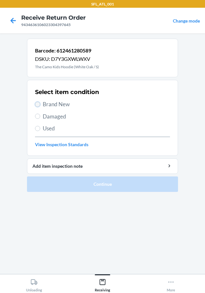
click at [39, 103] on input "Brand New" at bounding box center [37, 104] width 5 height 5
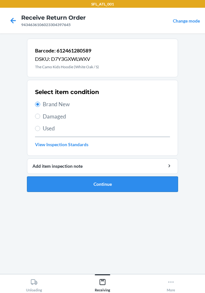
drag, startPoint x: 125, startPoint y: 186, endPoint x: 123, endPoint y: 179, distance: 7.7
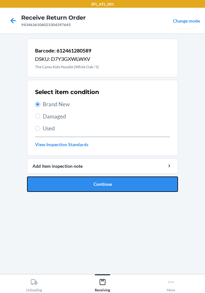
click at [125, 184] on button "Continue" at bounding box center [102, 183] width 151 height 15
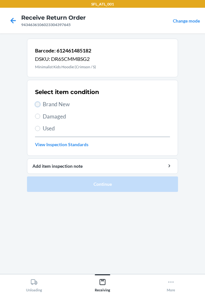
click at [38, 102] on input "Brand New" at bounding box center [37, 104] width 5 height 5
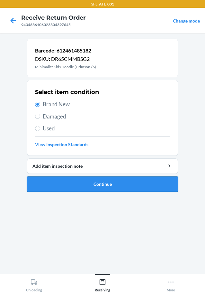
click at [115, 188] on button "Continue" at bounding box center [102, 183] width 151 height 15
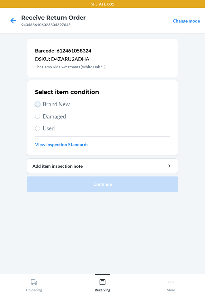
click at [39, 105] on input "Brand New" at bounding box center [37, 104] width 5 height 5
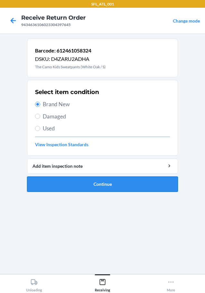
click at [102, 183] on button "Continue" at bounding box center [102, 183] width 151 height 15
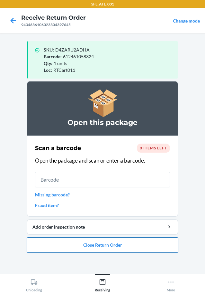
click at [157, 246] on button "Close Return Order" at bounding box center [102, 244] width 151 height 15
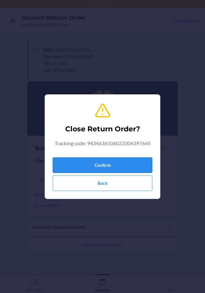
click at [143, 166] on button "Confirm" at bounding box center [103, 164] width 100 height 15
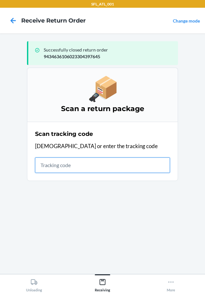
click at [62, 165] on input "text" at bounding box center [102, 164] width 135 height 15
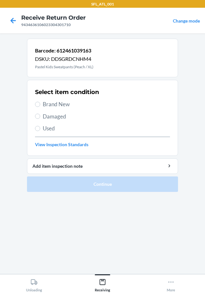
click at [40, 103] on label "Brand New" at bounding box center [102, 104] width 135 height 8
click at [40, 103] on input "Brand New" at bounding box center [37, 104] width 5 height 5
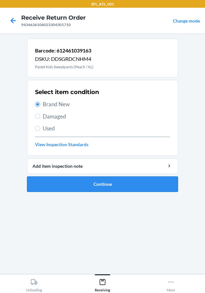
click at [105, 187] on button "Continue" at bounding box center [102, 183] width 151 height 15
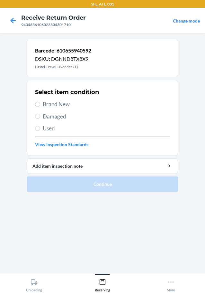
click at [41, 103] on label "Brand New" at bounding box center [102, 104] width 135 height 8
click at [40, 103] on input "Brand New" at bounding box center [37, 104] width 5 height 5
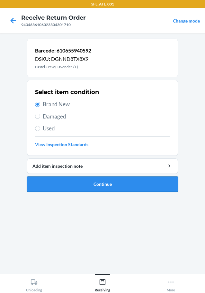
click at [97, 180] on button "Continue" at bounding box center [102, 183] width 151 height 15
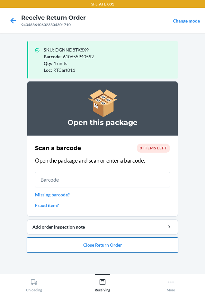
click at [100, 248] on button "Close Return Order" at bounding box center [102, 244] width 151 height 15
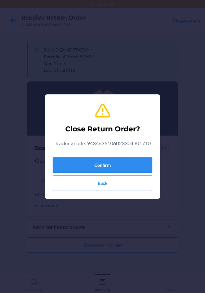
click at [101, 161] on button "Confirm" at bounding box center [103, 164] width 100 height 15
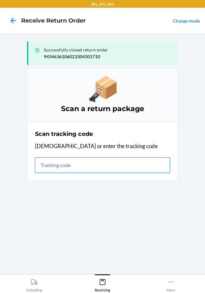
click at [61, 162] on input "text" at bounding box center [102, 164] width 135 height 15
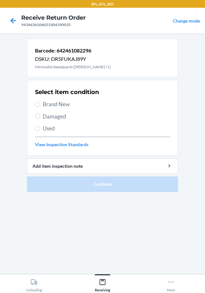
drag, startPoint x: 35, startPoint y: 108, endPoint x: 55, endPoint y: 109, distance: 19.9
click at [39, 108] on div "Select item condition Brand New Damaged Used View Inspection Standards" at bounding box center [102, 118] width 135 height 64
click at [38, 103] on input "Brand New" at bounding box center [37, 104] width 5 height 5
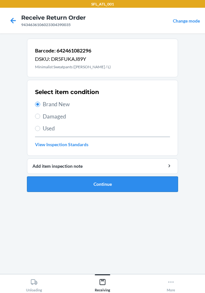
click at [118, 189] on button "Continue" at bounding box center [102, 183] width 151 height 15
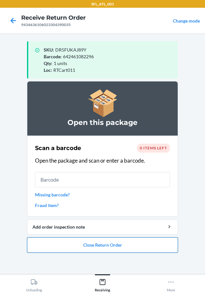
click at [101, 245] on button "Close Return Order" at bounding box center [102, 244] width 151 height 15
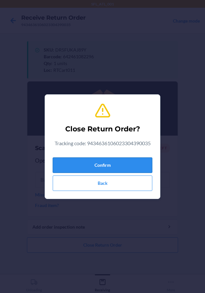
click at [110, 166] on button "Confirm" at bounding box center [103, 164] width 100 height 15
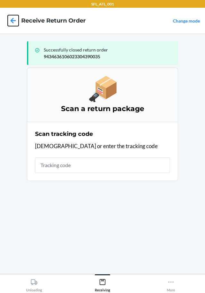
click at [12, 22] on icon at bounding box center [13, 20] width 5 height 5
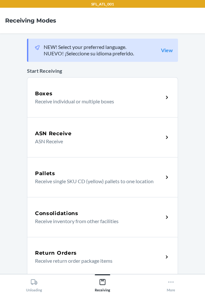
click at [76, 255] on div "Return Orders" at bounding box center [99, 253] width 128 height 8
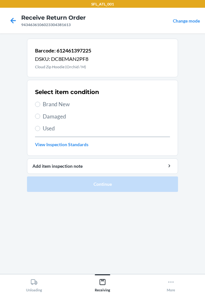
click at [41, 106] on label "Brand New" at bounding box center [102, 104] width 135 height 8
click at [40, 106] on input "Brand New" at bounding box center [37, 104] width 5 height 5
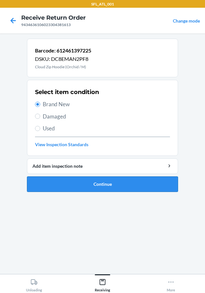
click at [113, 182] on button "Continue" at bounding box center [102, 183] width 151 height 15
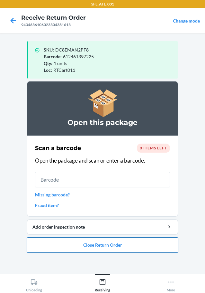
click at [146, 244] on button "Close Return Order" at bounding box center [102, 244] width 151 height 15
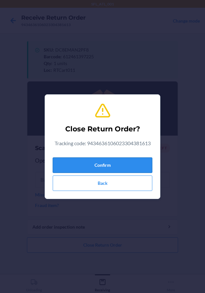
click at [141, 162] on button "Confirm" at bounding box center [103, 164] width 100 height 15
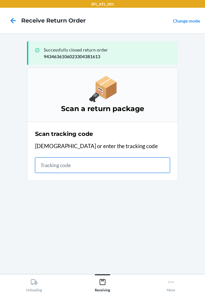
click at [54, 160] on input "text" at bounding box center [102, 164] width 135 height 15
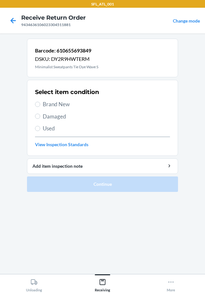
click at [37, 107] on label "Brand New" at bounding box center [102, 104] width 135 height 8
click at [37, 107] on input "Brand New" at bounding box center [37, 104] width 5 height 5
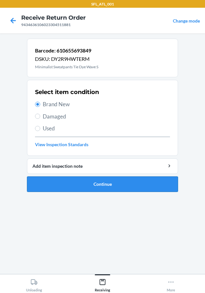
click at [106, 187] on button "Continue" at bounding box center [102, 183] width 151 height 15
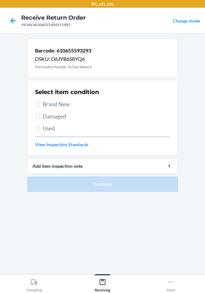
click at [42, 106] on label "Brand New" at bounding box center [102, 104] width 135 height 8
click at [40, 106] on input "Brand New" at bounding box center [37, 104] width 5 height 5
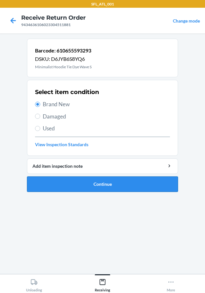
click at [109, 184] on button "Continue" at bounding box center [102, 183] width 151 height 15
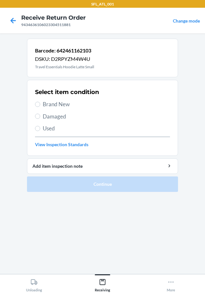
click at [36, 99] on div "Select item condition Brand New Damaged Used View Inspection Standards" at bounding box center [102, 118] width 135 height 64
drag, startPoint x: 37, startPoint y: 102, endPoint x: 64, endPoint y: 115, distance: 29.9
click at [40, 104] on input "Brand New" at bounding box center [37, 104] width 5 height 5
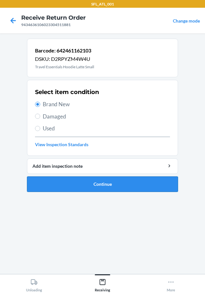
click at [117, 184] on button "Continue" at bounding box center [102, 183] width 151 height 15
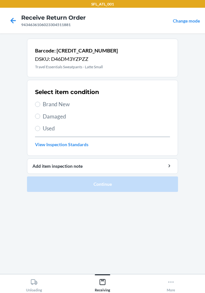
drag, startPoint x: 44, startPoint y: 105, endPoint x: 46, endPoint y: 109, distance: 4.2
click at [44, 106] on span "Brand New" at bounding box center [106, 104] width 127 height 8
click at [40, 106] on input "Brand New" at bounding box center [37, 104] width 5 height 5
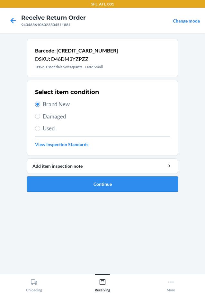
click at [126, 182] on button "Continue" at bounding box center [102, 183] width 151 height 15
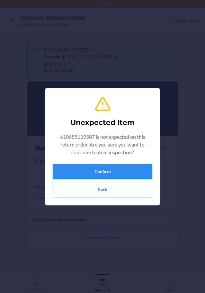
click at [142, 176] on button "Confirm" at bounding box center [103, 171] width 100 height 15
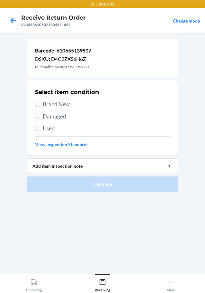
click at [41, 127] on label "Used" at bounding box center [102, 128] width 135 height 8
click at [40, 127] on input "Used" at bounding box center [37, 128] width 5 height 5
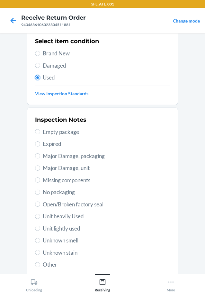
scroll to position [95, 0]
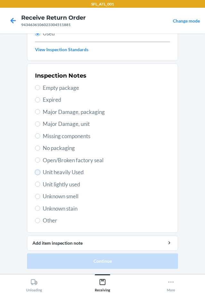
click at [35, 172] on input "Unit heavily Used" at bounding box center [37, 171] width 5 height 5
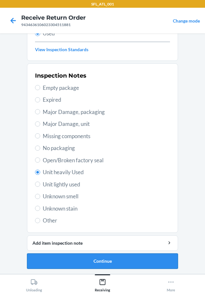
click at [109, 253] on button "Continue" at bounding box center [102, 260] width 151 height 15
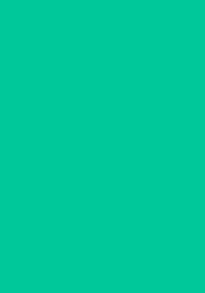
scroll to position [0, 0]
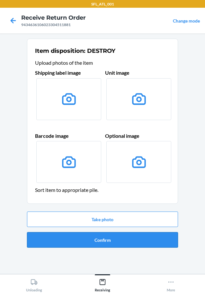
click at [113, 235] on button "Confirm" at bounding box center [102, 239] width 151 height 15
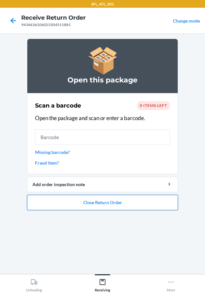
click at [117, 201] on button "Close Return Order" at bounding box center [102, 202] width 151 height 15
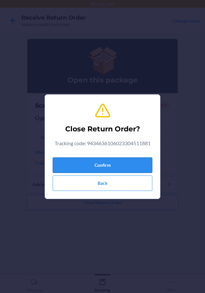
click at [122, 167] on button "Confirm" at bounding box center [103, 164] width 100 height 15
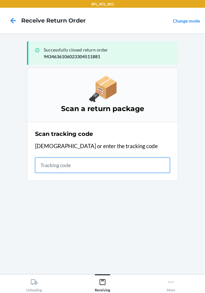
click at [143, 167] on input "text" at bounding box center [102, 164] width 135 height 15
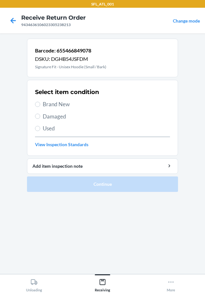
click at [38, 109] on div "Select item condition Brand New Damaged Used View Inspection Standards" at bounding box center [102, 118] width 135 height 64
click at [38, 105] on input "Brand New" at bounding box center [37, 104] width 5 height 5
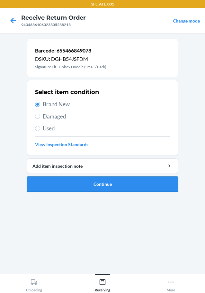
click at [122, 181] on button "Continue" at bounding box center [102, 183] width 151 height 15
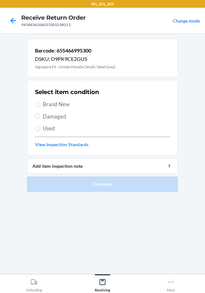
click at [36, 101] on label "Brand New" at bounding box center [102, 104] width 135 height 8
click at [36, 102] on input "Brand New" at bounding box center [37, 104] width 5 height 5
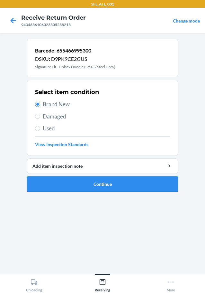
click at [124, 182] on button "Continue" at bounding box center [102, 183] width 151 height 15
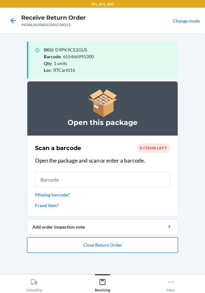
click at [136, 244] on button "Close Return Order" at bounding box center [102, 244] width 151 height 15
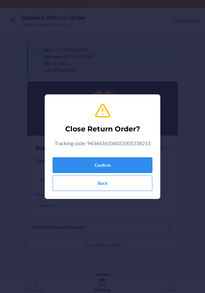
click at [132, 171] on button "Confirm" at bounding box center [103, 164] width 100 height 15
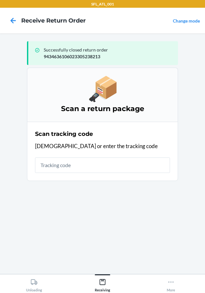
click at [146, 171] on input "text" at bounding box center [102, 164] width 135 height 15
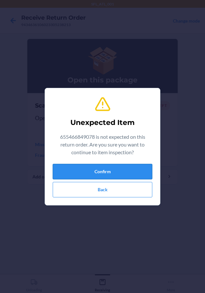
click at [141, 168] on button "Confirm" at bounding box center [103, 171] width 100 height 15
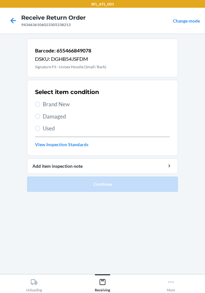
click at [40, 104] on label "Brand New" at bounding box center [102, 104] width 135 height 8
click at [40, 104] on input "Brand New" at bounding box center [37, 104] width 5 height 5
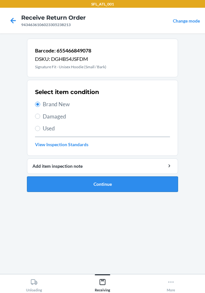
click at [128, 184] on button "Continue" at bounding box center [102, 183] width 151 height 15
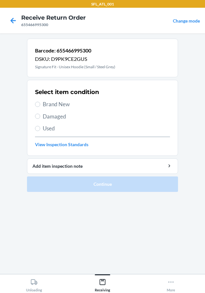
click at [40, 105] on label "Brand New" at bounding box center [102, 104] width 135 height 8
click at [40, 105] on input "Brand New" at bounding box center [37, 104] width 5 height 5
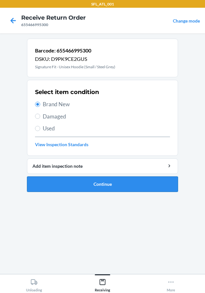
click at [131, 181] on button "Continue" at bounding box center [102, 183] width 151 height 15
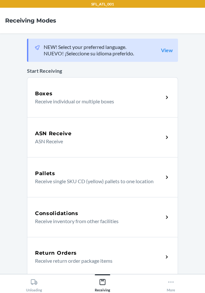
click at [107, 262] on p "Receive return order package items" at bounding box center [96, 261] width 123 height 8
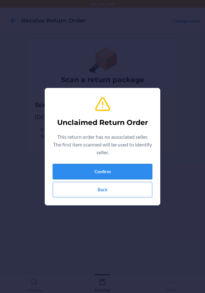
click at [105, 168] on button "Confirm" at bounding box center [103, 171] width 100 height 15
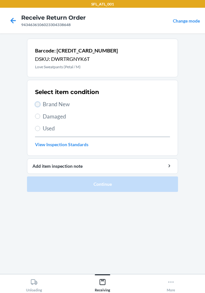
click at [37, 106] on input "Brand New" at bounding box center [37, 104] width 5 height 5
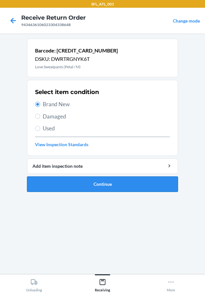
click at [130, 185] on button "Continue" at bounding box center [102, 183] width 151 height 15
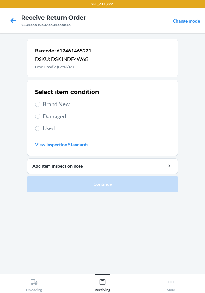
click at [34, 103] on section "Select item condition Brand New Damaged Used View Inspection Standards" at bounding box center [102, 118] width 151 height 76
click at [36, 103] on section "Select item condition Brand New Damaged Used View Inspection Standards" at bounding box center [102, 118] width 151 height 76
click at [39, 103] on input "Brand New" at bounding box center [37, 104] width 5 height 5
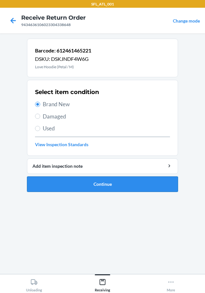
click at [169, 186] on button "Continue" at bounding box center [102, 183] width 151 height 15
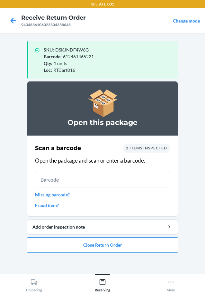
click at [140, 252] on ol "Open this package Scan a barcode 2 items inspected Open the package and scan or…" at bounding box center [102, 169] width 151 height 177
click at [132, 247] on button "Close Return Order" at bounding box center [102, 244] width 151 height 15
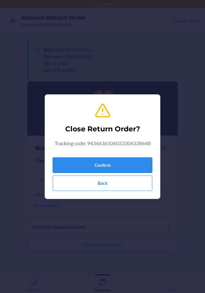
click at [133, 164] on button "Confirm" at bounding box center [103, 164] width 100 height 15
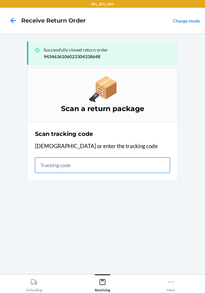
click at [50, 164] on input "text" at bounding box center [102, 164] width 135 height 15
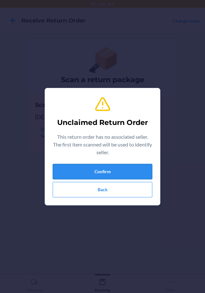
click at [100, 171] on button "Confirm" at bounding box center [103, 171] width 100 height 15
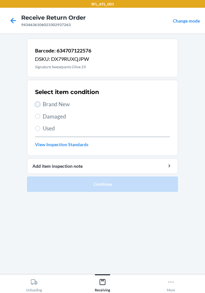
click at [37, 104] on input "Brand New" at bounding box center [37, 104] width 5 height 5
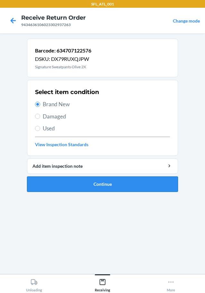
click at [99, 181] on button "Continue" at bounding box center [102, 183] width 151 height 15
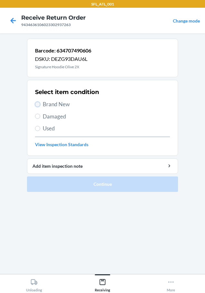
click at [38, 106] on input "Brand New" at bounding box center [37, 104] width 5 height 5
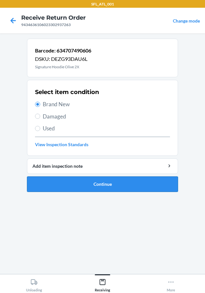
click at [97, 184] on button "Continue" at bounding box center [102, 183] width 151 height 15
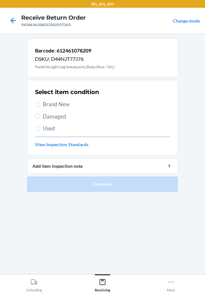
click at [41, 105] on label "Brand New" at bounding box center [102, 104] width 135 height 8
click at [40, 105] on input "Brand New" at bounding box center [37, 104] width 5 height 5
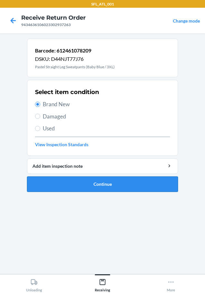
click at [150, 183] on button "Continue" at bounding box center [102, 183] width 151 height 15
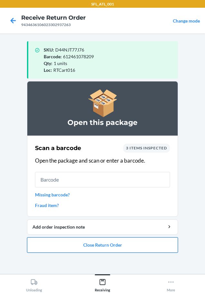
click at [151, 243] on button "Close Return Order" at bounding box center [102, 244] width 151 height 15
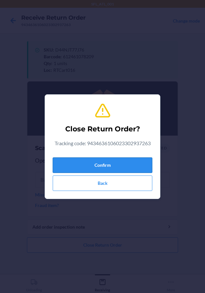
click at [142, 162] on button "Confirm" at bounding box center [103, 164] width 100 height 15
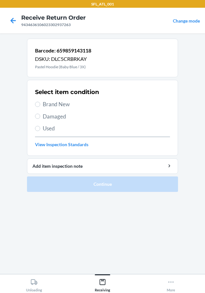
click at [41, 107] on label "Brand New" at bounding box center [102, 104] width 135 height 8
click at [40, 107] on input "Brand New" at bounding box center [37, 104] width 5 height 5
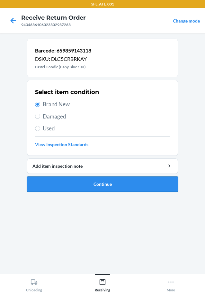
click at [122, 187] on button "Continue" at bounding box center [102, 183] width 151 height 15
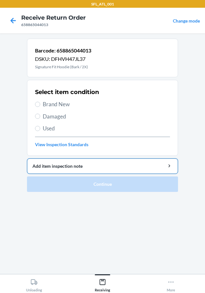
drag, startPoint x: 42, startPoint y: 102, endPoint x: 114, endPoint y: 169, distance: 98.3
click at [41, 103] on label "Brand New" at bounding box center [102, 104] width 135 height 8
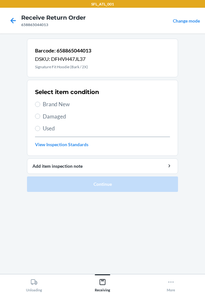
click at [37, 107] on label "Brand New" at bounding box center [102, 104] width 135 height 8
click at [37, 107] on input "Brand New" at bounding box center [37, 104] width 5 height 5
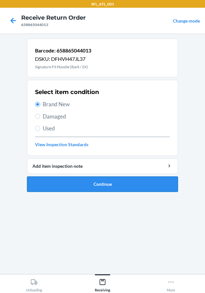
click at [101, 188] on button "Continue" at bounding box center [102, 183] width 151 height 15
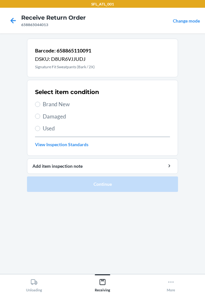
click at [39, 109] on div "Select item condition Brand New Damaged Used View Inspection Standards" at bounding box center [102, 118] width 135 height 64
click at [41, 104] on label "Brand New" at bounding box center [102, 104] width 135 height 8
click at [40, 104] on input "Brand New" at bounding box center [37, 104] width 5 height 5
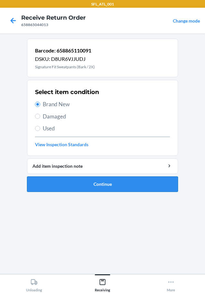
click at [140, 182] on button "Continue" at bounding box center [102, 183] width 151 height 15
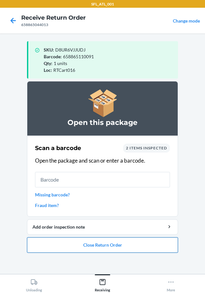
click at [148, 237] on button "Close Return Order" at bounding box center [102, 244] width 151 height 15
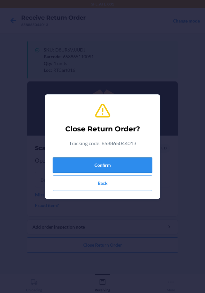
click at [114, 165] on button "Confirm" at bounding box center [103, 164] width 100 height 15
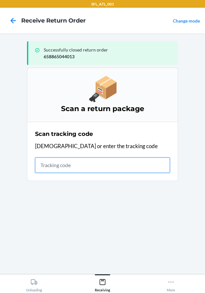
click at [59, 164] on input "text" at bounding box center [102, 164] width 135 height 15
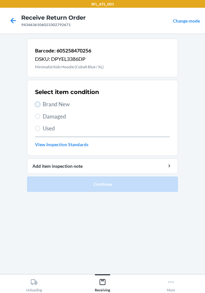
click at [39, 105] on input "Brand New" at bounding box center [37, 104] width 5 height 5
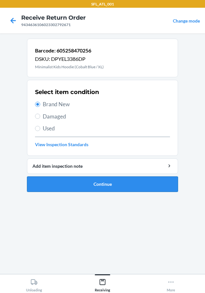
click at [89, 185] on button "Continue" at bounding box center [102, 183] width 151 height 15
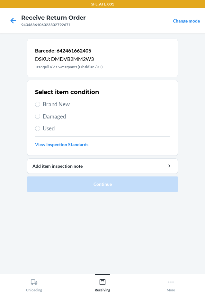
drag, startPoint x: 42, startPoint y: 104, endPoint x: 114, endPoint y: 136, distance: 79.3
click at [41, 104] on label "Brand New" at bounding box center [102, 104] width 135 height 8
click at [40, 104] on input "Brand New" at bounding box center [37, 104] width 5 height 5
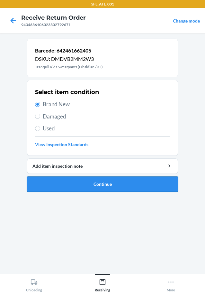
click at [119, 180] on button "Continue" at bounding box center [102, 183] width 151 height 15
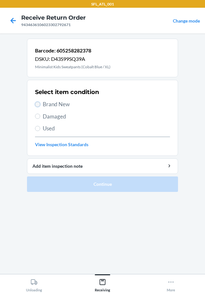
click at [39, 102] on input "Brand New" at bounding box center [37, 104] width 5 height 5
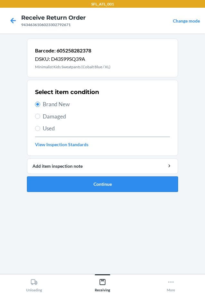
click at [112, 185] on button "Continue" at bounding box center [102, 183] width 151 height 15
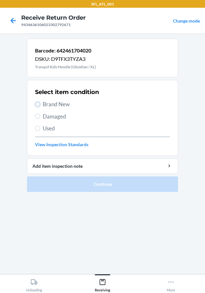
click at [39, 104] on input "Brand New" at bounding box center [37, 104] width 5 height 5
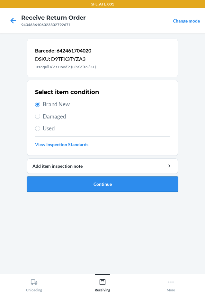
click at [123, 184] on button "Continue" at bounding box center [102, 183] width 151 height 15
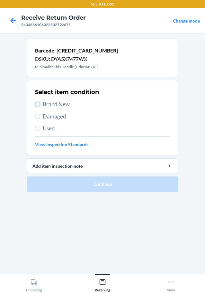
click at [39, 105] on input "Brand New" at bounding box center [37, 104] width 5 height 5
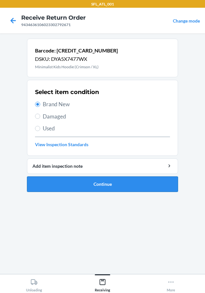
click at [104, 186] on button "Continue" at bounding box center [102, 183] width 151 height 15
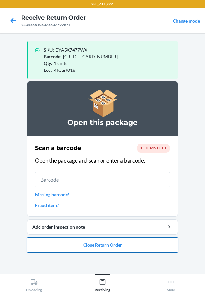
click at [124, 248] on button "Close Return Order" at bounding box center [102, 244] width 151 height 15
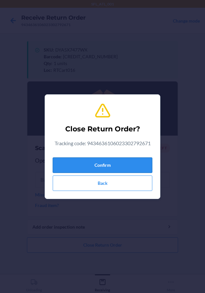
click at [130, 170] on button "Confirm" at bounding box center [103, 164] width 100 height 15
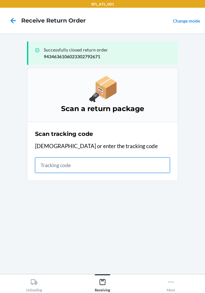
click at [89, 169] on input "text" at bounding box center [102, 164] width 135 height 15
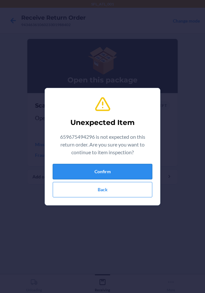
click at [130, 178] on button "Confirm" at bounding box center [103, 171] width 100 height 15
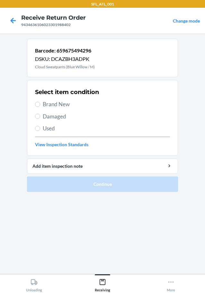
click at [41, 103] on label "Brand New" at bounding box center [102, 104] width 135 height 8
click at [40, 103] on input "Brand New" at bounding box center [37, 104] width 5 height 5
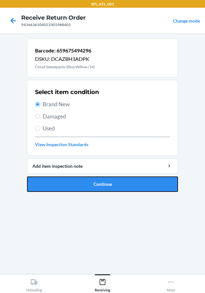
click at [114, 180] on button "Continue" at bounding box center [102, 183] width 151 height 15
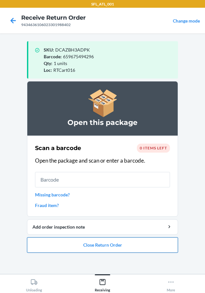
click at [113, 245] on button "Close Return Order" at bounding box center [102, 244] width 151 height 15
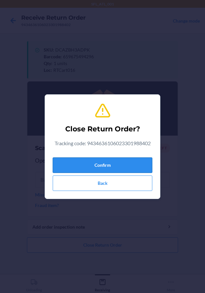
click at [118, 168] on button "Confirm" at bounding box center [103, 164] width 100 height 15
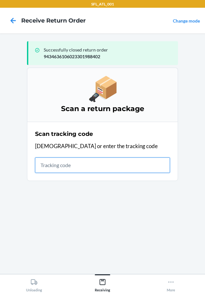
click at [85, 168] on input "text" at bounding box center [102, 164] width 135 height 15
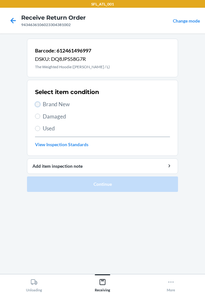
click at [38, 102] on input "Brand New" at bounding box center [37, 104] width 5 height 5
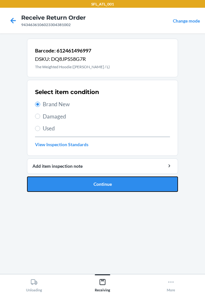
click at [135, 185] on button "Continue" at bounding box center [102, 183] width 151 height 15
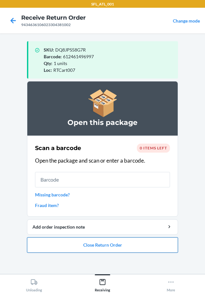
click at [118, 250] on button "Close Return Order" at bounding box center [102, 244] width 151 height 15
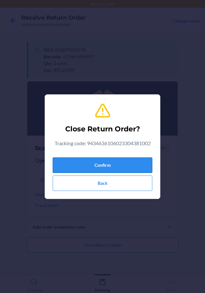
click at [114, 166] on button "Confirm" at bounding box center [103, 164] width 100 height 15
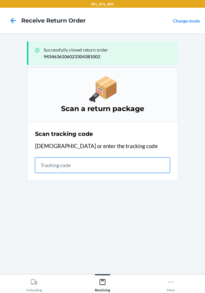
click at [80, 162] on input "text" at bounding box center [102, 164] width 135 height 15
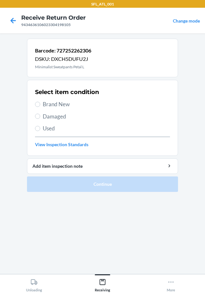
click at [44, 107] on span "Brand New" at bounding box center [106, 104] width 127 height 8
click at [40, 107] on input "Brand New" at bounding box center [37, 104] width 5 height 5
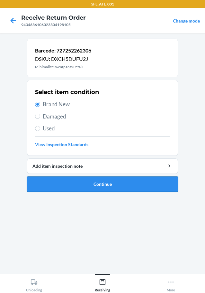
click at [125, 186] on button "Continue" at bounding box center [102, 183] width 151 height 15
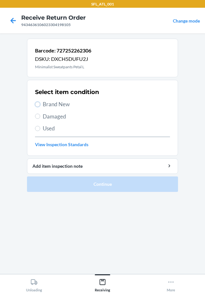
drag, startPoint x: 37, startPoint y: 105, endPoint x: 130, endPoint y: 193, distance: 128.5
click at [45, 116] on div "Select item condition Brand New Damaged Used View Inspection Standards" at bounding box center [102, 118] width 135 height 64
drag, startPoint x: 40, startPoint y: 104, endPoint x: 155, endPoint y: 189, distance: 142.6
click at [40, 104] on label "Brand New" at bounding box center [102, 104] width 135 height 8
click at [40, 104] on input "Brand New" at bounding box center [37, 104] width 5 height 5
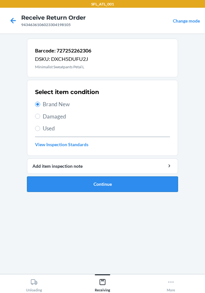
click at [157, 187] on button "Continue" at bounding box center [102, 183] width 151 height 15
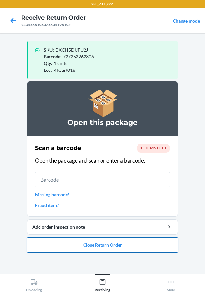
click at [132, 242] on button "Close Return Order" at bounding box center [102, 244] width 151 height 15
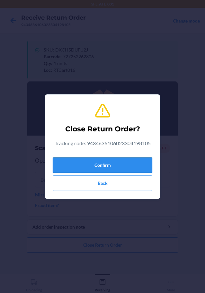
click at [135, 162] on button "Confirm" at bounding box center [103, 164] width 100 height 15
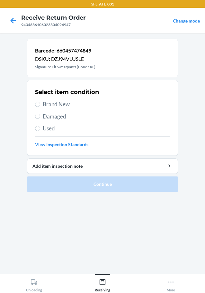
click at [40, 104] on label "Brand New" at bounding box center [102, 104] width 135 height 8
click at [40, 104] on input "Brand New" at bounding box center [37, 104] width 5 height 5
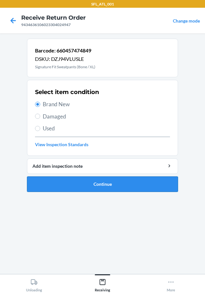
click at [109, 180] on button "Continue" at bounding box center [102, 183] width 151 height 15
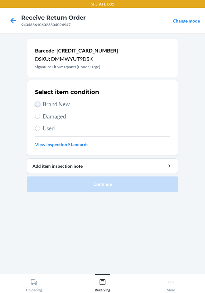
click at [36, 103] on input "Brand New" at bounding box center [37, 104] width 5 height 5
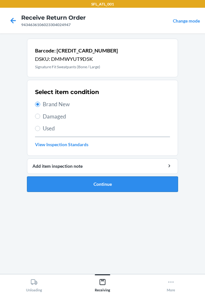
click at [132, 187] on button "Continue" at bounding box center [102, 183] width 151 height 15
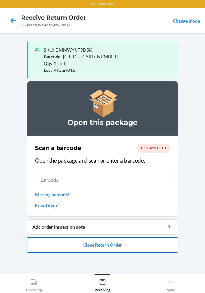
click at [94, 243] on button "Close Return Order" at bounding box center [102, 244] width 151 height 15
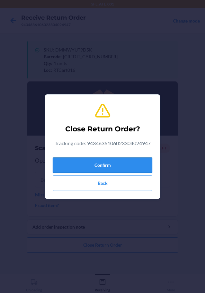
click at [111, 161] on button "Confirm" at bounding box center [103, 164] width 100 height 15
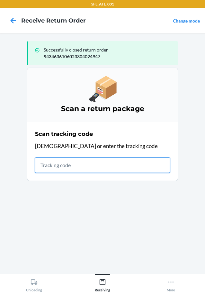
click at [61, 169] on input "text" at bounding box center [102, 164] width 135 height 15
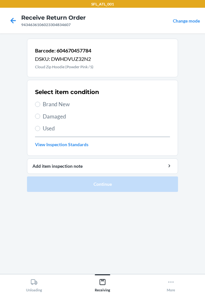
click at [41, 104] on label "Brand New" at bounding box center [102, 104] width 135 height 8
click at [40, 104] on input "Brand New" at bounding box center [37, 104] width 5 height 5
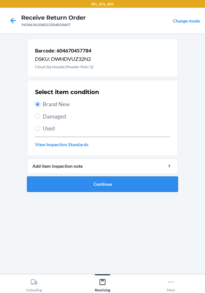
click at [130, 181] on button "Continue" at bounding box center [102, 183] width 151 height 15
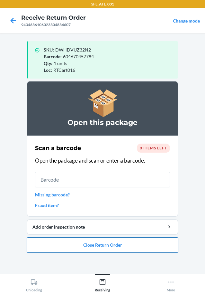
drag, startPoint x: 98, startPoint y: 245, endPoint x: 99, endPoint y: 241, distance: 4.5
click at [98, 243] on button "Close Return Order" at bounding box center [102, 244] width 151 height 15
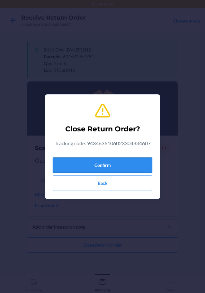
click at [118, 165] on button "Confirm" at bounding box center [103, 164] width 100 height 15
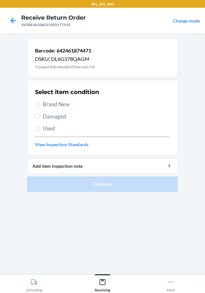
click at [40, 104] on label "Brand New" at bounding box center [102, 104] width 135 height 8
click at [40, 104] on input "Brand New" at bounding box center [37, 104] width 5 height 5
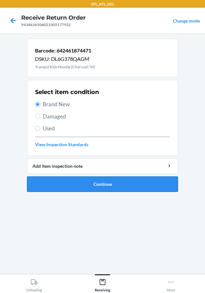
click at [108, 183] on button "Continue" at bounding box center [102, 183] width 151 height 15
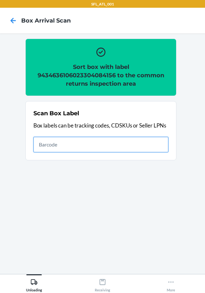
click at [155, 144] on input "text" at bounding box center [100, 144] width 135 height 15
type input "420302599434636106023304724168"
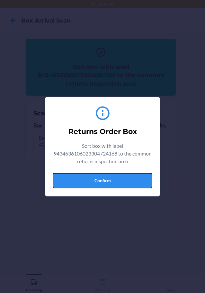
click at [127, 182] on button "Confirm" at bounding box center [103, 180] width 100 height 15
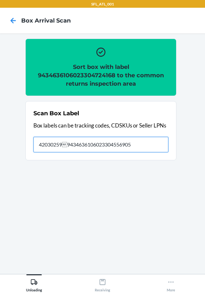
type input "420302599434636106023304556905"
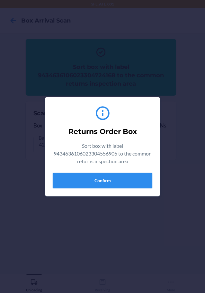
click at [121, 178] on button "Confirm" at bounding box center [103, 180] width 100 height 15
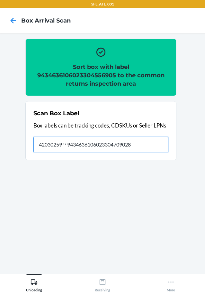
type input "420302599434636106023304709028"
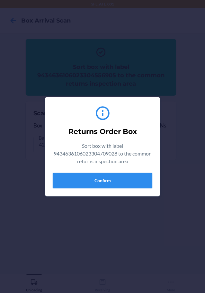
click at [122, 179] on button "Confirm" at bounding box center [103, 180] width 100 height 15
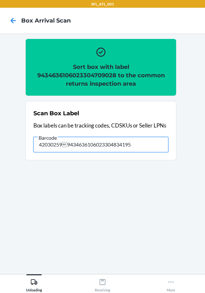
type input "420302599434636106023304834195"
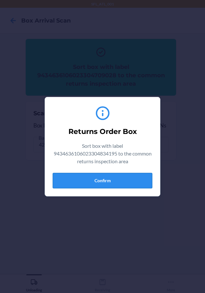
click at [119, 178] on button "Confirm" at bounding box center [103, 180] width 100 height 15
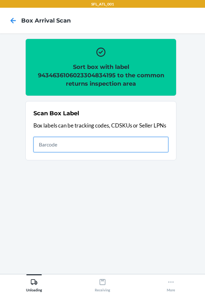
click at [111, 150] on input "text" at bounding box center [100, 144] width 135 height 15
type input "420302599434636106023303949661"
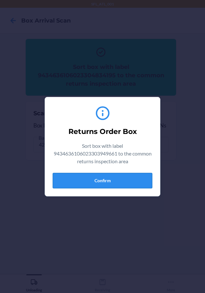
click at [137, 178] on button "Confirm" at bounding box center [103, 180] width 100 height 15
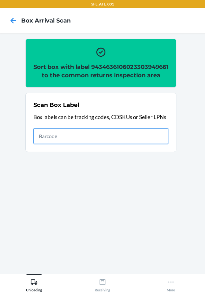
type input "4"
type input "9434636106023304675187"
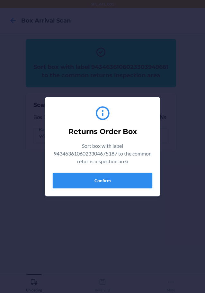
click at [146, 181] on button "Confirm" at bounding box center [103, 180] width 100 height 15
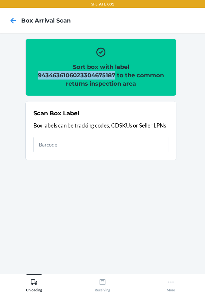
drag, startPoint x: 37, startPoint y: 72, endPoint x: 115, endPoint y: 72, distance: 78.5
click at [115, 72] on h2 "Sort box with label 9434636106023304675187 to the common returns inspection area" at bounding box center [100, 75] width 135 height 25
copy h2 "9434636106023304675187"
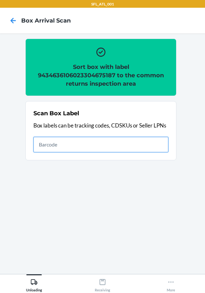
click at [102, 146] on input "text" at bounding box center [100, 144] width 135 height 15
type input "420302599434636106023304054555"
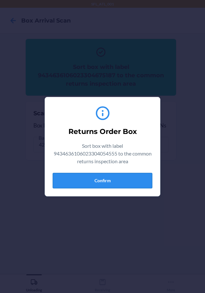
click at [124, 178] on button "Confirm" at bounding box center [103, 180] width 100 height 15
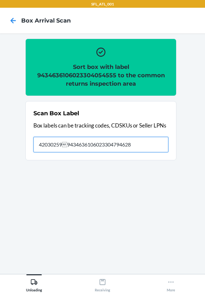
type input "420302599434636106023304794628"
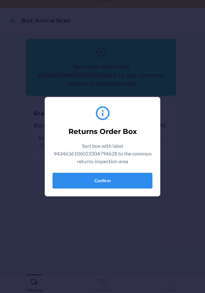
click at [141, 184] on button "Confirm" at bounding box center [103, 180] width 100 height 15
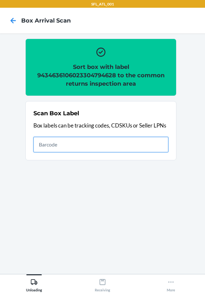
click at [150, 143] on input "text" at bounding box center [100, 144] width 135 height 15
type input "420302599434636106023304794628"
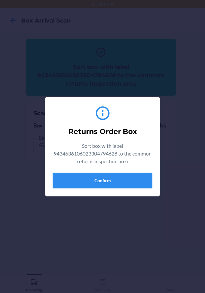
click at [115, 180] on button "Confirm" at bounding box center [103, 180] width 100 height 15
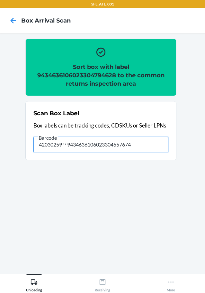
type input "420302599434636106023304557674"
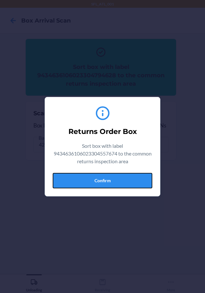
click at [115, 180] on button "Confirm" at bounding box center [103, 180] width 100 height 15
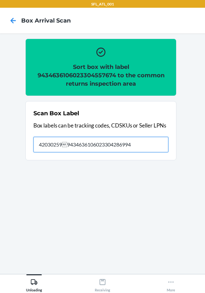
type input "420302599434636106023304286994"
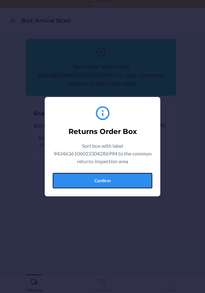
click at [116, 180] on button "Confirm" at bounding box center [103, 180] width 100 height 15
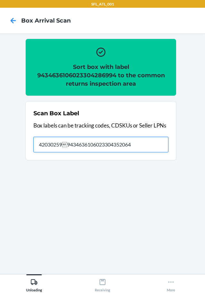
type input "420302599434636106023304352064"
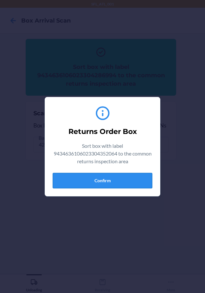
click at [124, 187] on button "Confirm" at bounding box center [103, 180] width 100 height 15
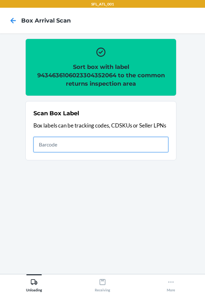
click at [154, 144] on input "text" at bounding box center [100, 144] width 135 height 15
type input "420302599434636106023304557674"
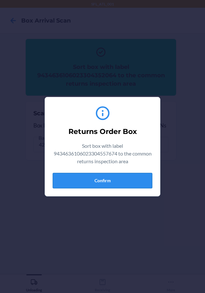
click at [146, 186] on button "Confirm" at bounding box center [103, 180] width 100 height 15
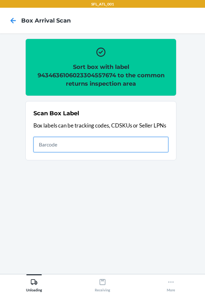
click at [68, 152] on input "text" at bounding box center [100, 144] width 135 height 15
type input "420302599434636106023304288806"
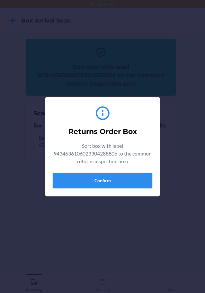
click at [101, 177] on button "Confirm" at bounding box center [103, 180] width 100 height 15
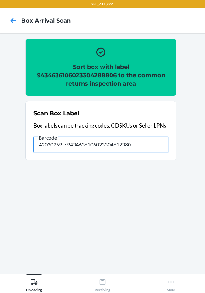
type input "420302599434636106023304612380"
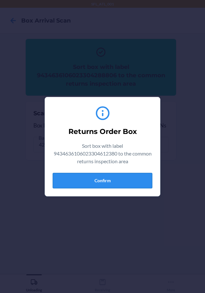
click at [98, 183] on button "Confirm" at bounding box center [103, 180] width 100 height 15
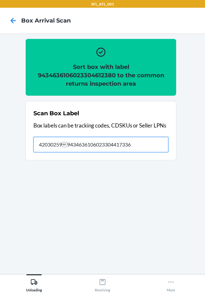
type input "420302599434636106023304417336"
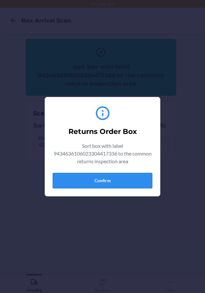
click at [113, 174] on button "Confirm" at bounding box center [103, 180] width 100 height 15
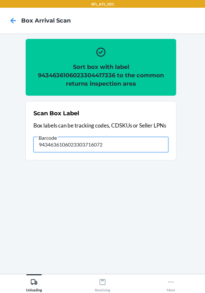
type input "9434636106023303716072"
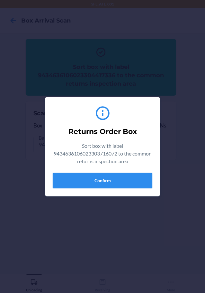
click at [113, 180] on button "Confirm" at bounding box center [103, 180] width 100 height 15
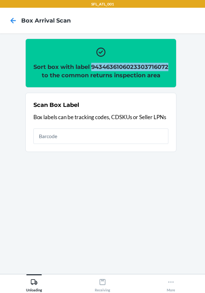
drag, startPoint x: 39, startPoint y: 74, endPoint x: 116, endPoint y: 75, distance: 77.2
click at [116, 75] on h2 "Sort box with label 9434636106023303716072 to the common returns inspection area" at bounding box center [100, 71] width 135 height 17
copy h2 "9434636106023303716072"
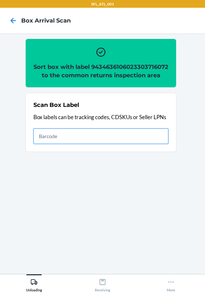
click at [118, 144] on input "text" at bounding box center [100, 135] width 135 height 15
type input "420302599434636106023304634283"
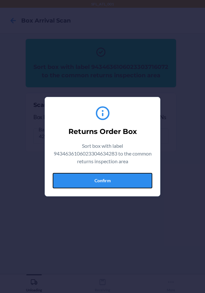
click at [123, 185] on button "Confirm" at bounding box center [103, 180] width 100 height 15
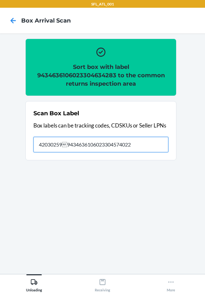
type input "420302599434636106023304574022"
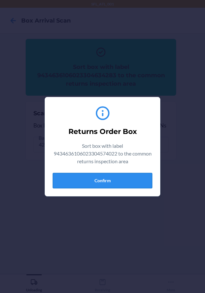
click at [113, 185] on button "Confirm" at bounding box center [103, 180] width 100 height 15
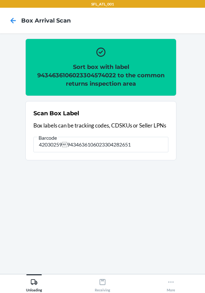
type input "4203025900299434636106023304282651"
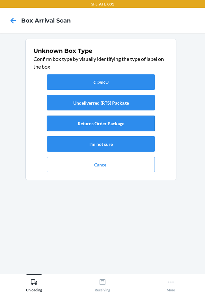
click at [108, 119] on button "Returns Order Package" at bounding box center [101, 122] width 108 height 15
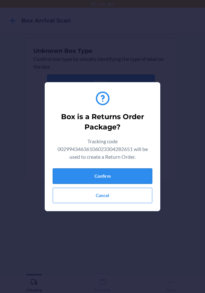
click at [142, 178] on button "Confirm" at bounding box center [103, 175] width 100 height 15
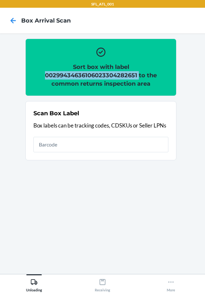
drag, startPoint x: 44, startPoint y: 72, endPoint x: 139, endPoint y: 72, distance: 94.9
click at [139, 72] on h2 "Sort box with label 00299434636106023304282651 to the common returns inspection…" at bounding box center [100, 75] width 135 height 25
drag, startPoint x: 140, startPoint y: 71, endPoint x: 137, endPoint y: 79, distance: 8.8
click at [137, 79] on h2 "Sort box with label 00299434636106023304282651 to the common returns inspection…" at bounding box center [100, 75] width 135 height 25
copy h2 "00299434636106023304282651"
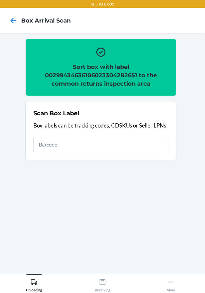
click at [170, 146] on section "Scan Box Label Box labels can be tracking codes, CDSKUs or Seller LPNs" at bounding box center [100, 130] width 151 height 59
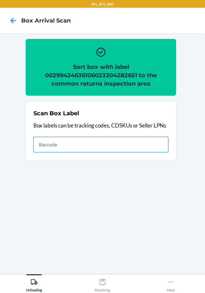
click at [163, 146] on input "text" at bounding box center [100, 144] width 135 height 15
type input "420302599434636106023304593092"
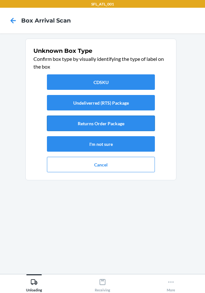
click at [140, 119] on button "Returns Order Package" at bounding box center [101, 122] width 108 height 15
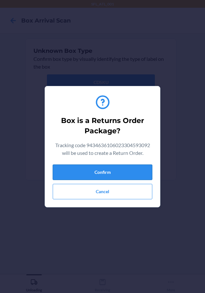
click at [146, 172] on button "Confirm" at bounding box center [103, 171] width 100 height 15
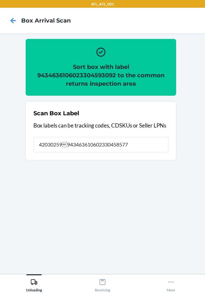
type input "420302599434636106023304585776"
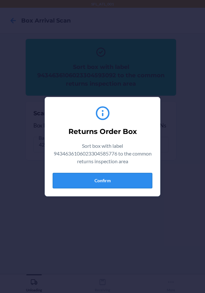
click at [135, 179] on button "Confirm" at bounding box center [103, 180] width 100 height 15
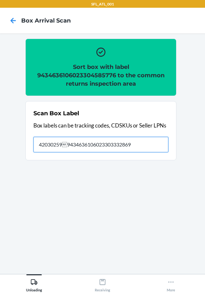
type input "420302599434636106023303332869"
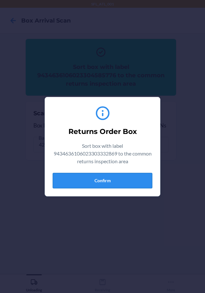
click at [139, 178] on button "Confirm" at bounding box center [103, 180] width 100 height 15
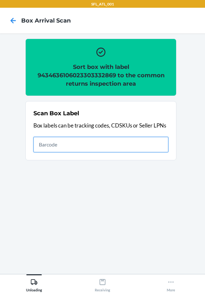
click at [99, 145] on input "text" at bounding box center [100, 144] width 135 height 15
click at [58, 142] on input "text" at bounding box center [100, 144] width 135 height 15
type input "420302599434636106023303847707"
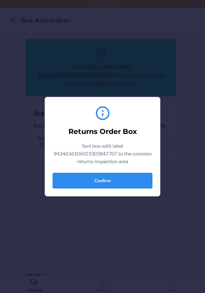
click at [138, 183] on button "Confirm" at bounding box center [103, 180] width 100 height 15
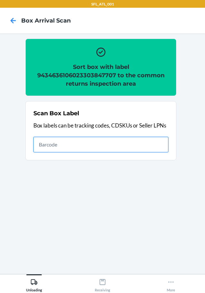
drag, startPoint x: 153, startPoint y: 146, endPoint x: 152, endPoint y: 134, distance: 11.6
click at [152, 142] on input "text" at bounding box center [100, 144] width 135 height 15
type input "420302599434636106023304342744"
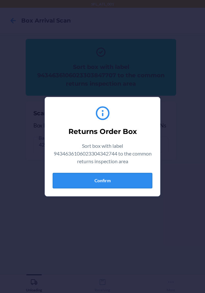
click at [149, 184] on button "Confirm" at bounding box center [103, 180] width 100 height 15
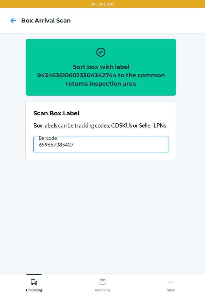
type input "659657385437"
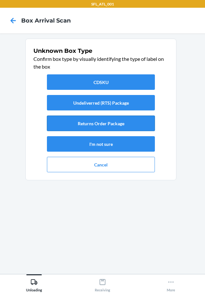
click at [136, 128] on button "Returns Order Package" at bounding box center [101, 122] width 108 height 15
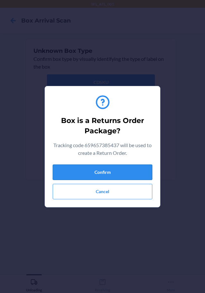
click at [140, 174] on button "Confirm" at bounding box center [103, 171] width 100 height 15
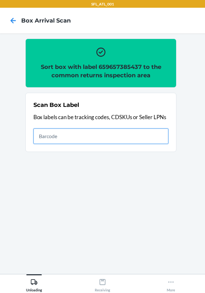
drag, startPoint x: 150, startPoint y: 137, endPoint x: 133, endPoint y: 120, distance: 23.9
click at [145, 129] on input "text" at bounding box center [100, 135] width 135 height 15
type input "420302599434636106023304608789"
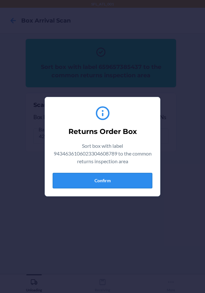
type input "420302599434636106023304608789+++++++"
click at [110, 184] on button "Confirm" at bounding box center [103, 180] width 100 height 15
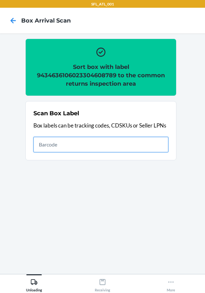
drag, startPoint x: 148, startPoint y: 143, endPoint x: 134, endPoint y: 150, distance: 15.4
click at [148, 143] on input "text" at bounding box center [100, 144] width 135 height 15
type input "420302599434636106023305102910"
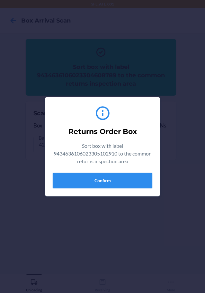
drag, startPoint x: 96, startPoint y: 178, endPoint x: 194, endPoint y: 150, distance: 101.2
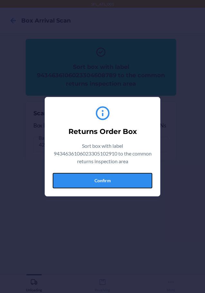
click at [97, 178] on button "Confirm" at bounding box center [103, 180] width 100 height 15
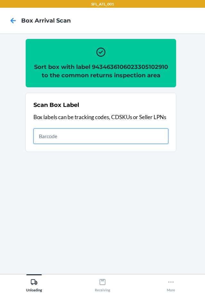
click at [147, 144] on input "text" at bounding box center [100, 135] width 135 height 15
type input "420302599434636106023305109438"
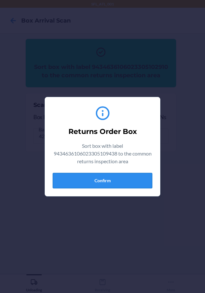
click at [140, 184] on button "Confirm" at bounding box center [103, 180] width 100 height 15
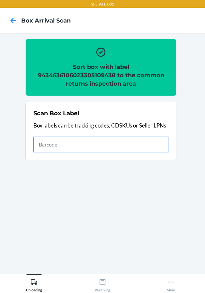
click at [58, 145] on input "text" at bounding box center [100, 144] width 135 height 15
type input "420302599434636106023304935663"
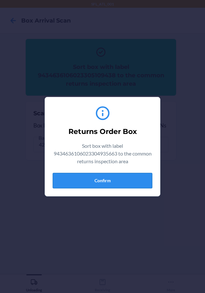
click at [119, 182] on button "Confirm" at bounding box center [103, 180] width 100 height 15
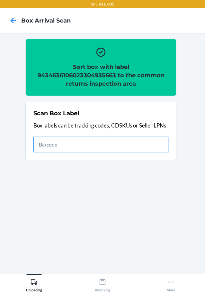
click at [84, 147] on input "text" at bounding box center [100, 144] width 135 height 15
type input "420302599434636106023304558466"
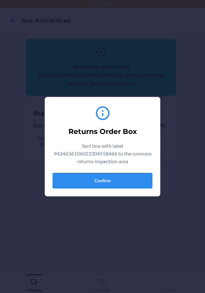
drag, startPoint x: 105, startPoint y: 177, endPoint x: 199, endPoint y: 143, distance: 99.5
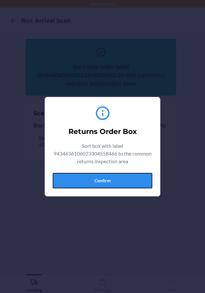
click at [106, 175] on button "Confirm" at bounding box center [103, 180] width 100 height 15
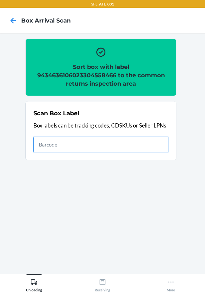
drag, startPoint x: 140, startPoint y: 148, endPoint x: 129, endPoint y: 185, distance: 38.6
click at [140, 148] on input "text" at bounding box center [100, 144] width 135 height 15
type input "420302599434636106023302711313"
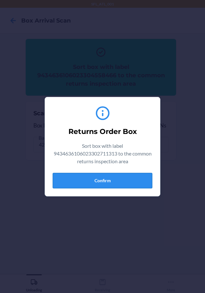
click at [106, 178] on button "Confirm" at bounding box center [103, 180] width 100 height 15
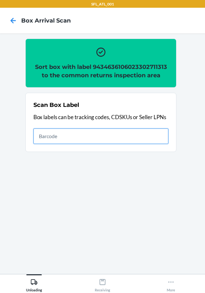
click at [119, 138] on input "text" at bounding box center [100, 135] width 135 height 15
type input "420302599434636106023304397645"
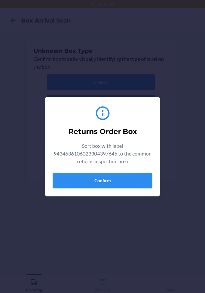
click at [72, 184] on button "Confirm" at bounding box center [103, 180] width 100 height 15
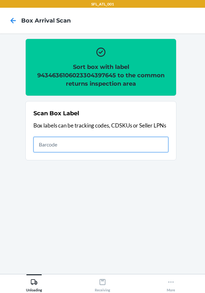
click at [141, 145] on input "text" at bounding box center [100, 144] width 135 height 15
type input "420302599434636106023304301710"
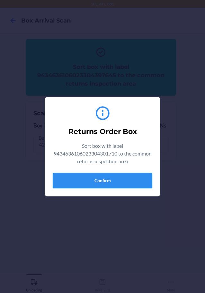
click at [119, 180] on button "Confirm" at bounding box center [103, 180] width 100 height 15
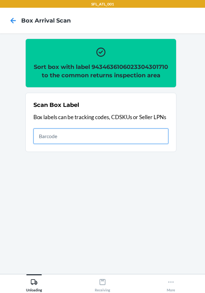
click at [116, 144] on input "text" at bounding box center [100, 135] width 135 height 15
type input "420302599434636106023304390035"
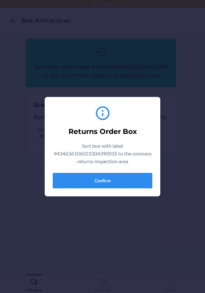
click at [131, 171] on div "Returns Order Box Sort box with label 9434636106023304390035 to the common retu…" at bounding box center [103, 146] width 100 height 88
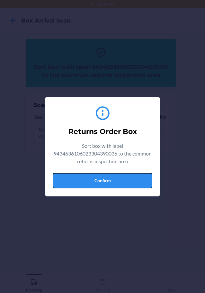
click at [131, 176] on button "Confirm" at bounding box center [103, 180] width 100 height 15
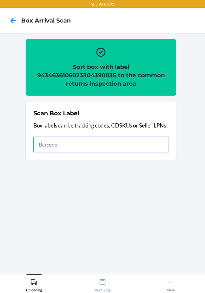
drag, startPoint x: 145, startPoint y: 145, endPoint x: 129, endPoint y: 110, distance: 38.6
click at [145, 144] on input "text" at bounding box center [100, 144] width 135 height 15
type input "420302599434636106023304381613"
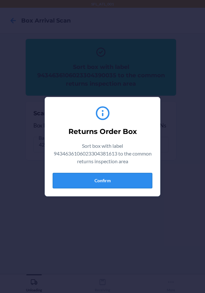
click at [118, 184] on button "Confirm" at bounding box center [103, 180] width 100 height 15
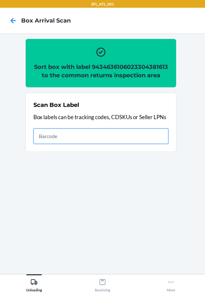
click at [166, 143] on input "text" at bounding box center [100, 135] width 135 height 15
click at [159, 143] on input "text" at bounding box center [100, 135] width 135 height 15
type input "420302599434636106023304511881"
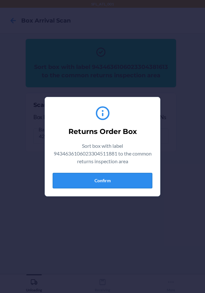
click at [98, 178] on button "Confirm" at bounding box center [103, 180] width 100 height 15
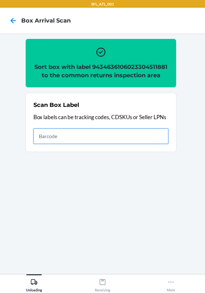
click at [86, 138] on input "text" at bounding box center [100, 135] width 135 height 15
type input "420302599434636106023305238213"
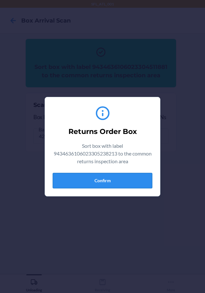
click at [138, 182] on button "Confirm" at bounding box center [103, 180] width 100 height 15
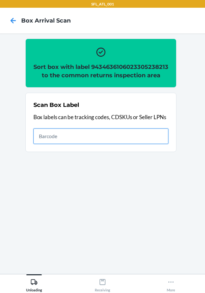
click at [146, 144] on input "text" at bounding box center [100, 135] width 135 height 15
type input "420302599434636106023302937263"
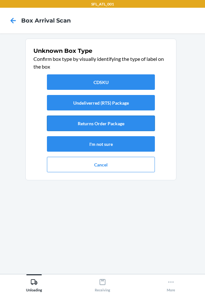
click at [128, 121] on button "Returns Order Package" at bounding box center [101, 122] width 108 height 15
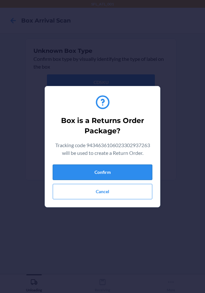
click at [132, 172] on button "Confirm" at bounding box center [103, 171] width 100 height 15
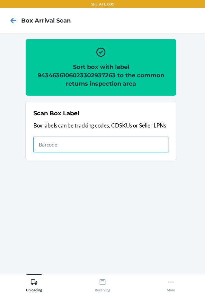
click at [68, 137] on input "text" at bounding box center [100, 144] width 135 height 15
click at [68, 143] on input "text" at bounding box center [100, 144] width 135 height 15
type input "420302599434636106023302792671"
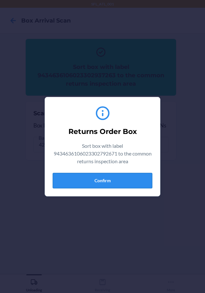
click at [122, 185] on button "Confirm" at bounding box center [103, 180] width 100 height 15
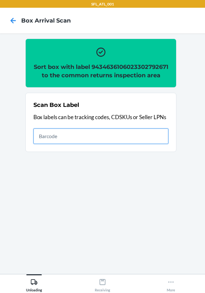
click at [110, 144] on input "text" at bounding box center [100, 135] width 135 height 15
type input "420302599434636106023301988402"
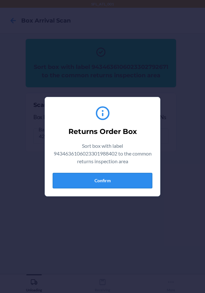
click at [145, 178] on button "Confirm" at bounding box center [103, 180] width 100 height 15
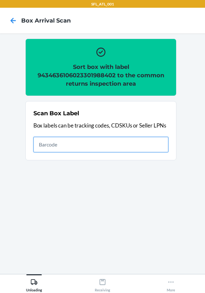
click at [112, 148] on input "text" at bounding box center [100, 144] width 135 height 15
type input "420302599434636106023304381002"
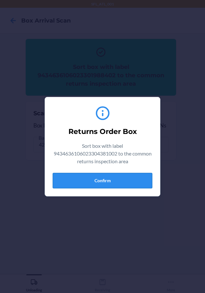
click at [151, 183] on button "Confirm" at bounding box center [103, 180] width 100 height 15
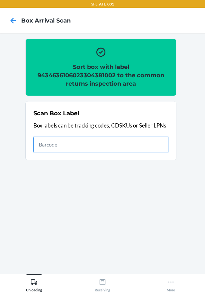
click at [143, 150] on input "text" at bounding box center [100, 144] width 135 height 15
type input "420302599434636106023304198105"
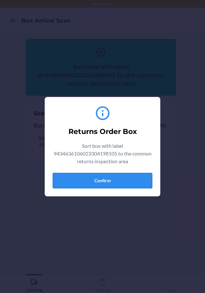
click at [121, 180] on button "Confirm" at bounding box center [103, 180] width 100 height 15
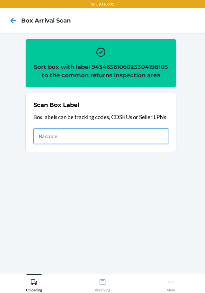
click at [73, 141] on input "text" at bounding box center [100, 135] width 135 height 15
type input "420302599434636106023304834607"
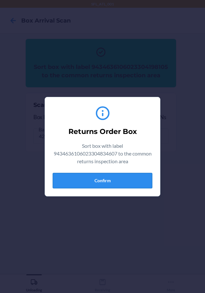
click at [134, 182] on button "Confirm" at bounding box center [103, 180] width 100 height 15
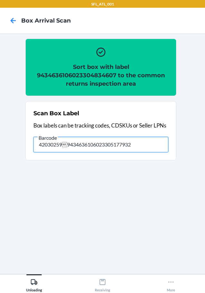
type input "420302599434636106023305177932"
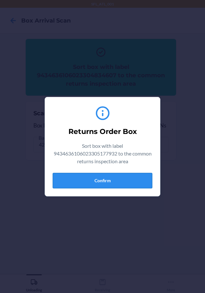
click at [148, 186] on button "Confirm" at bounding box center [103, 180] width 100 height 15
